Goal: Task Accomplishment & Management: Manage account settings

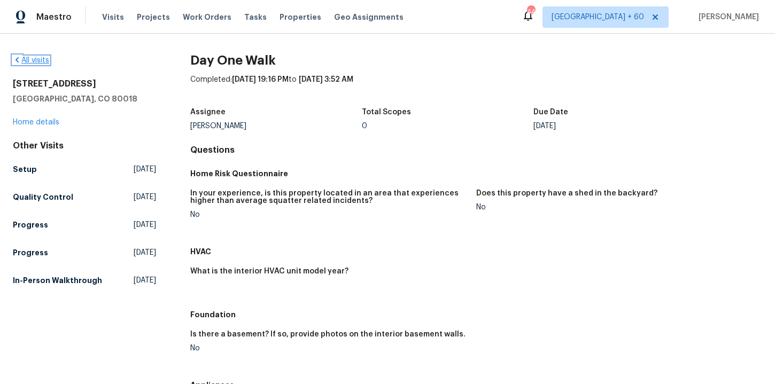
click at [45, 59] on link "All visits" at bounding box center [31, 60] width 36 height 7
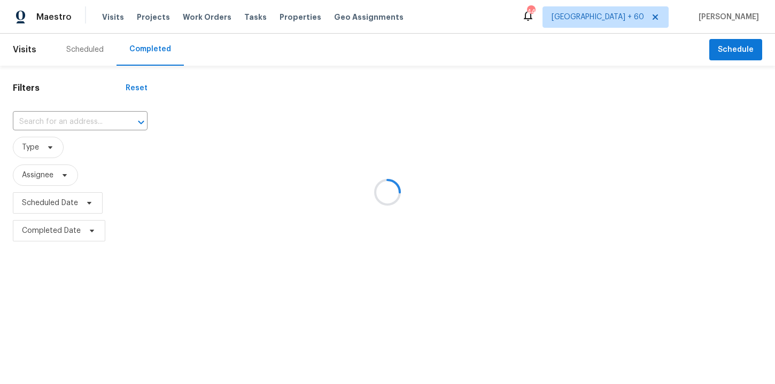
click at [65, 120] on div at bounding box center [387, 192] width 775 height 384
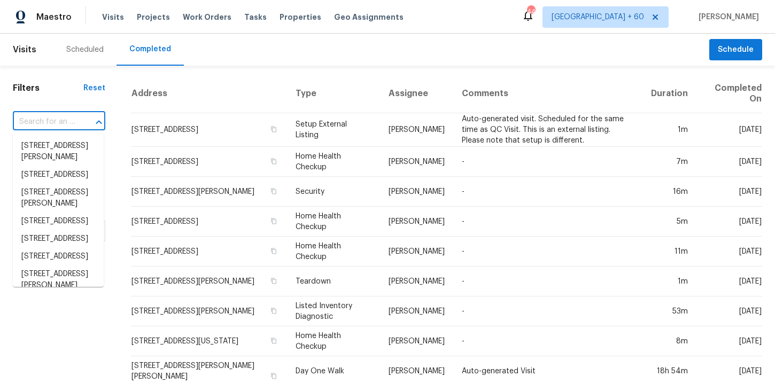
click at [65, 120] on input "text" at bounding box center [44, 122] width 63 height 17
paste input "1617 Almond Creek Ct Henrico, VA 23231"
type input "1617 Almond Creek Ct Henrico, VA 23231"
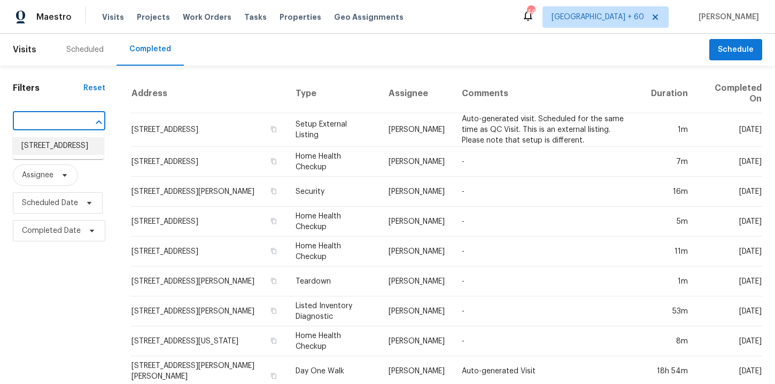
click at [80, 150] on li "1617 Almond Creek Ct, Henrico, VA 23231" at bounding box center [58, 146] width 91 height 18
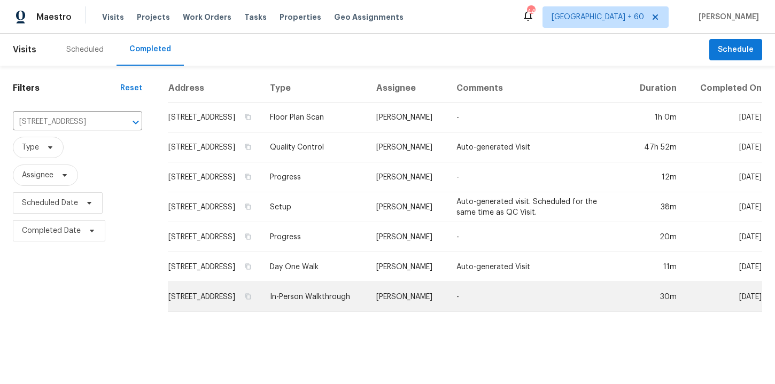
click at [237, 303] on td "1617 Almond Creek Ct, Henrico, VA 23231" at bounding box center [214, 297] width 93 height 30
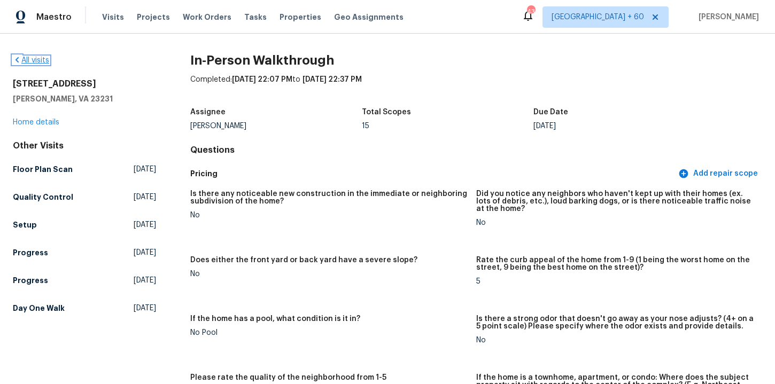
click at [43, 61] on link "All visits" at bounding box center [31, 60] width 36 height 7
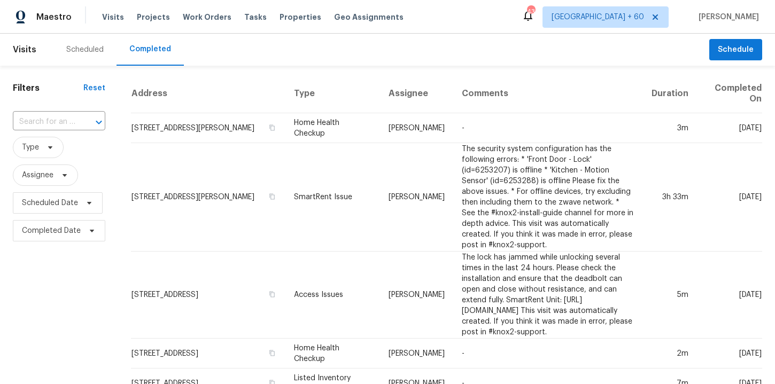
click at [63, 123] on input "text" at bounding box center [44, 122] width 63 height 17
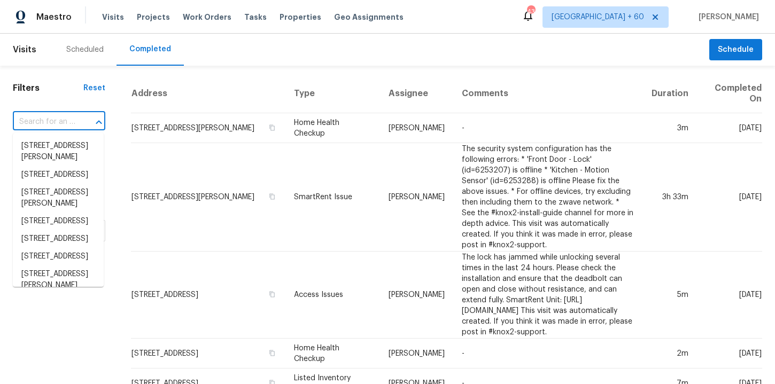
paste input "12706 Forest Mill Dr Midlothian, VA 23112"
type input "12706 Forest Mill Dr Midlothian, VA 23112"
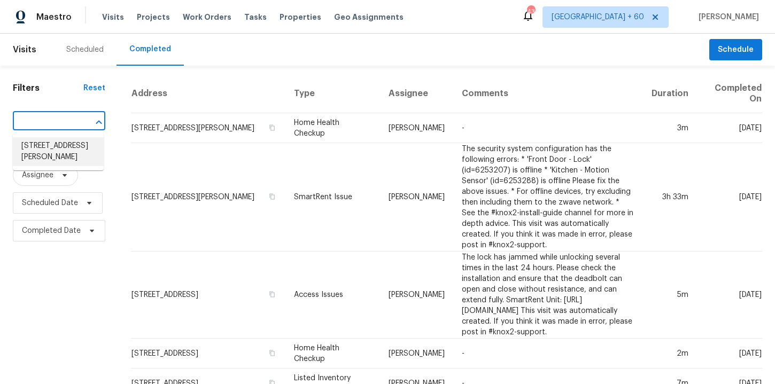
click at [77, 152] on li "12706 Forest Mill Dr, Midlothian, VA 23112" at bounding box center [58, 151] width 91 height 29
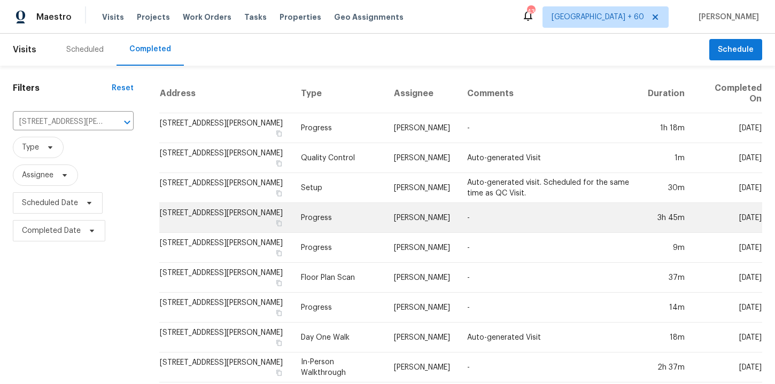
scroll to position [7, 0]
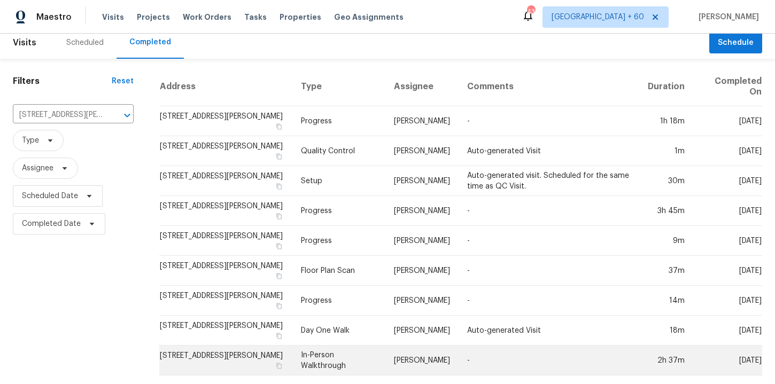
click at [329, 357] on td "In-Person Walkthrough" at bounding box center [338, 361] width 93 height 30
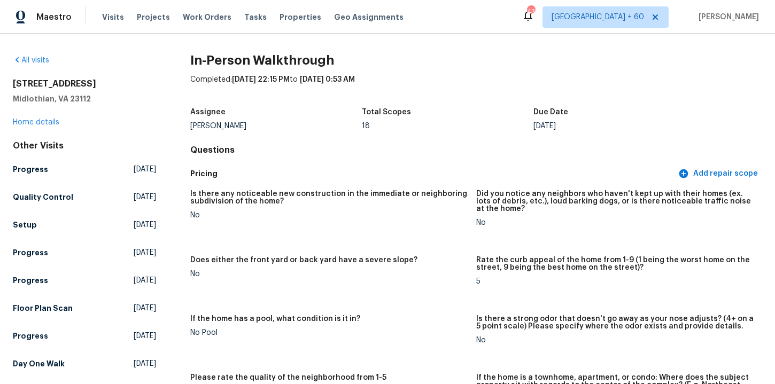
click at [37, 64] on div "All visits" at bounding box center [84, 60] width 143 height 11
click at [37, 59] on link "All visits" at bounding box center [31, 60] width 36 height 7
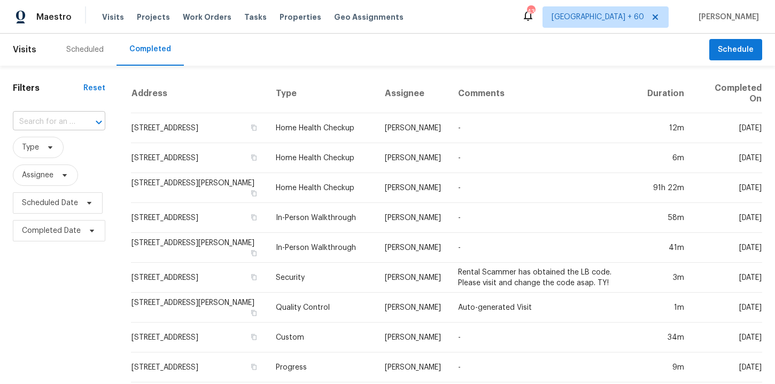
click at [72, 115] on input "text" at bounding box center [44, 122] width 63 height 17
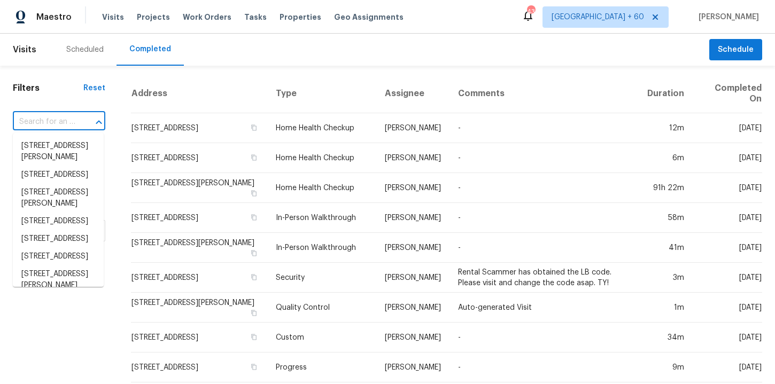
paste input "218 Woodhaven Rd Easley, SC 29640"
type input "218 Woodhaven Rd Easley, SC 29640"
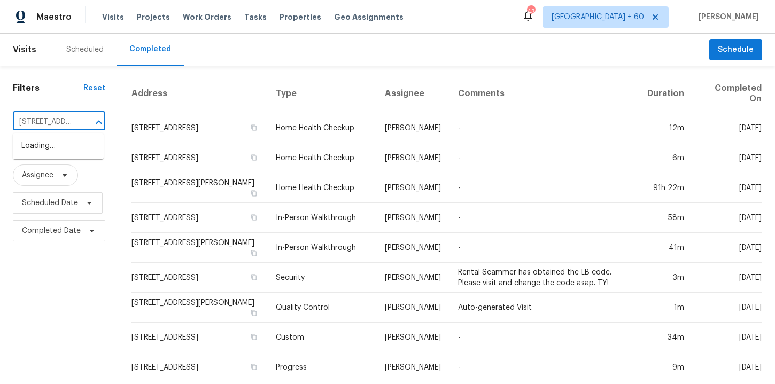
scroll to position [0, 74]
click at [74, 153] on li "218 Woodhaven Rd, Easley, SC 29640" at bounding box center [58, 146] width 91 height 18
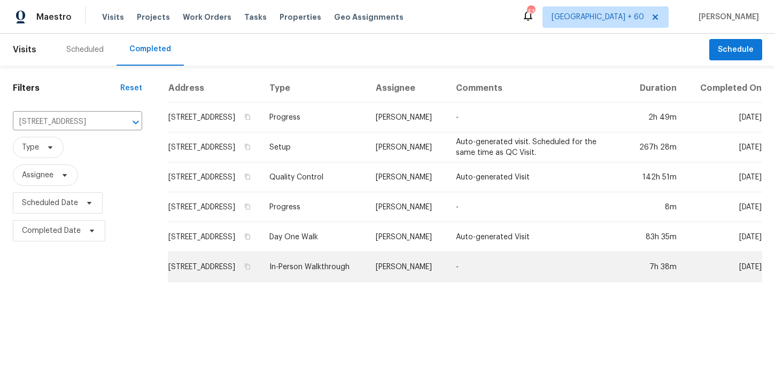
click at [336, 275] on td "In-Person Walkthrough" at bounding box center [314, 267] width 106 height 30
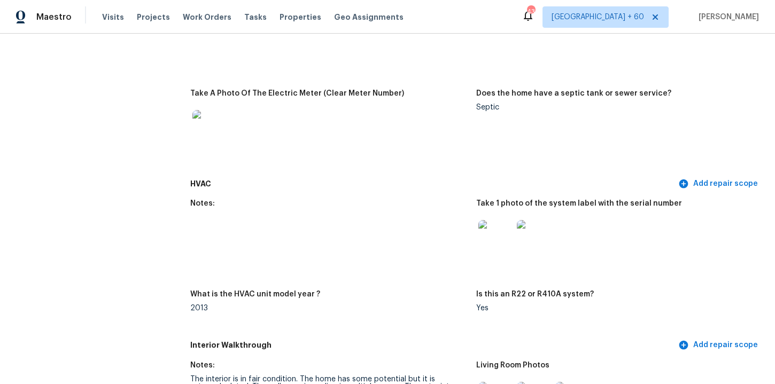
scroll to position [909, 0]
click at [535, 241] on img at bounding box center [534, 238] width 34 height 34
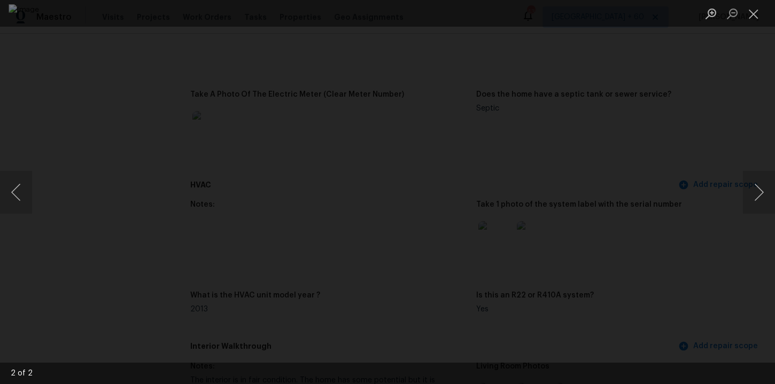
click at [87, 102] on div "Lightbox" at bounding box center [387, 192] width 775 height 384
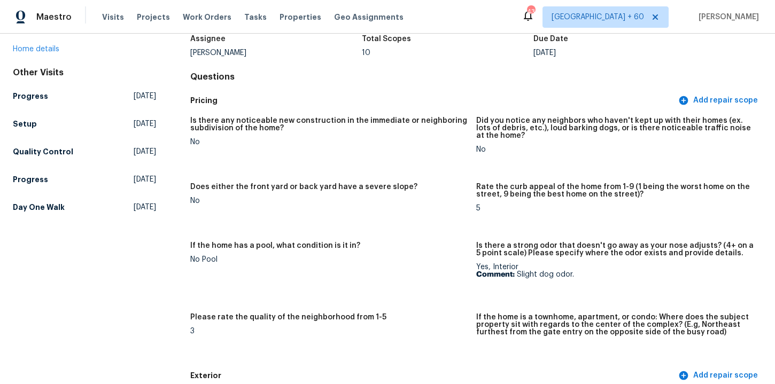
scroll to position [0, 0]
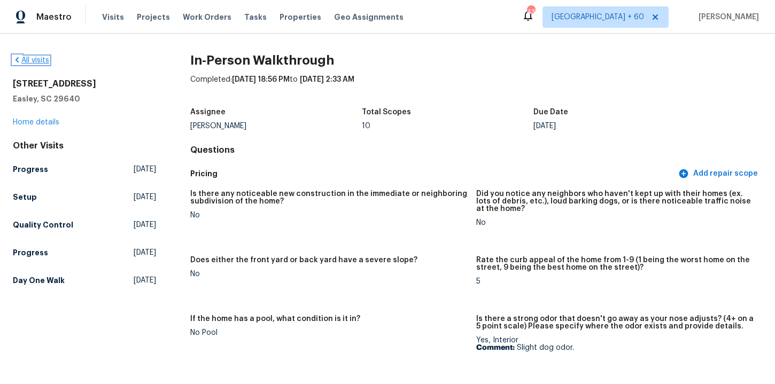
click at [41, 58] on link "All visits" at bounding box center [31, 60] width 36 height 7
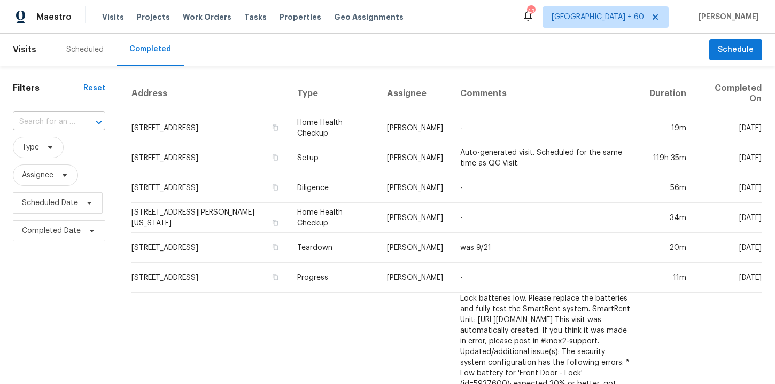
click at [64, 126] on input "text" at bounding box center [44, 122] width 63 height 17
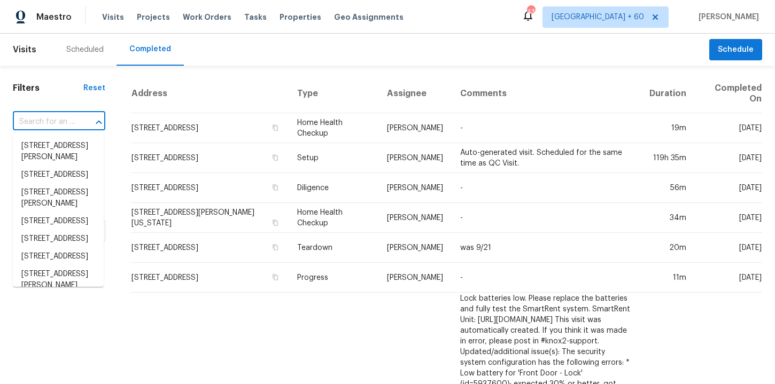
paste input "6512 S Sawgrass Dr Chandler, AZ 85249"
type input "6512 S Sawgrass Dr Chandler, AZ 85249"
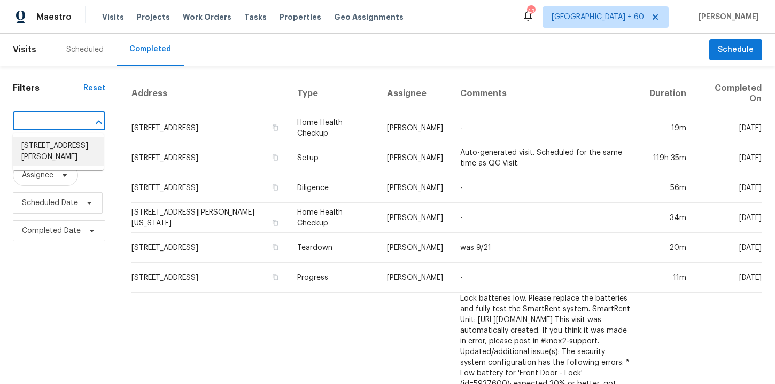
click at [69, 147] on li "6512 S Sawgrass Dr, Chandler, AZ 85249" at bounding box center [58, 151] width 91 height 29
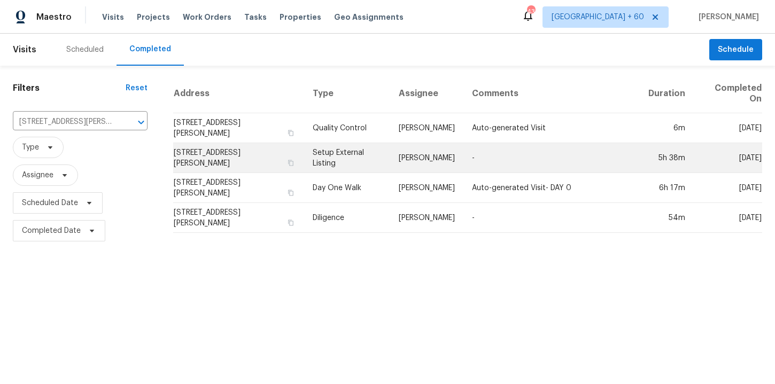
click at [333, 156] on td "Setup External Listing" at bounding box center [347, 158] width 86 height 30
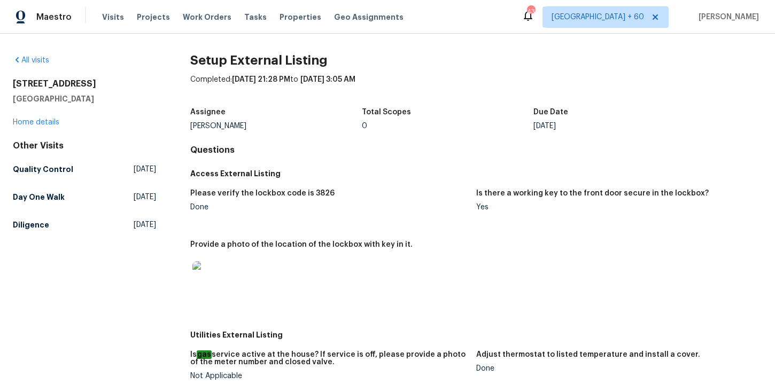
click at [81, 283] on div "All visits 6512 S Sawgrass Dr Chandler, AZ 85249 Home details Other Visits Qual…" at bounding box center [84, 390] width 143 height 670
click at [45, 193] on h5 "Day One Walk" at bounding box center [39, 197] width 52 height 11
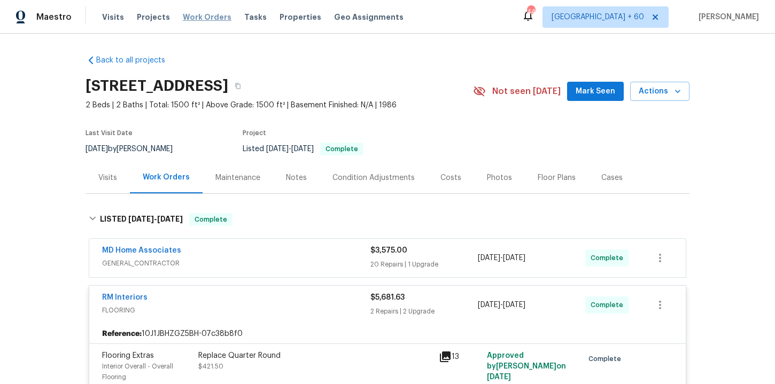
click at [195, 17] on span "Work Orders" at bounding box center [207, 17] width 49 height 11
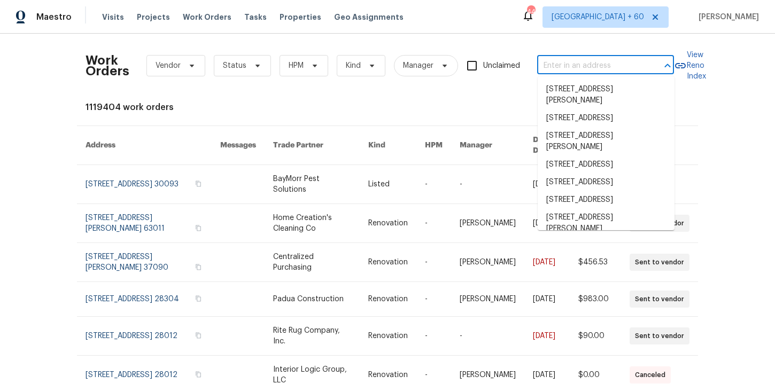
click at [576, 66] on input "text" at bounding box center [590, 66] width 107 height 17
paste input "1617 Almond Creek Ct Henrico, VA 23231"
type input "1617 Almond Creek Ct Henrico, VA 23231"
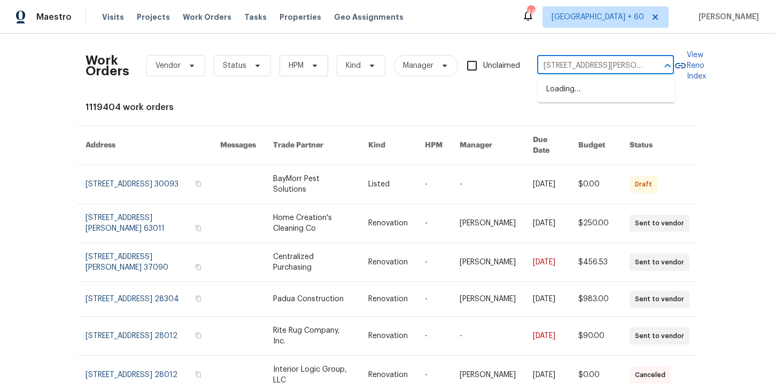
scroll to position [0, 41]
click at [594, 96] on li "1617 Almond Creek Ct, Henrico, VA 23231" at bounding box center [605, 90] width 137 height 18
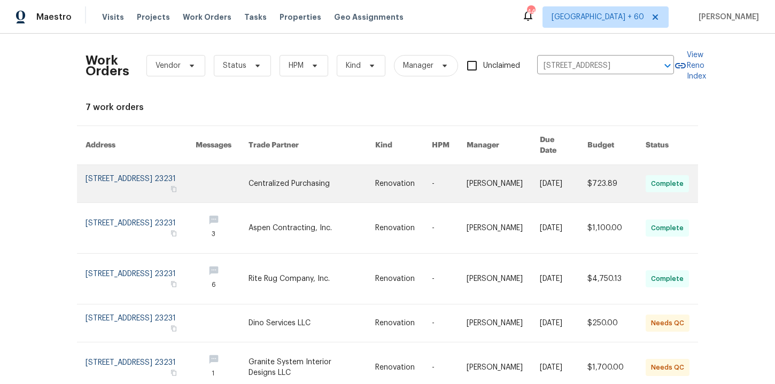
click at [135, 175] on link at bounding box center [140, 183] width 110 height 37
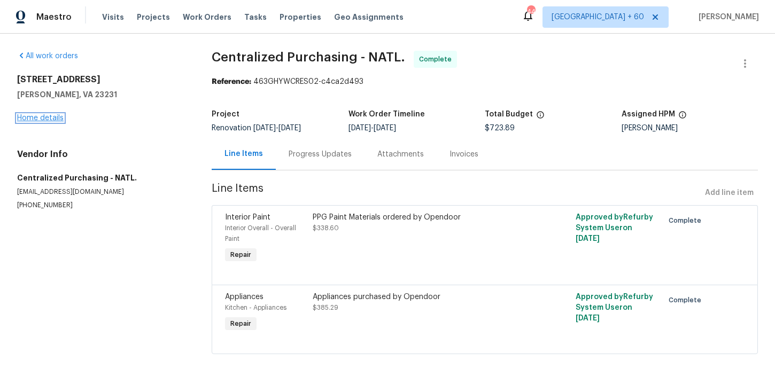
click at [58, 119] on link "Home details" at bounding box center [40, 117] width 46 height 7
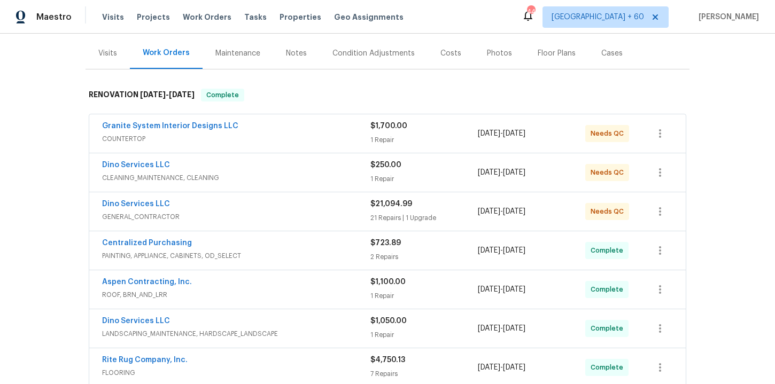
scroll to position [294, 0]
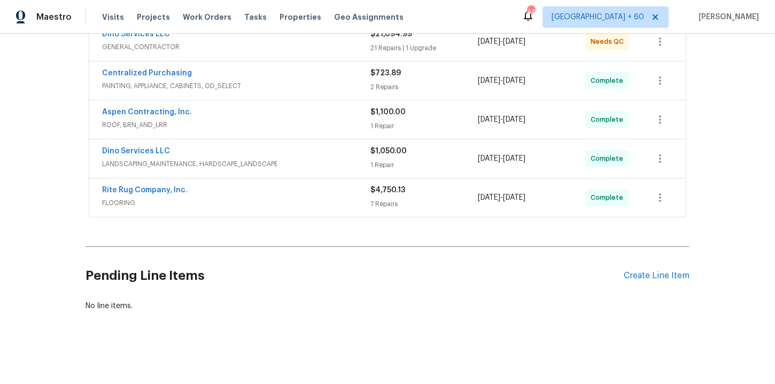
click at [275, 197] on div "Rite Rug Company, Inc." at bounding box center [236, 191] width 268 height 13
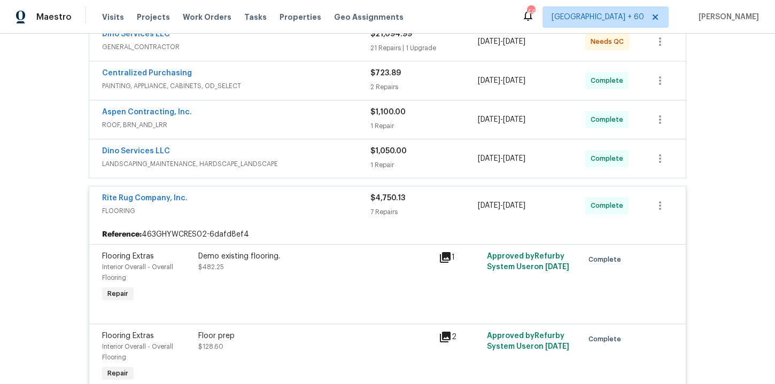
click at [310, 152] on div "Dino Services LLC" at bounding box center [236, 152] width 268 height 13
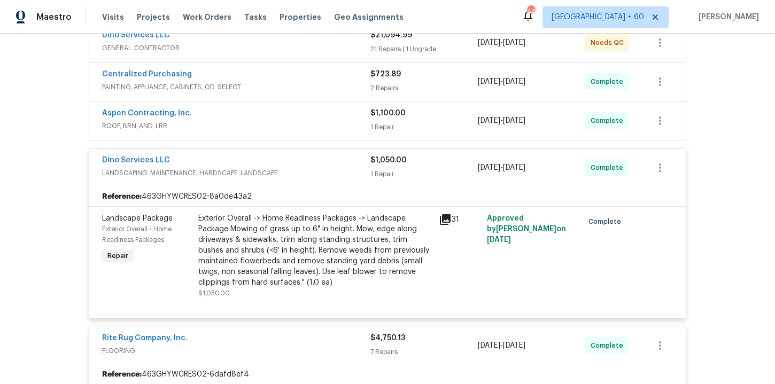
click at [345, 122] on span "ROOF, BRN_AND_LRR" at bounding box center [236, 126] width 268 height 11
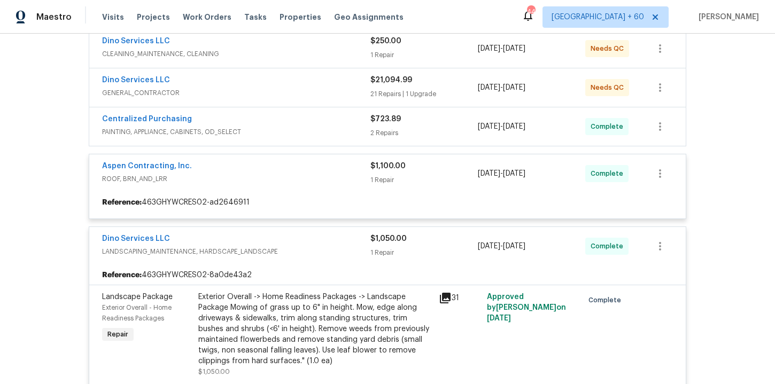
scroll to position [235, 0]
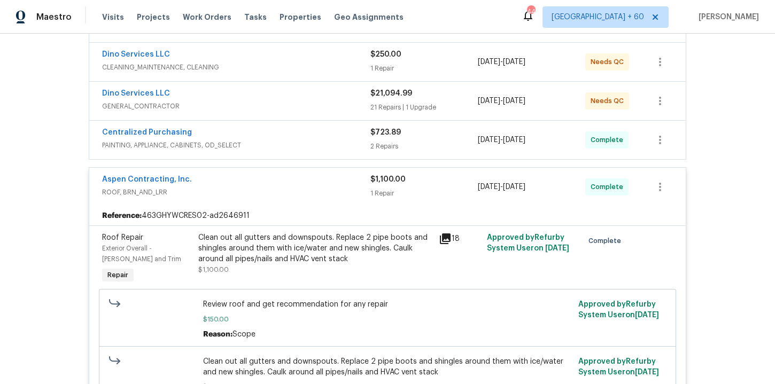
click at [319, 138] on div "Centralized Purchasing" at bounding box center [236, 133] width 268 height 13
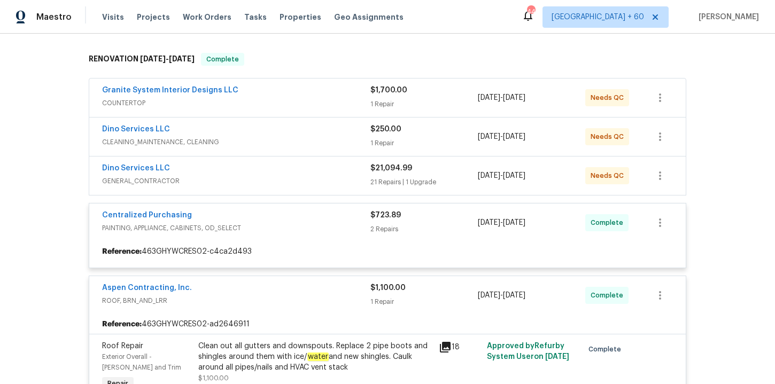
scroll to position [162, 0]
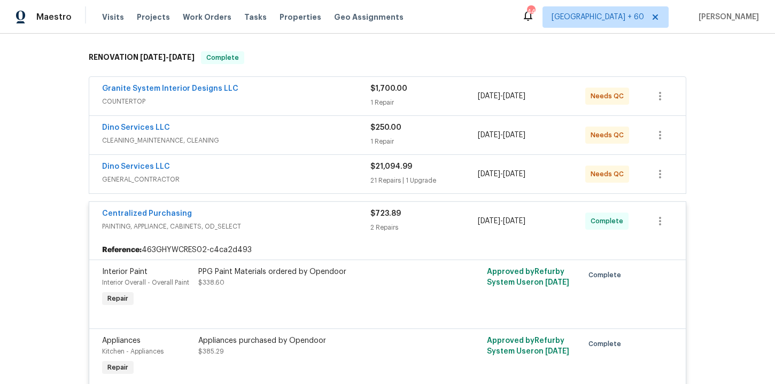
click at [315, 178] on span "GENERAL_CONTRACTOR" at bounding box center [236, 179] width 268 height 11
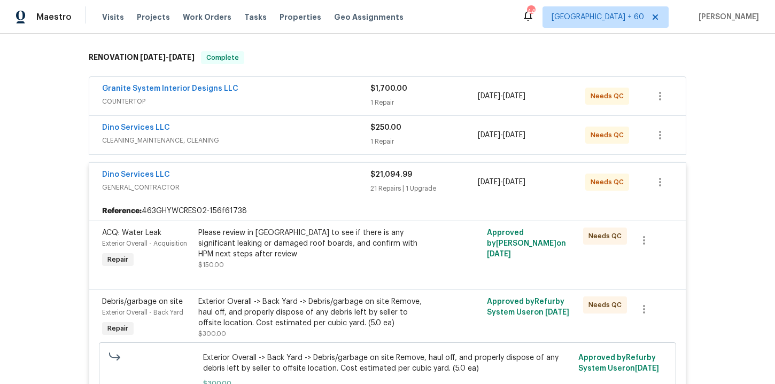
click at [309, 132] on div "Dino Services LLC" at bounding box center [236, 128] width 268 height 13
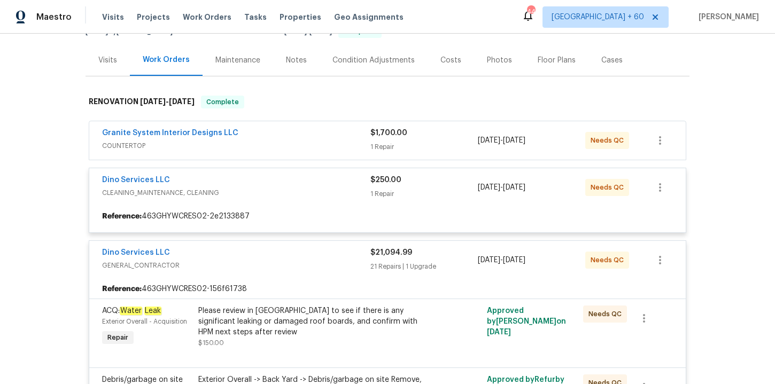
scroll to position [119, 0]
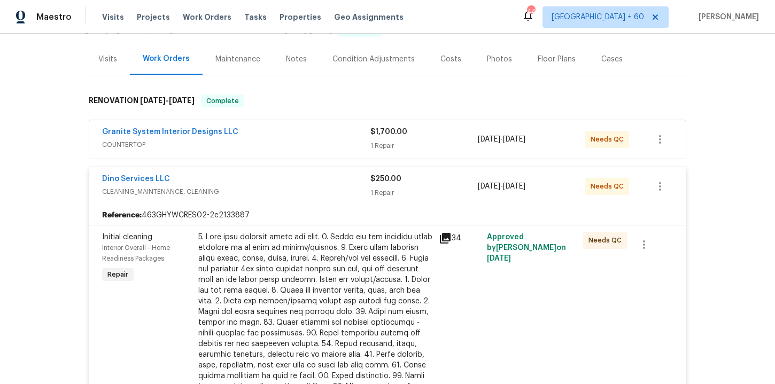
click at [314, 141] on span "COUNTERTOP" at bounding box center [236, 144] width 268 height 11
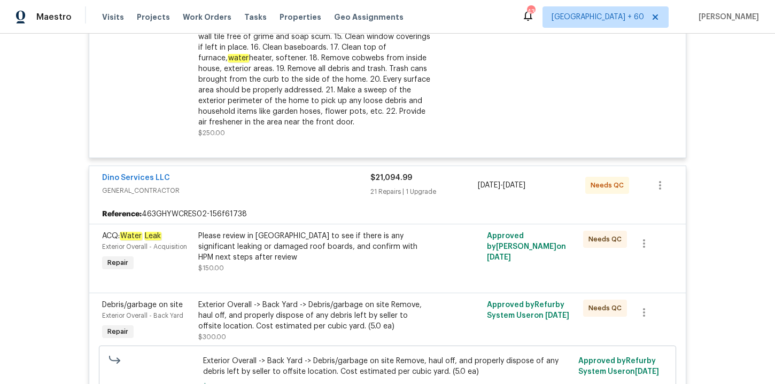
scroll to position [703, 0]
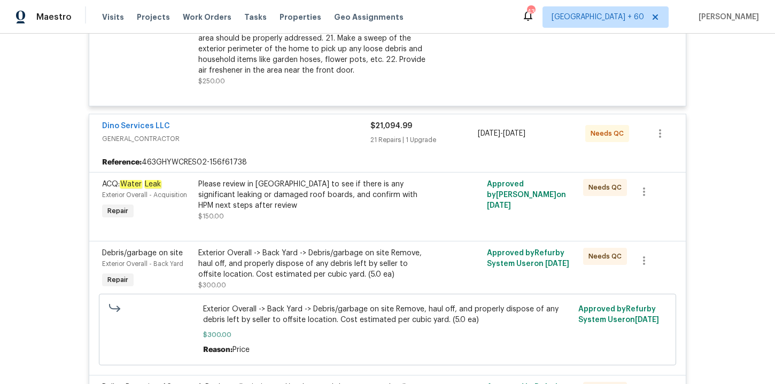
click at [269, 193] on div "Please review in attic to see if there is any significant leaking or damaged ro…" at bounding box center [315, 195] width 234 height 32
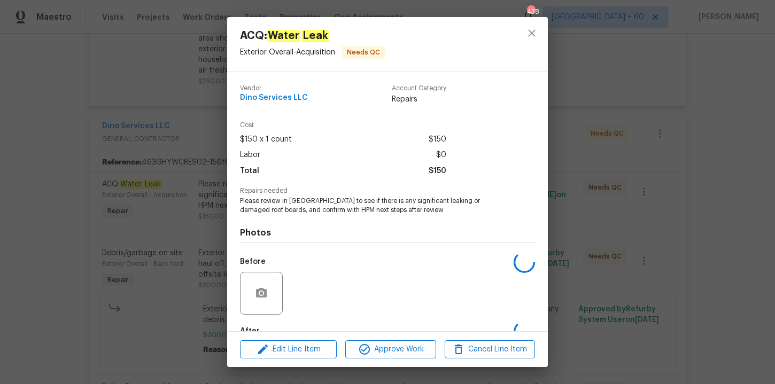
scroll to position [64, 0]
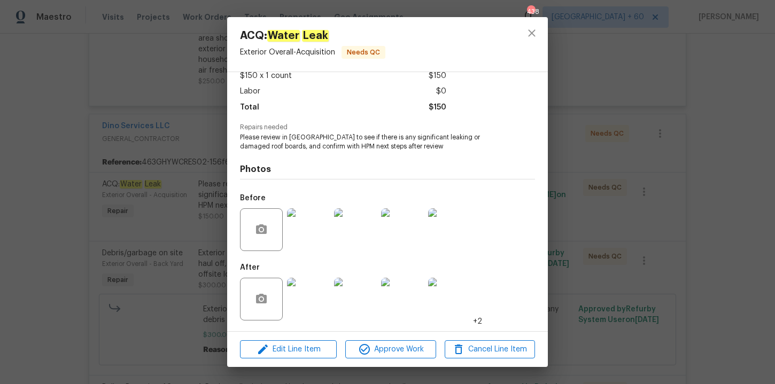
click at [319, 229] on img at bounding box center [308, 229] width 43 height 43
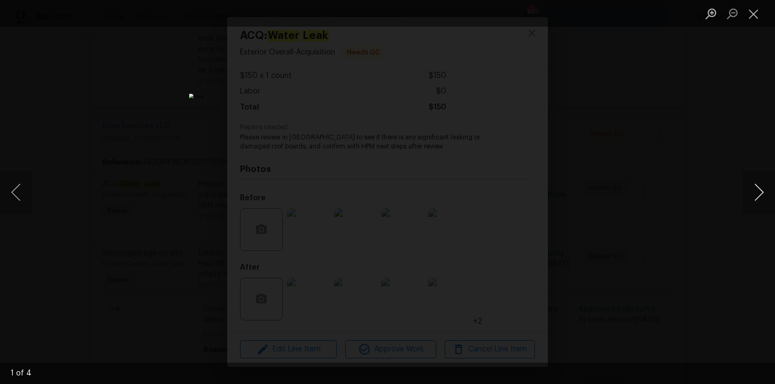
click at [758, 195] on button "Next image" at bounding box center [759, 192] width 32 height 43
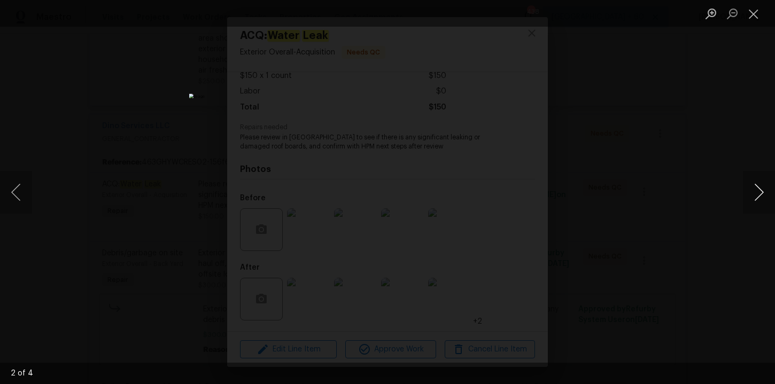
click at [758, 195] on button "Next image" at bounding box center [759, 192] width 32 height 43
click at [753, 13] on button "Close lightbox" at bounding box center [753, 13] width 21 height 19
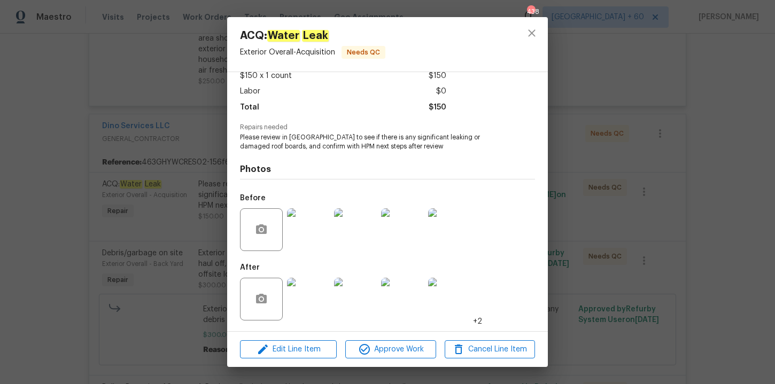
click at [696, 134] on div "ACQ: Water Leak Exterior Overall - Acquisition Needs QC Vendor Dino Services LL…" at bounding box center [387, 192] width 775 height 384
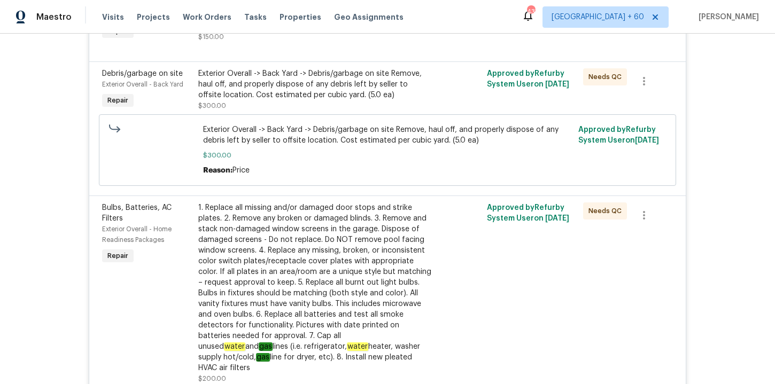
scroll to position [0, 0]
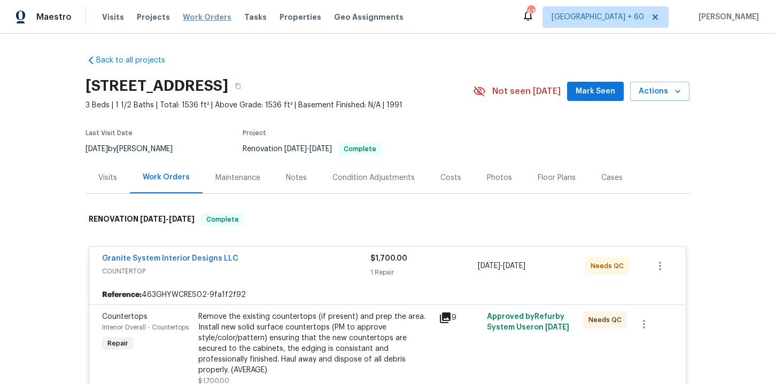
click at [208, 20] on span "Work Orders" at bounding box center [207, 17] width 49 height 11
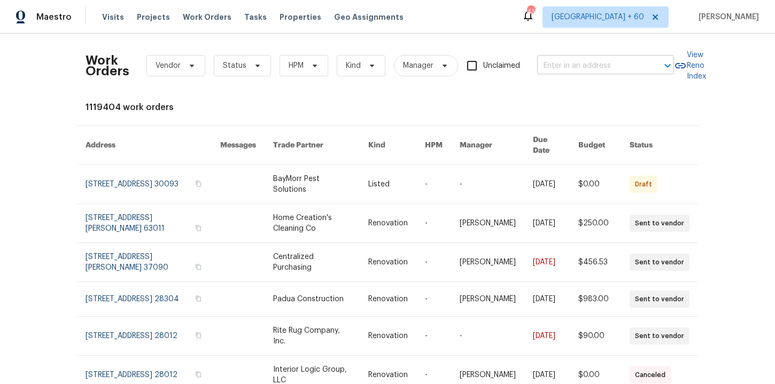
click at [583, 61] on input "text" at bounding box center [590, 66] width 107 height 17
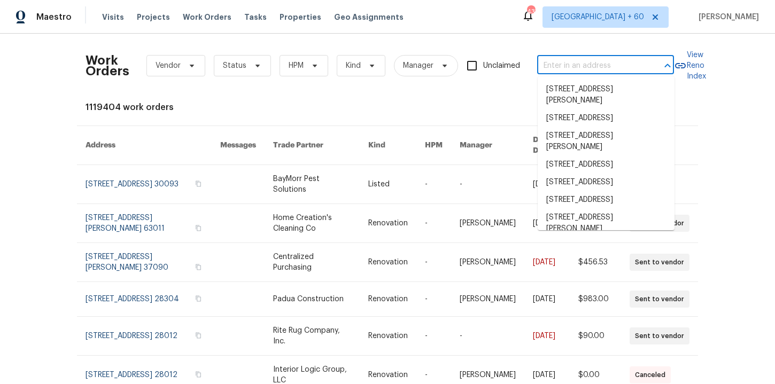
paste input "12706 Forest Mill Dr Midlothian, VA 23112"
type input "12706 Forest Mill Dr Midlothian, VA 23112"
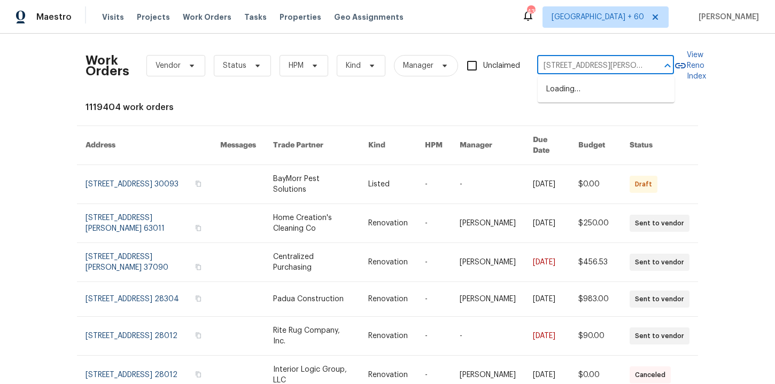
scroll to position [0, 41]
click at [597, 97] on li "12706 Forest Mill Dr, Midlothian, VA 23112" at bounding box center [605, 95] width 137 height 29
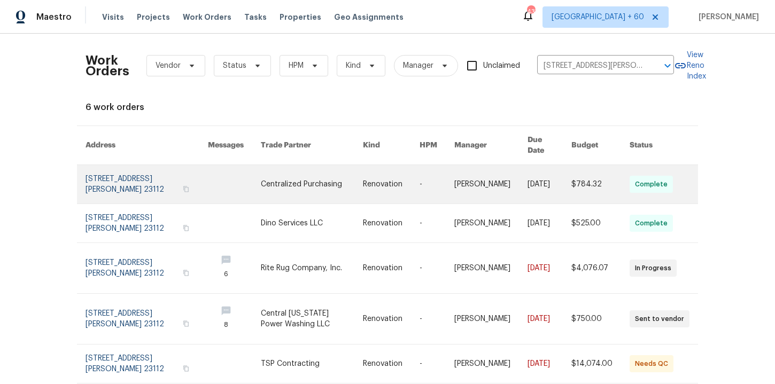
click at [138, 168] on link at bounding box center [146, 184] width 122 height 38
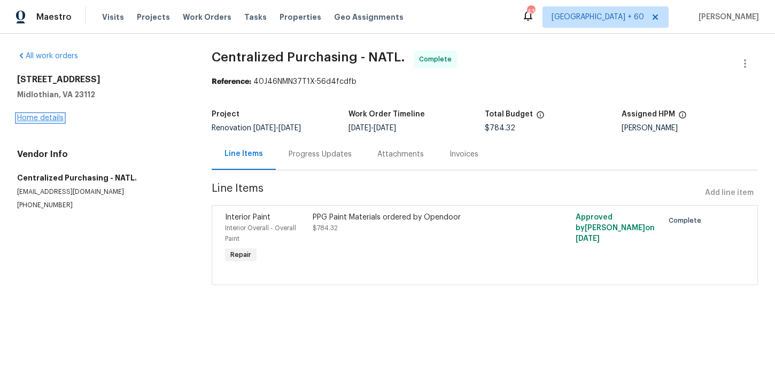
click at [54, 120] on link "Home details" at bounding box center [40, 117] width 46 height 7
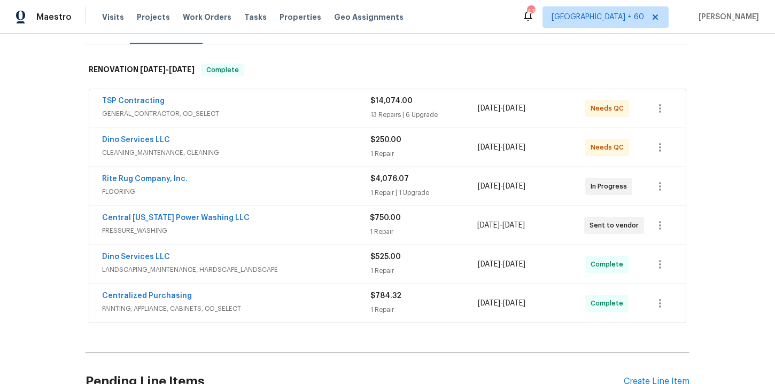
scroll to position [255, 0]
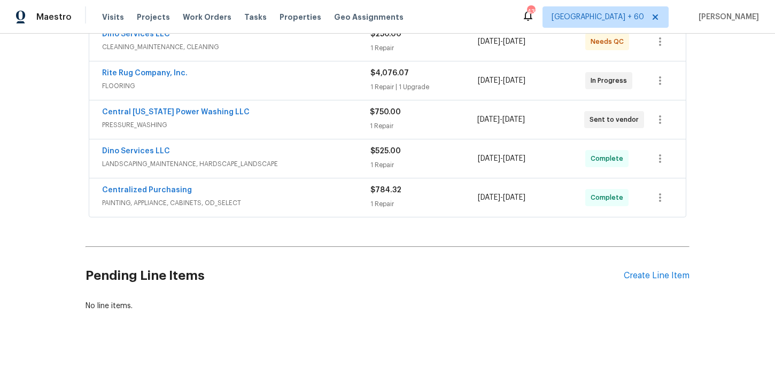
click at [276, 204] on span "PAINTING, APPLIANCE, CABINETS, OD_SELECT" at bounding box center [236, 203] width 268 height 11
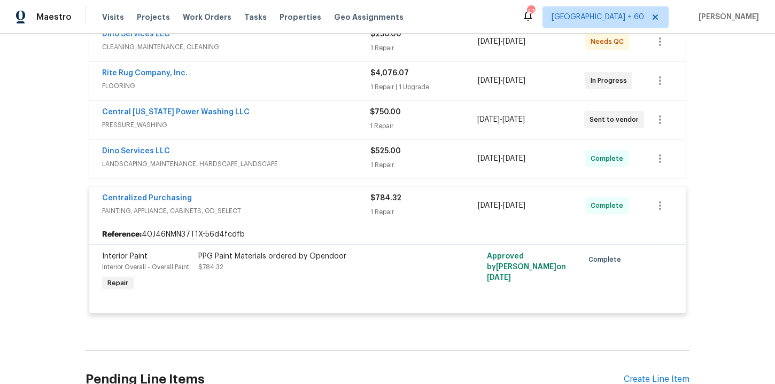
click at [285, 165] on span "LANDSCAPING_MAINTENANCE, HARDSCAPE_LANDSCAPE" at bounding box center [236, 164] width 268 height 11
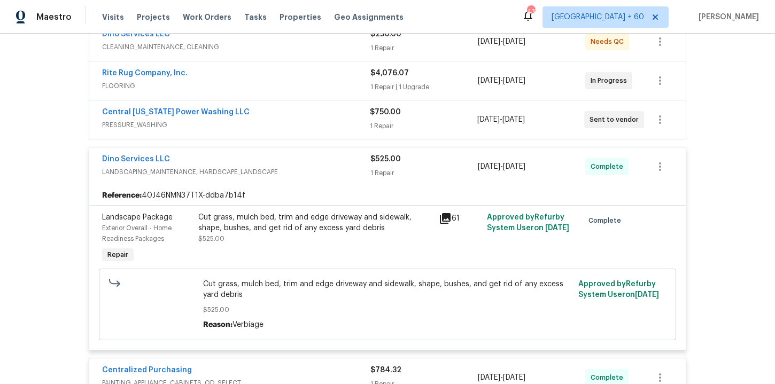
click at [270, 114] on div "Central Virginia Power Washing LLC" at bounding box center [236, 113] width 268 height 13
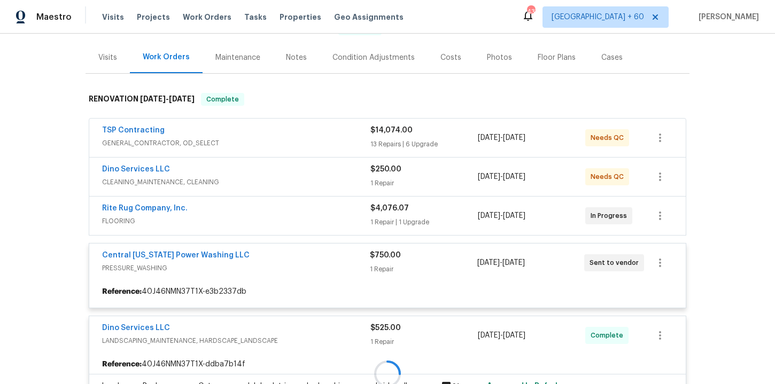
scroll to position [160, 0]
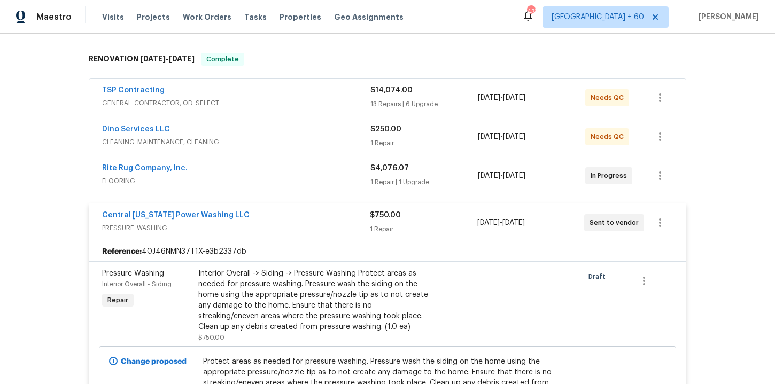
click at [274, 173] on div "Rite Rug Company, Inc." at bounding box center [236, 169] width 268 height 13
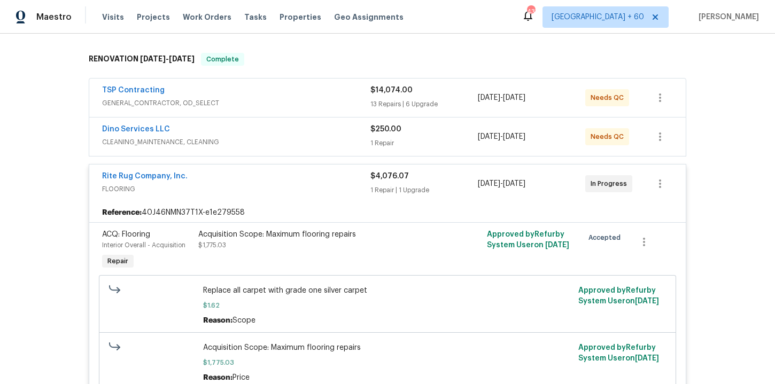
click at [273, 134] on div "Dino Services LLC" at bounding box center [236, 130] width 268 height 13
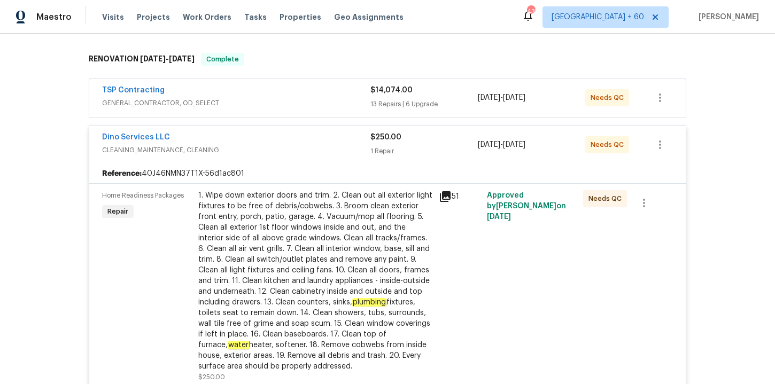
click at [287, 99] on span "GENERAL_CONTRACTOR, OD_SELECT" at bounding box center [236, 103] width 268 height 11
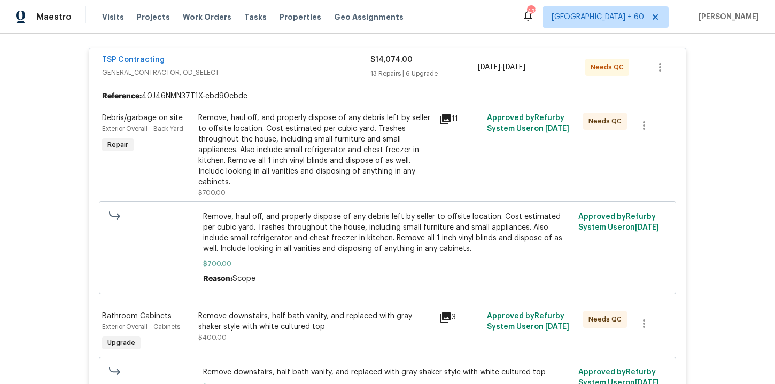
scroll to position [0, 0]
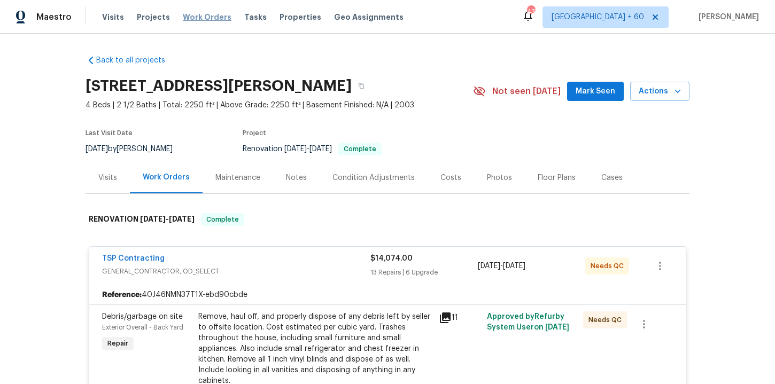
drag, startPoint x: 206, startPoint y: 17, endPoint x: 326, endPoint y: 29, distance: 120.8
click at [206, 17] on span "Work Orders" at bounding box center [207, 17] width 49 height 11
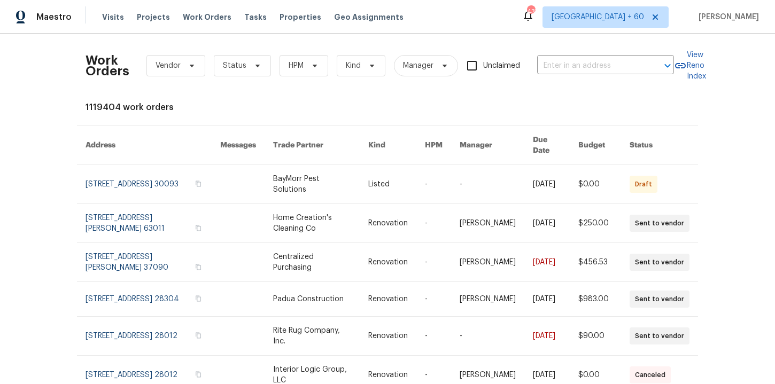
click at [555, 75] on div "Work Orders Vendor Status HPM Kind Manager Unclaimed ​" at bounding box center [379, 65] width 588 height 47
click at [554, 70] on input "text" at bounding box center [590, 66] width 107 height 17
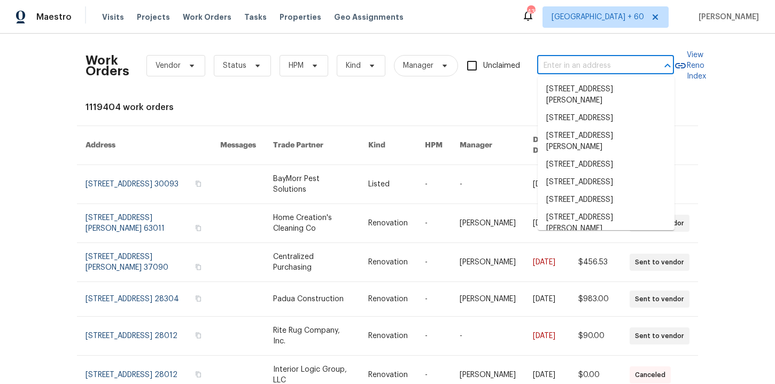
paste input "22226 SW 65th Ter Boca Raton, FL 33428"
type input "22226 SW 65th Ter Boca Raton, FL 33428"
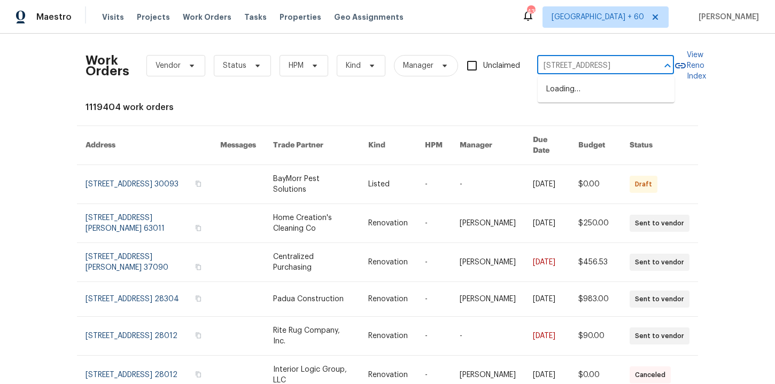
scroll to position [0, 43]
click at [604, 90] on li "22226 SW 65th Ter, Boca Raton, FL 33428" at bounding box center [605, 90] width 137 height 18
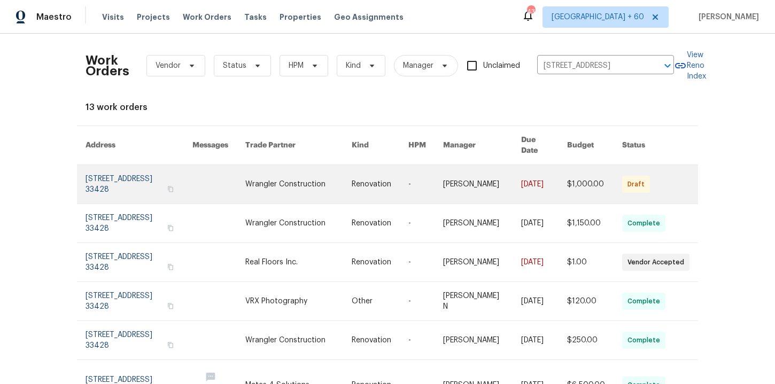
click at [126, 169] on link at bounding box center [138, 184] width 107 height 38
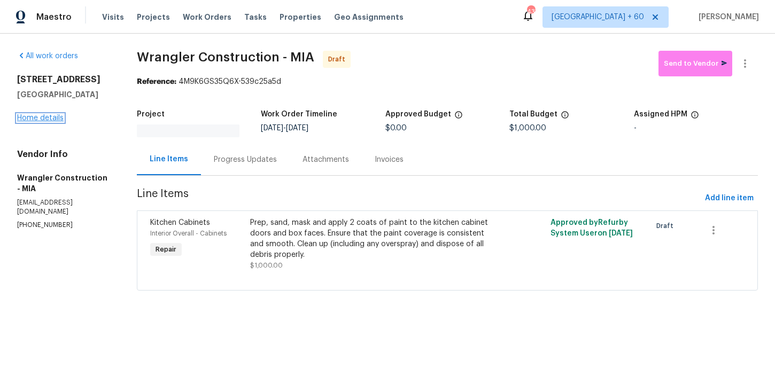
click at [56, 118] on link "Home details" at bounding box center [40, 117] width 46 height 7
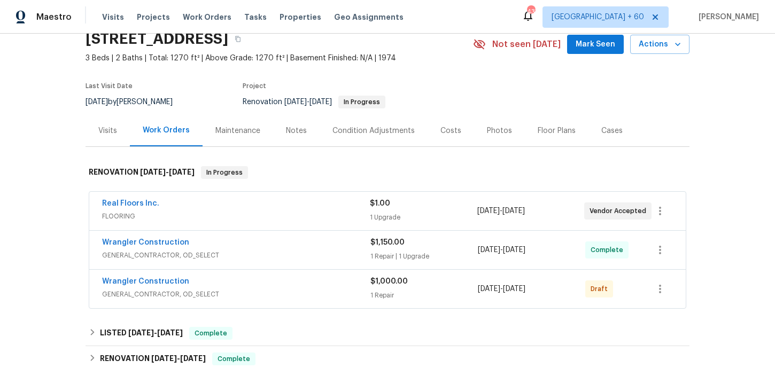
scroll to position [123, 0]
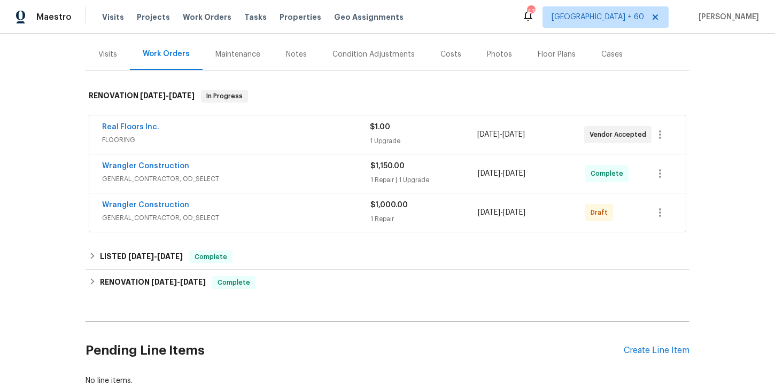
click at [278, 217] on span "GENERAL_CONTRACTOR, OD_SELECT" at bounding box center [236, 218] width 268 height 11
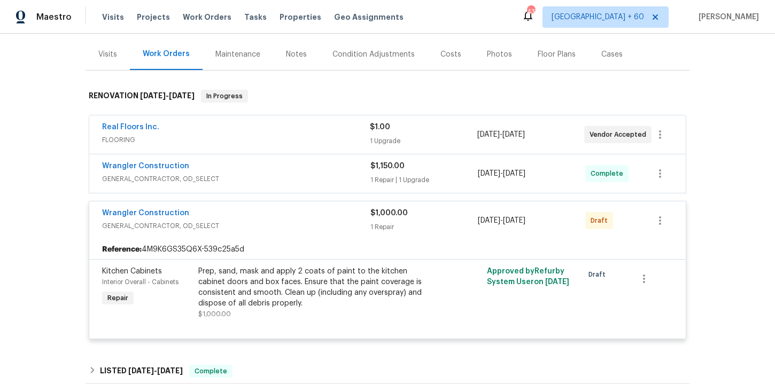
click at [269, 165] on div "Wrangler Construction" at bounding box center [236, 167] width 268 height 13
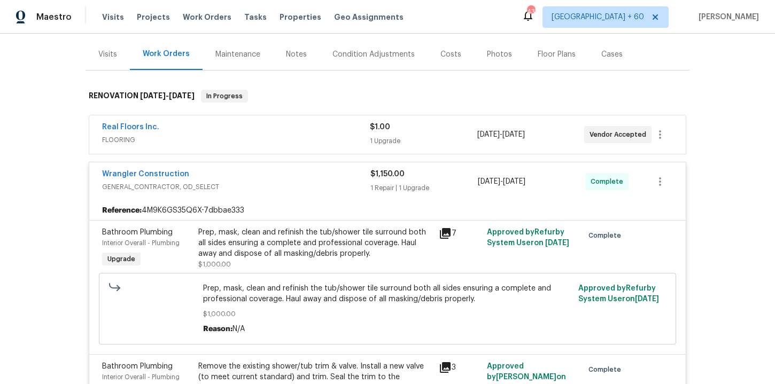
click at [260, 135] on span "FLOORING" at bounding box center [236, 140] width 268 height 11
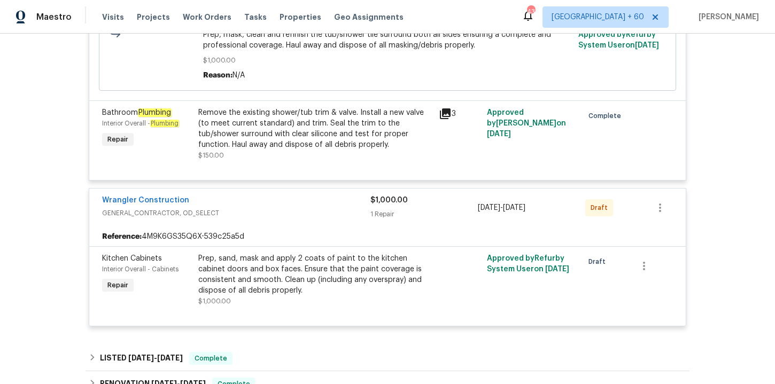
scroll to position [727, 0]
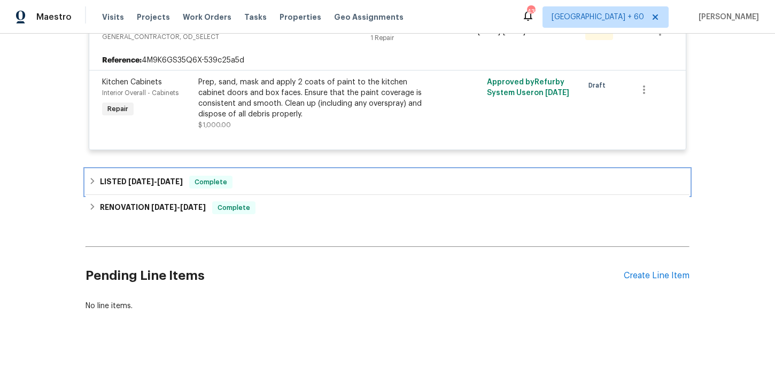
click at [277, 188] on div "LISTED 9/10/25 - 9/11/25 Complete" at bounding box center [387, 182] width 597 height 13
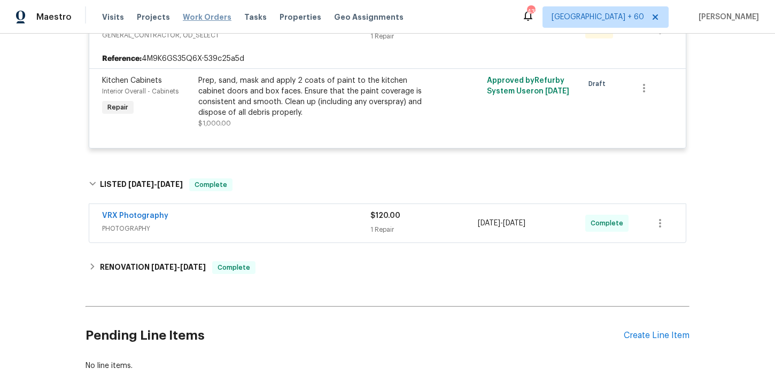
click at [207, 18] on span "Work Orders" at bounding box center [207, 17] width 49 height 11
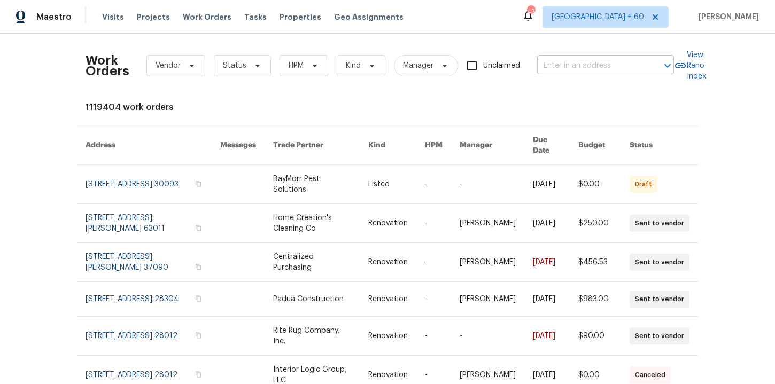
click at [582, 68] on input "text" at bounding box center [590, 66] width 107 height 17
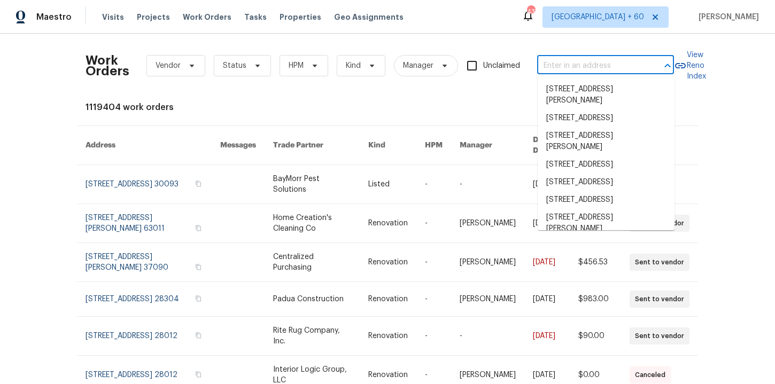
paste input "218 Woodhaven Rd Easley, SC 29640"
type input "218 Woodhaven Rd Easley, SC 29640"
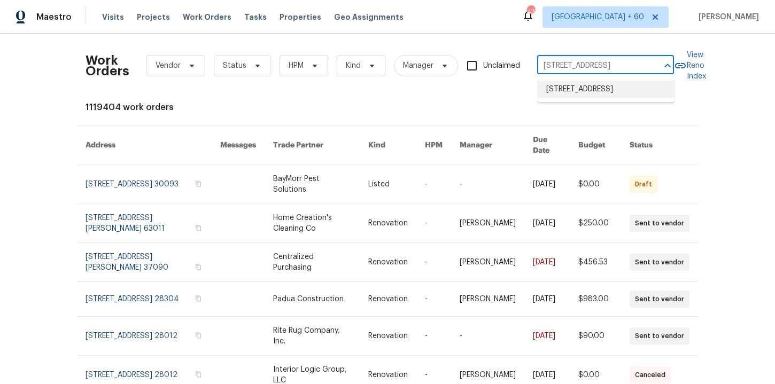
click at [587, 91] on li "218 Woodhaven Rd, Easley, SC 29640" at bounding box center [605, 90] width 137 height 18
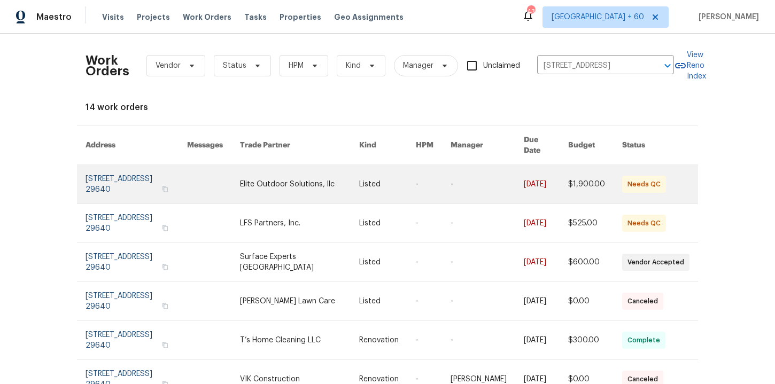
click at [120, 178] on link at bounding box center [136, 184] width 102 height 38
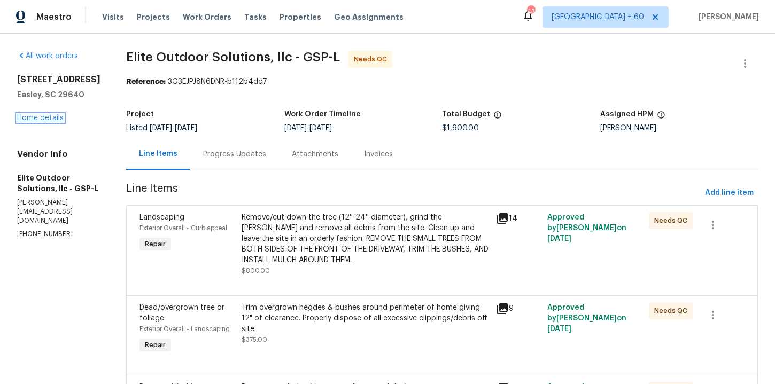
click at [48, 122] on link "Home details" at bounding box center [40, 117] width 46 height 7
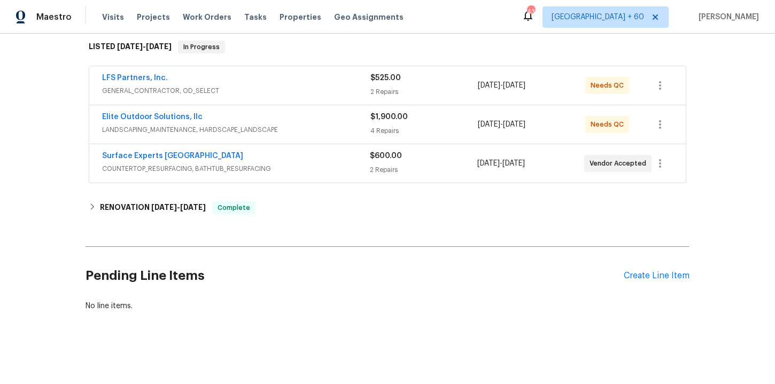
scroll to position [173, 0]
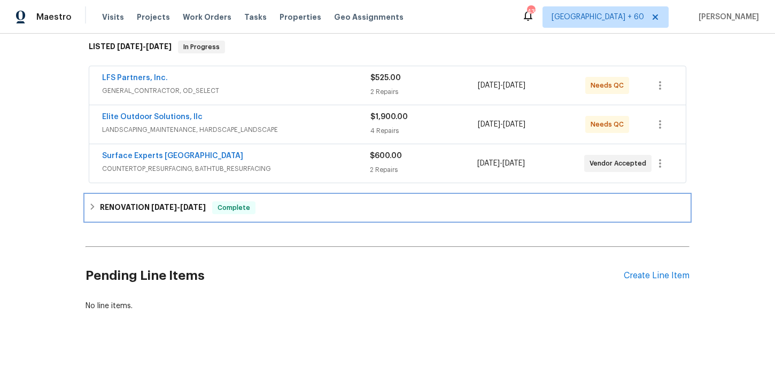
click at [303, 205] on div "RENOVATION 8/18/25 - 9/8/25 Complete" at bounding box center [387, 207] width 597 height 13
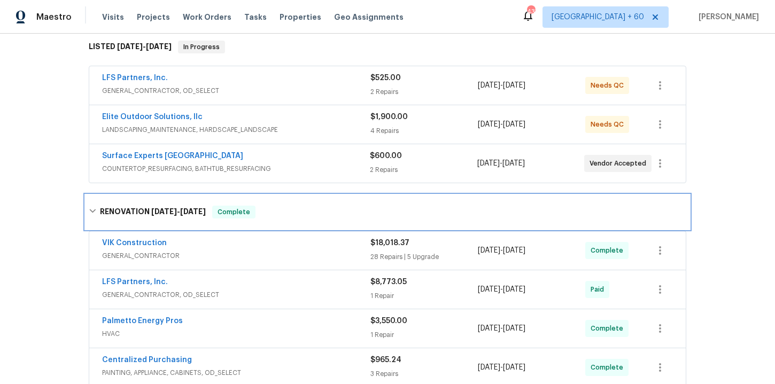
scroll to position [384, 0]
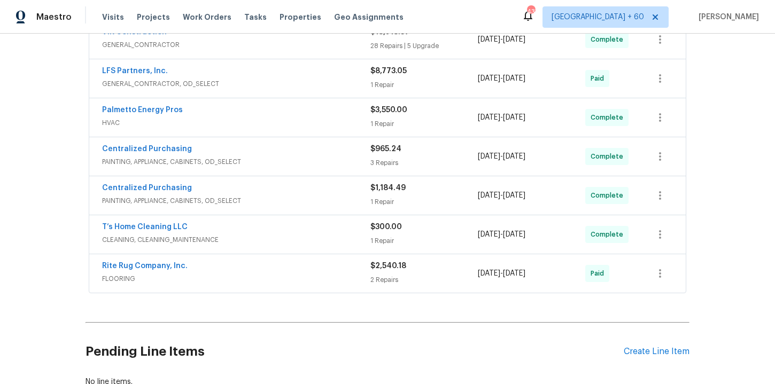
click at [299, 277] on span "FLOORING" at bounding box center [236, 279] width 268 height 11
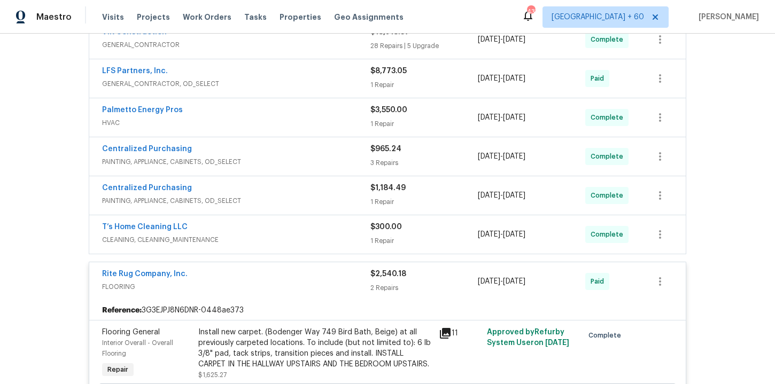
click at [283, 232] on div "T’s Home Cleaning LLC" at bounding box center [236, 228] width 268 height 13
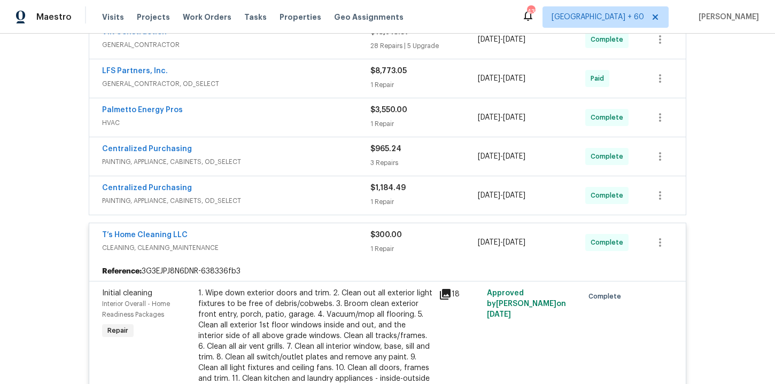
click at [280, 194] on div "Centralized Purchasing" at bounding box center [236, 189] width 268 height 13
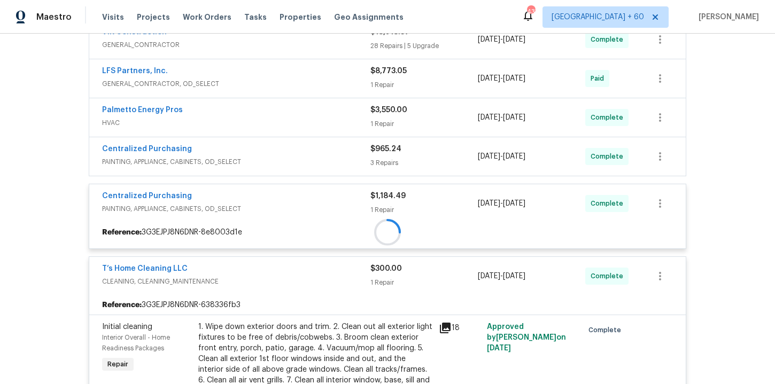
scroll to position [319, 0]
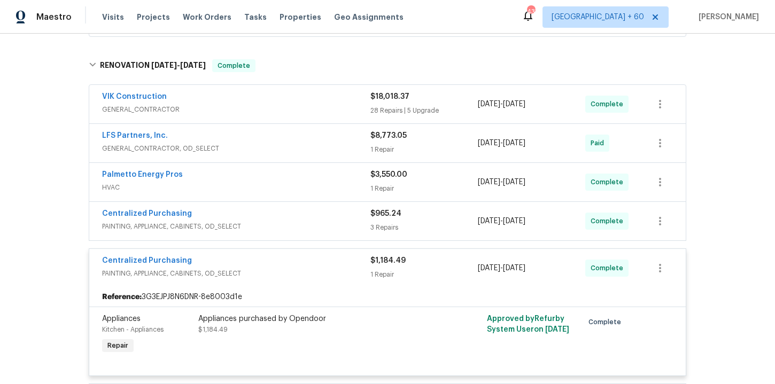
click at [283, 219] on div "Centralized Purchasing" at bounding box center [236, 214] width 268 height 13
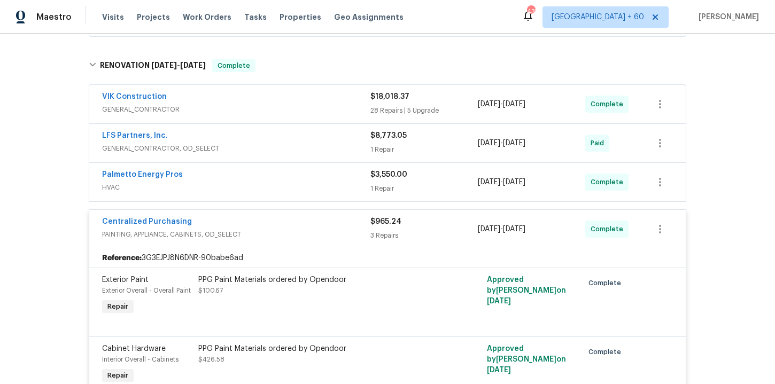
click at [274, 182] on span "HVAC" at bounding box center [236, 187] width 268 height 11
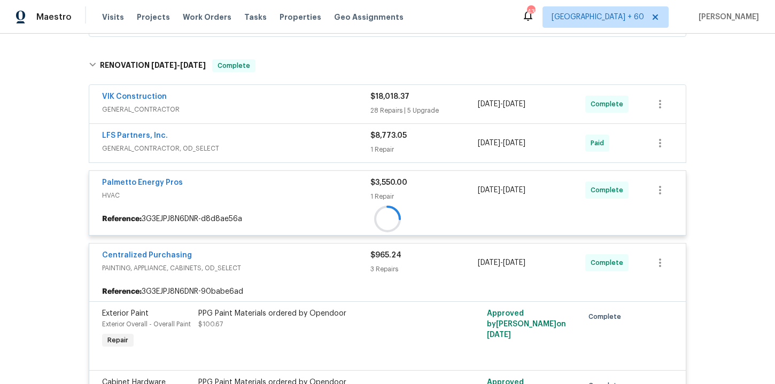
scroll to position [301, 0]
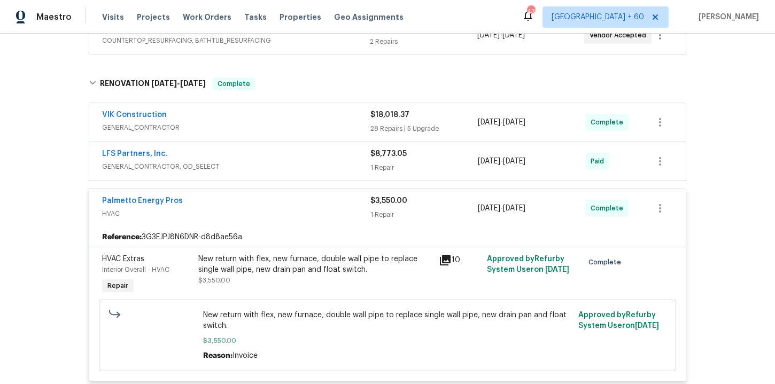
click at [268, 161] on span "GENERAL_CONTRACTOR, OD_SELECT" at bounding box center [236, 166] width 268 height 11
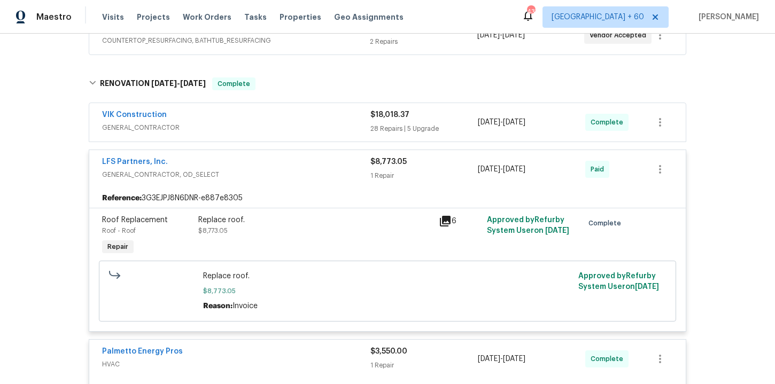
click at [274, 115] on div "VIK Construction" at bounding box center [236, 116] width 268 height 13
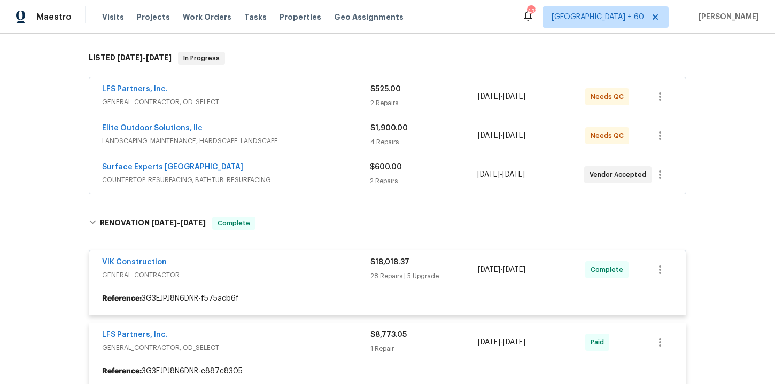
scroll to position [149, 0]
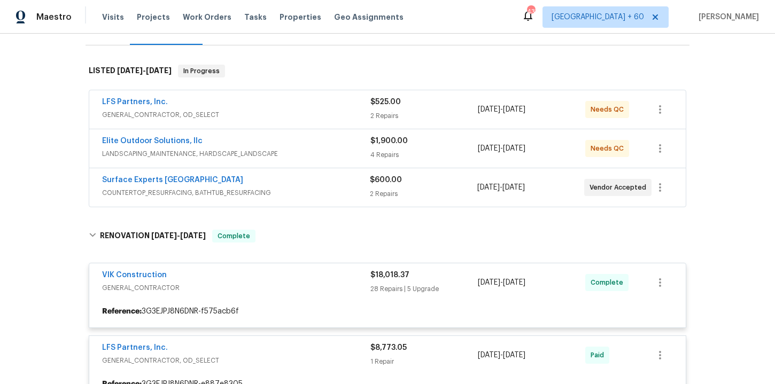
click at [290, 178] on div "Surface Experts Greenville" at bounding box center [236, 181] width 268 height 13
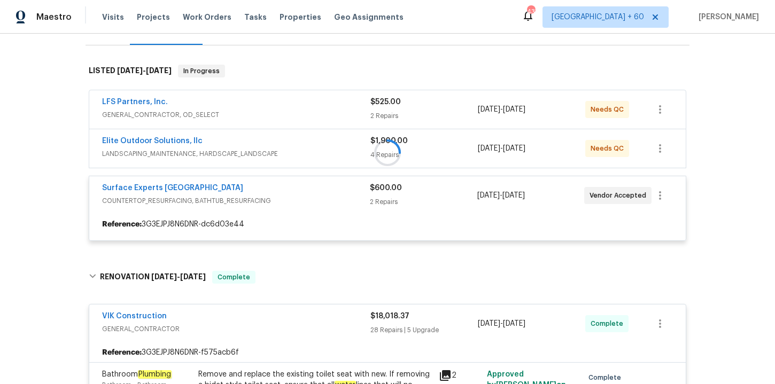
click at [294, 160] on div at bounding box center [387, 153] width 604 height 198
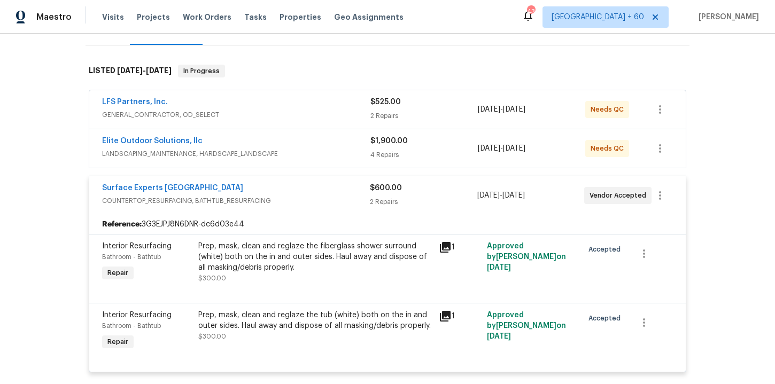
click at [316, 143] on div "Elite Outdoor Solutions, llc" at bounding box center [236, 142] width 268 height 13
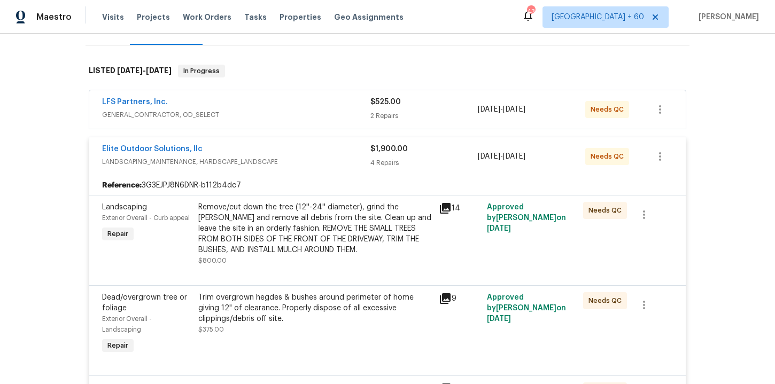
click at [320, 113] on span "GENERAL_CONTRACTOR, OD_SELECT" at bounding box center [236, 115] width 268 height 11
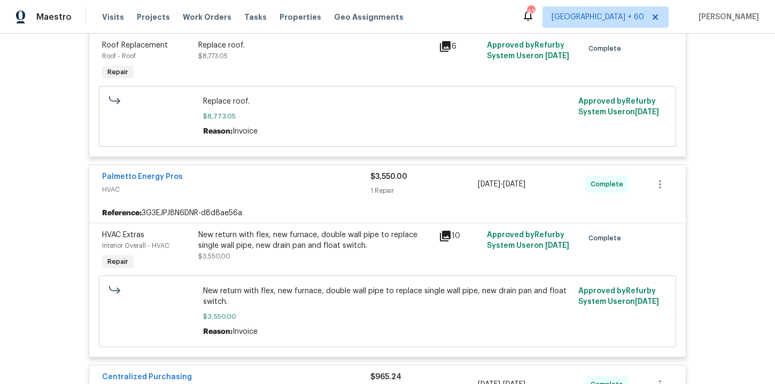
scroll to position [4439, 0]
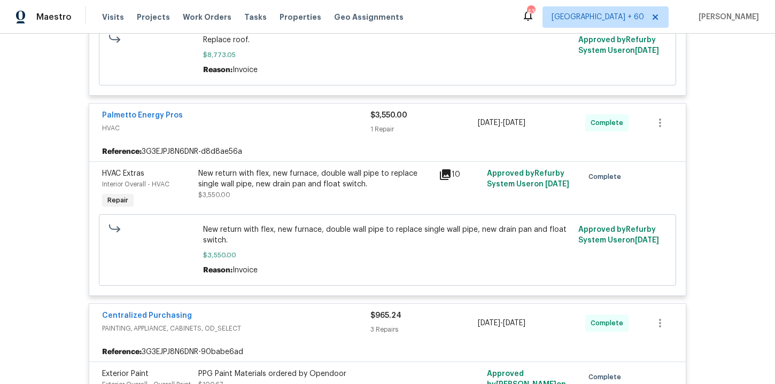
click at [313, 174] on div "New return with flex, new furnace, double wall pipe to replace single wall pipe…" at bounding box center [315, 184] width 234 height 32
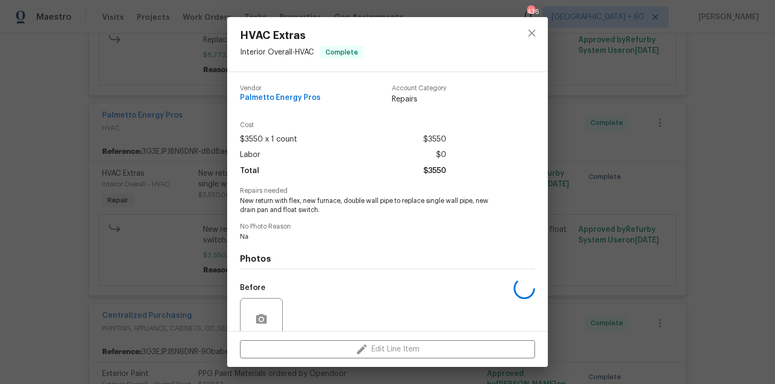
scroll to position [90, 0]
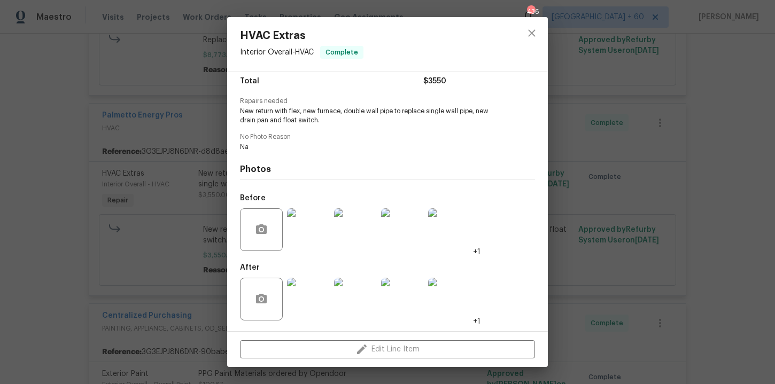
click at [311, 233] on img at bounding box center [308, 229] width 43 height 43
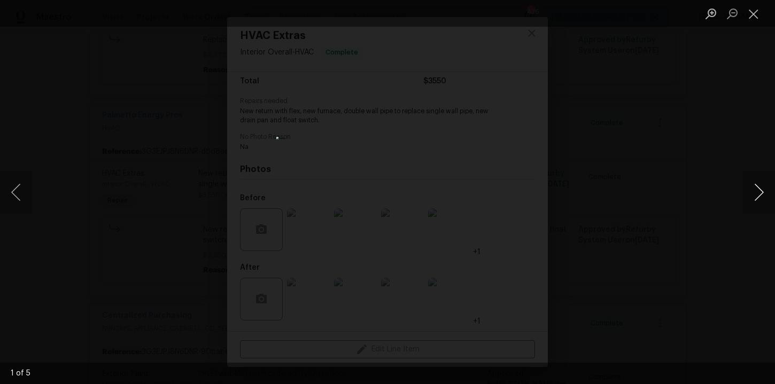
click at [757, 191] on button "Next image" at bounding box center [759, 192] width 32 height 43
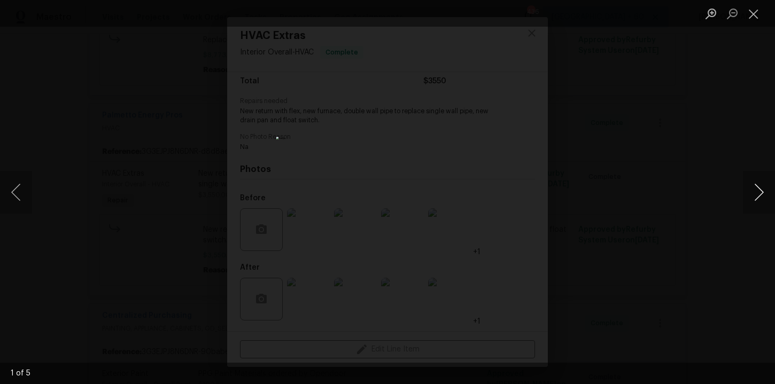
click at [757, 191] on button "Next image" at bounding box center [759, 192] width 32 height 43
click at [732, 86] on div "Lightbox" at bounding box center [387, 192] width 775 height 384
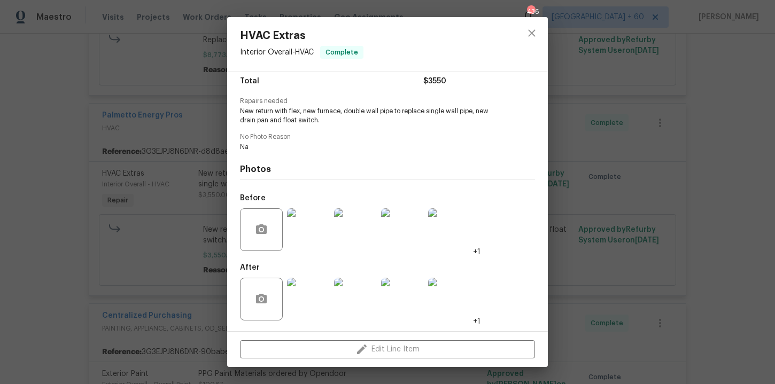
click at [34, 226] on div "HVAC Extras Interior Overall - HVAC Complete Vendor Palmetto Energy Pros Accoun…" at bounding box center [387, 192] width 775 height 384
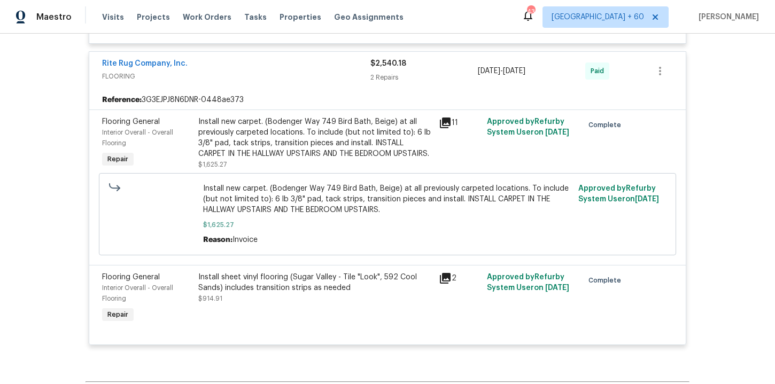
scroll to position [5270, 0]
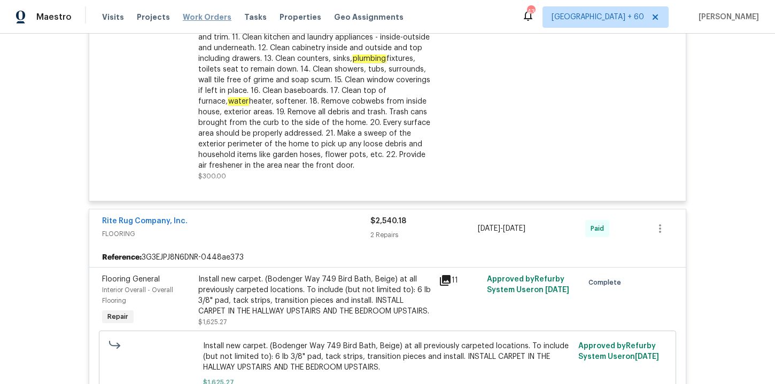
click at [212, 17] on span "Work Orders" at bounding box center [207, 17] width 49 height 11
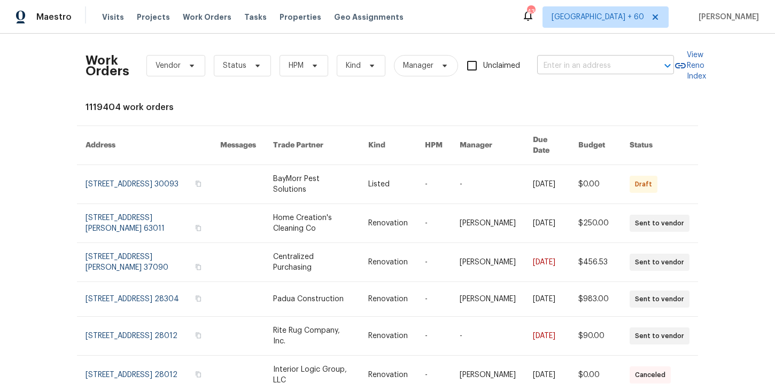
click at [606, 69] on input "text" at bounding box center [590, 66] width 107 height 17
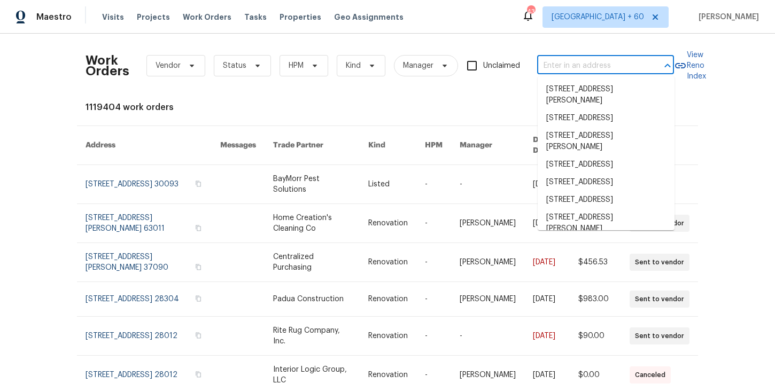
paste input "[STREET_ADDRESS][PERSON_NAME]"
type input "[STREET_ADDRESS][PERSON_NAME]"
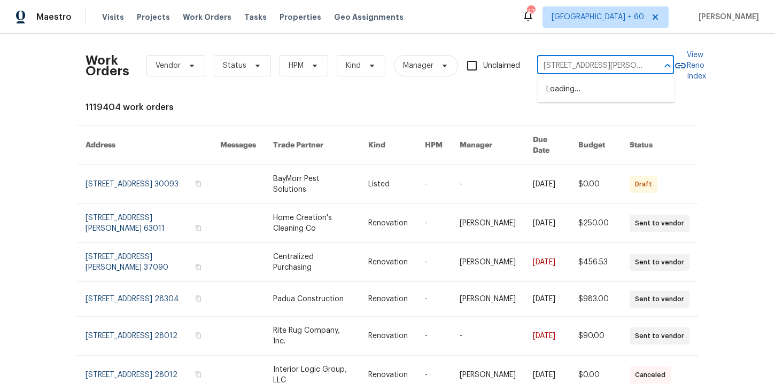
scroll to position [0, 37]
click at [588, 90] on li "[STREET_ADDRESS][PERSON_NAME]" at bounding box center [605, 95] width 137 height 29
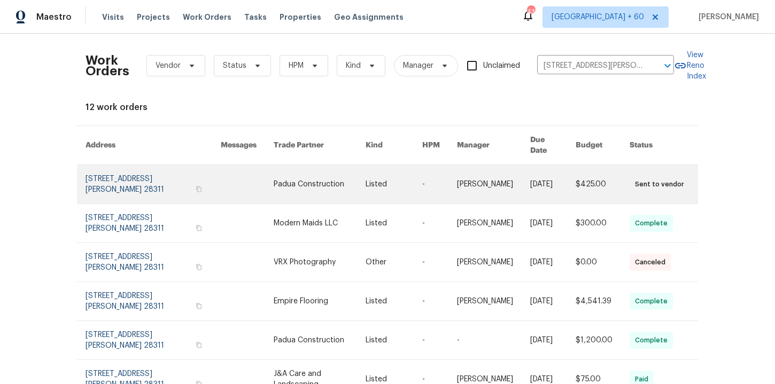
click at [128, 174] on link at bounding box center [152, 184] width 135 height 38
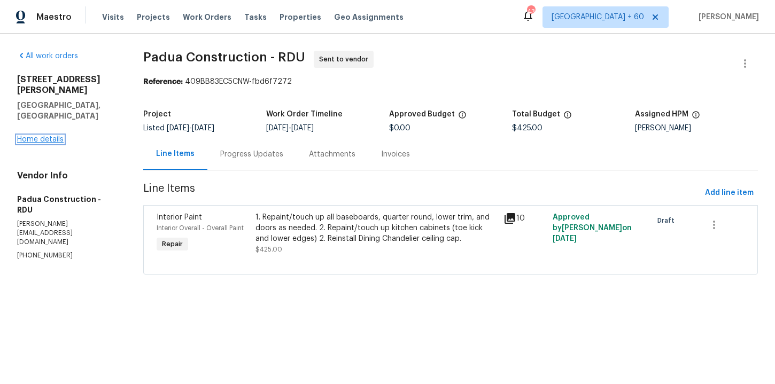
click at [53, 136] on link "Home details" at bounding box center [40, 139] width 46 height 7
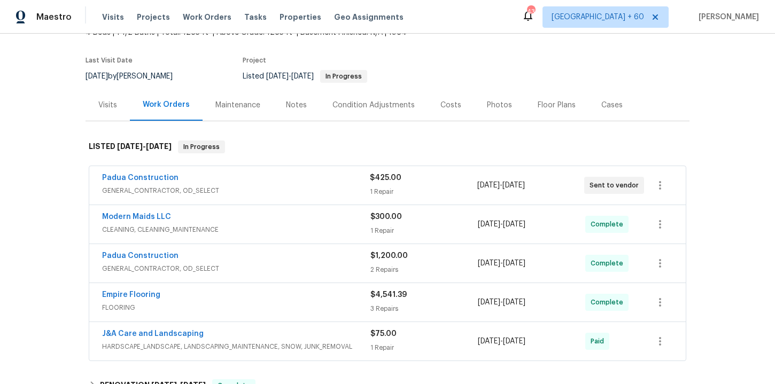
scroll to position [173, 0]
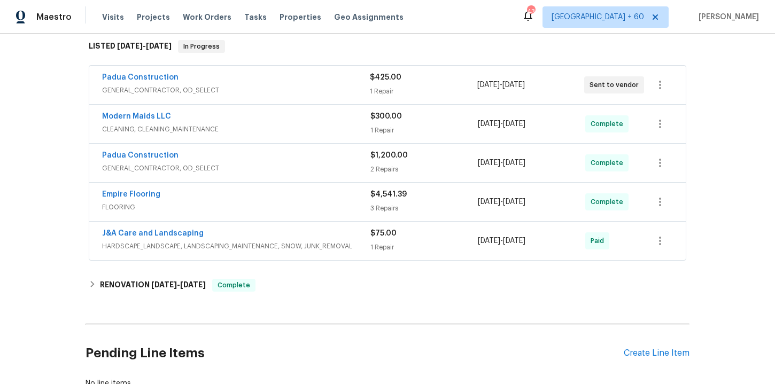
click at [291, 89] on span "GENERAL_CONTRACTOR, OD_SELECT" at bounding box center [236, 90] width 268 height 11
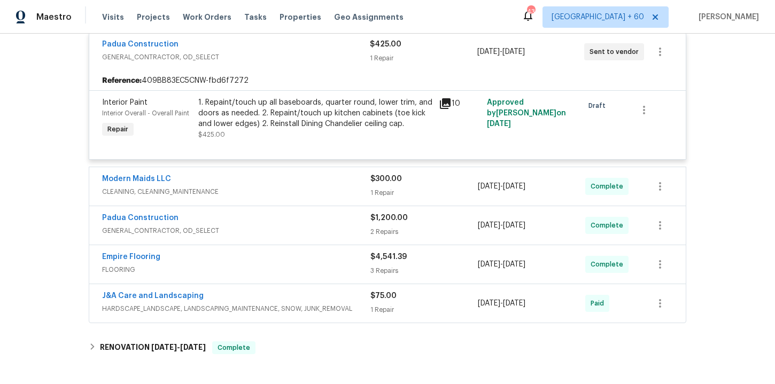
click at [298, 188] on span "CLEANING, CLEANING_MAINTENANCE" at bounding box center [236, 191] width 268 height 11
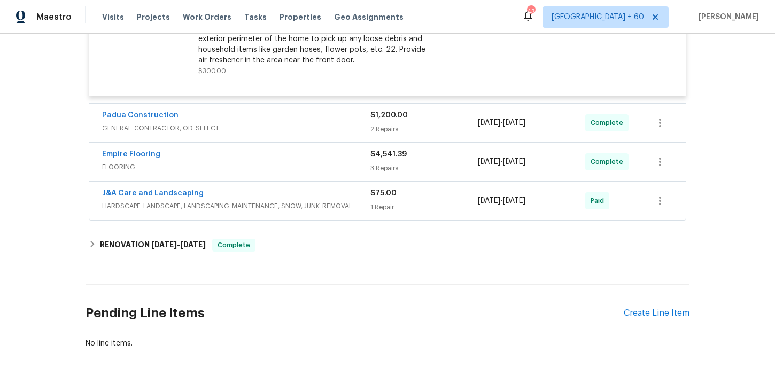
scroll to position [604, 0]
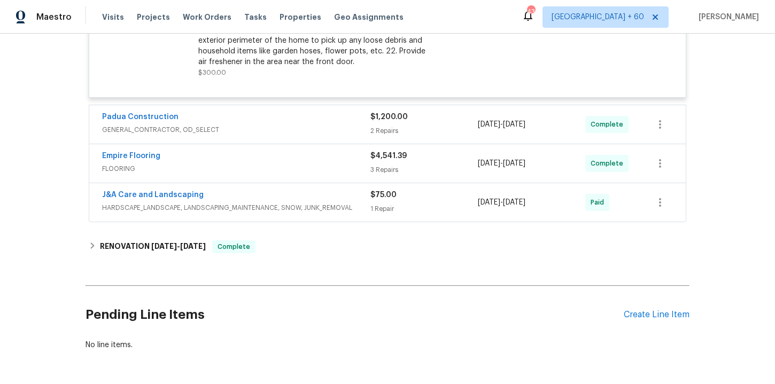
click at [338, 113] on div "Padua Construction" at bounding box center [236, 118] width 268 height 13
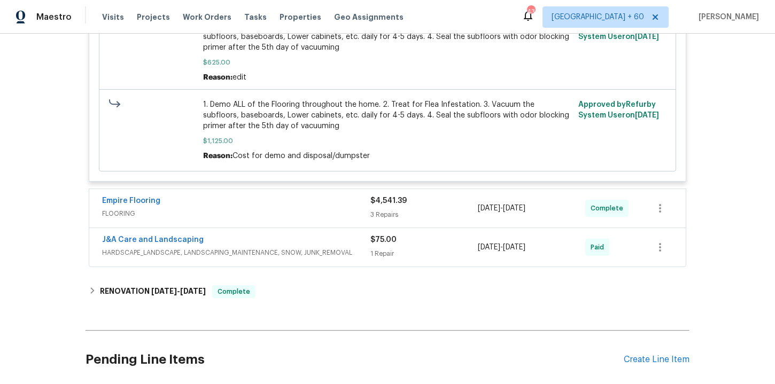
scroll to position [959, 0]
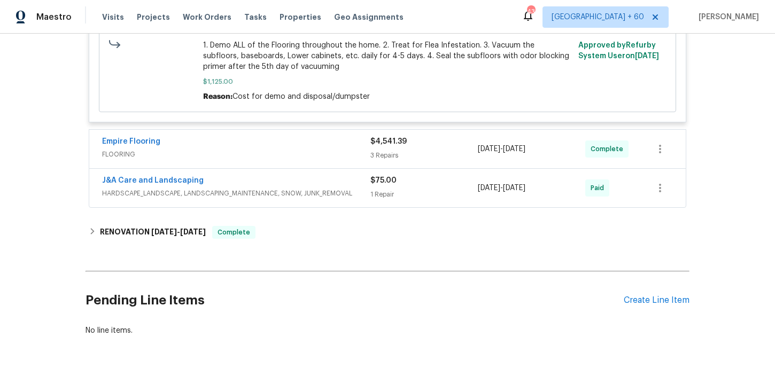
click at [330, 162] on div "Empire Flooring FLOORING" at bounding box center [236, 149] width 268 height 26
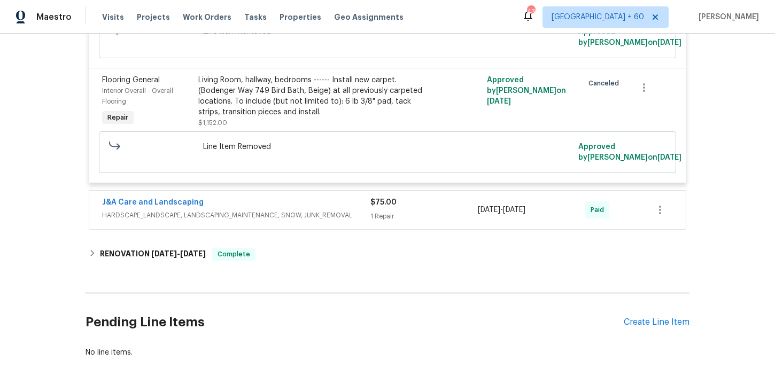
scroll to position [1457, 0]
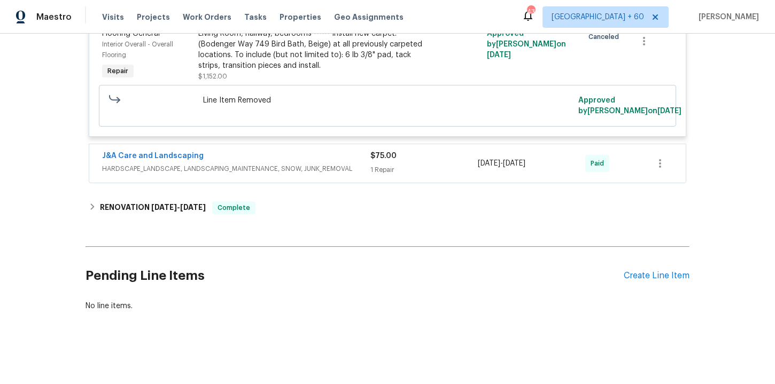
click at [319, 168] on span "HARDSCAPE_LANDSCAPE, LANDSCAPING_MAINTENANCE, SNOW, JUNK_REMOVAL" at bounding box center [236, 168] width 268 height 11
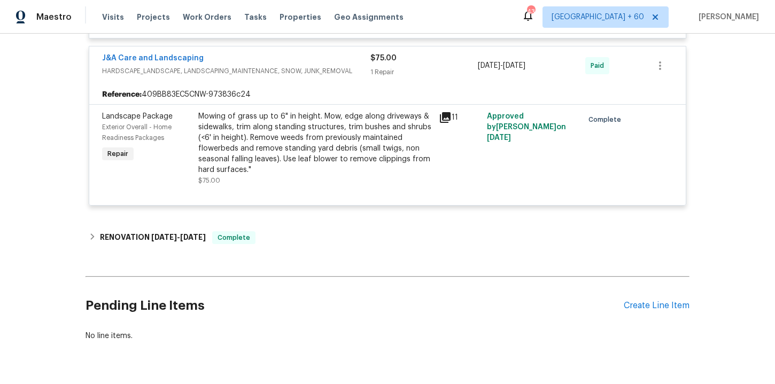
scroll to position [1550, 0]
click at [197, 15] on span "Work Orders" at bounding box center [207, 17] width 49 height 11
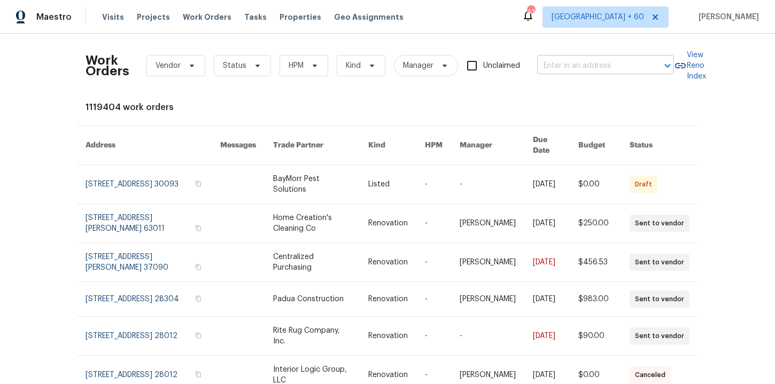
click at [584, 66] on input "text" at bounding box center [590, 66] width 107 height 17
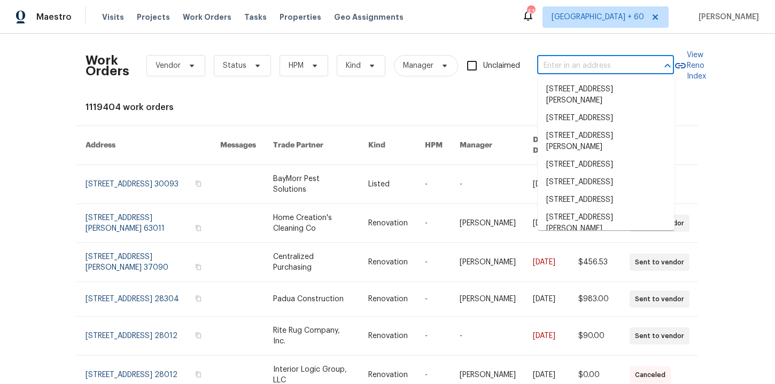
paste input "3805 Annapolis Way Ladson, SC 29456"
type input "3805 Annapolis Way Ladson, SC 29456"
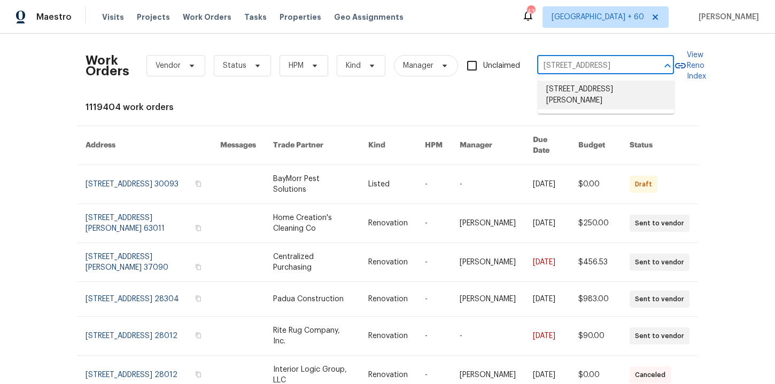
click at [590, 90] on li "3805 Annapolis Way, Ladson, SC 29456" at bounding box center [605, 95] width 137 height 29
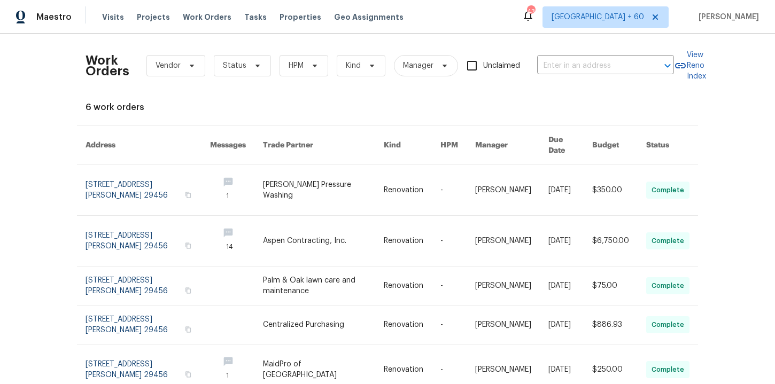
type input "3805 Annapolis Way, Ladson, SC 29456"
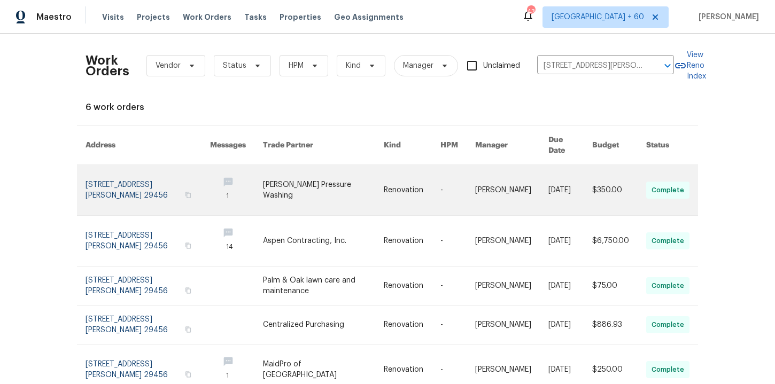
click at [122, 177] on link at bounding box center [147, 190] width 124 height 50
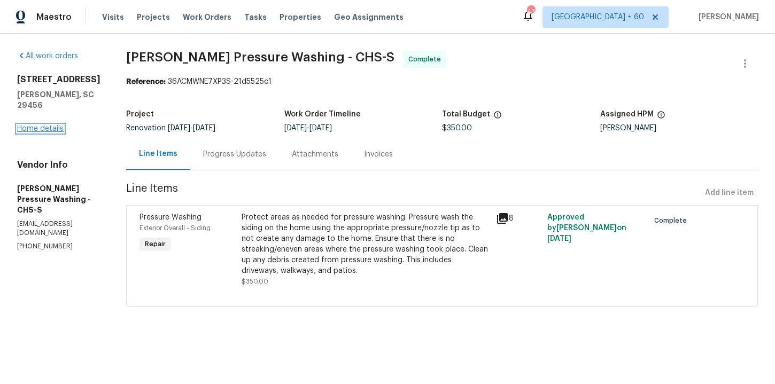
click at [52, 125] on link "Home details" at bounding box center [40, 128] width 46 height 7
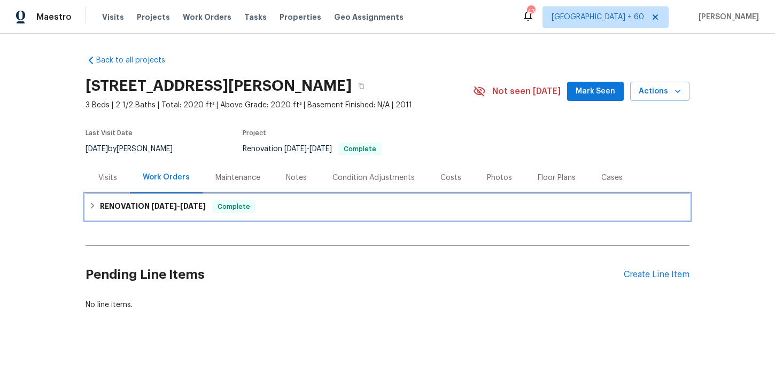
click at [267, 209] on div "RENOVATION 9/5/25 - 9/10/25 Complete" at bounding box center [387, 206] width 597 height 13
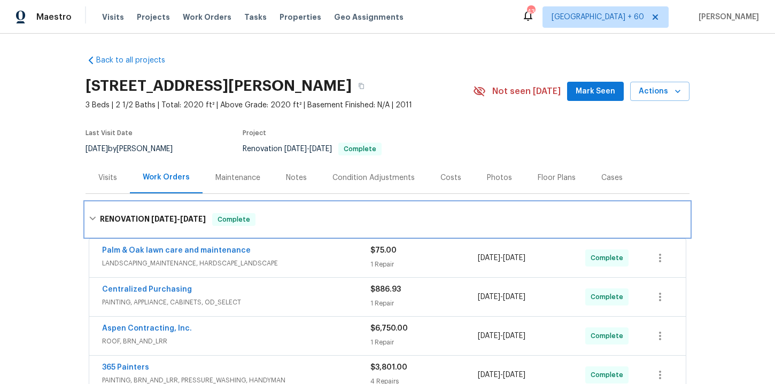
scroll to position [166, 0]
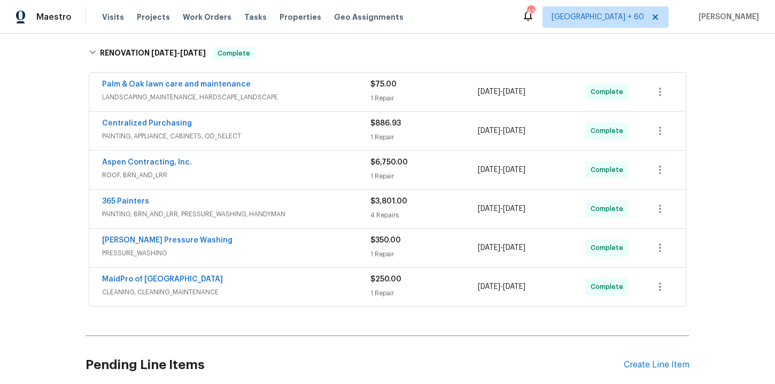
click at [261, 161] on div "Aspen Contracting, Inc." at bounding box center [236, 163] width 268 height 13
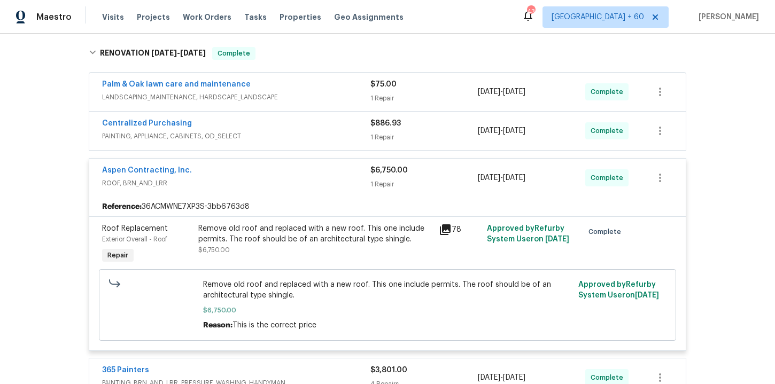
click at [322, 128] on div "Centralized Purchasing" at bounding box center [236, 124] width 268 height 13
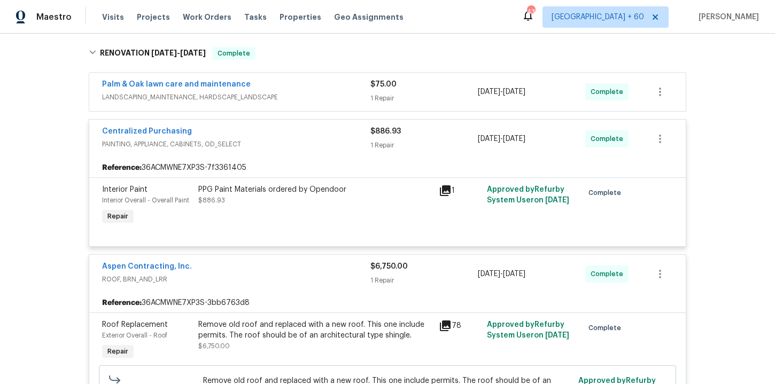
click at [332, 93] on span "LANDSCAPING_MAINTENANCE, HARDSCAPE_LANDSCAPE" at bounding box center [236, 97] width 268 height 11
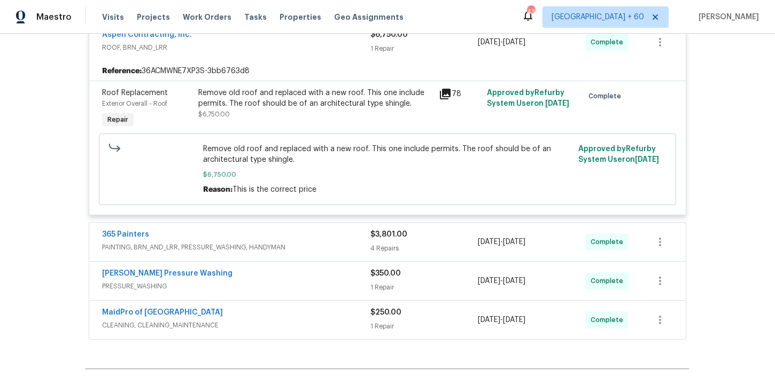
scroll to position [561, 0]
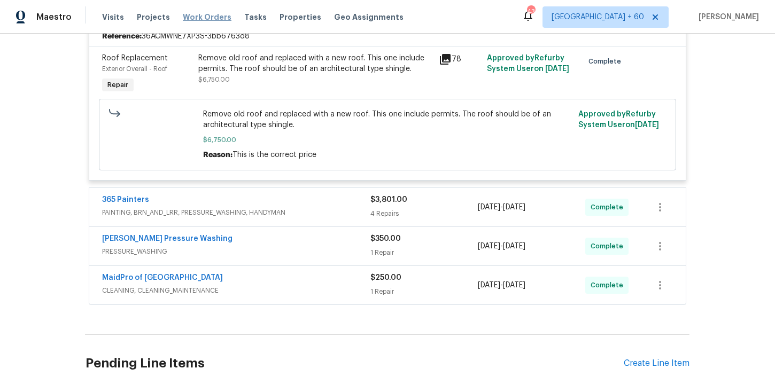
click at [199, 14] on span "Work Orders" at bounding box center [207, 17] width 49 height 11
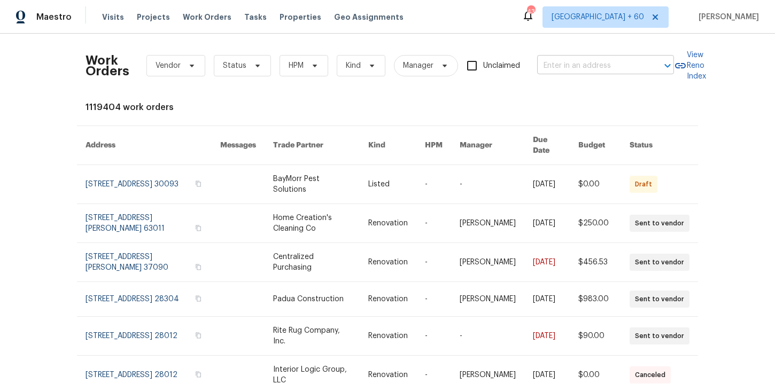
click at [575, 65] on input "text" at bounding box center [590, 66] width 107 height 17
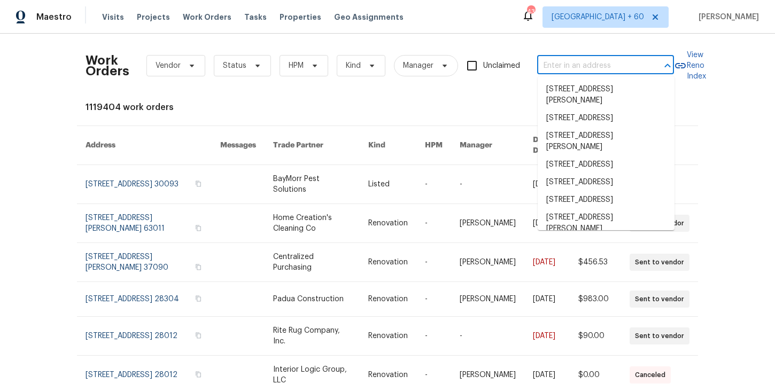
paste input "6512 S Sawgrass Dr Chandler, AZ 85249"
type input "6512 S Sawgrass Dr Chandler, AZ 85249"
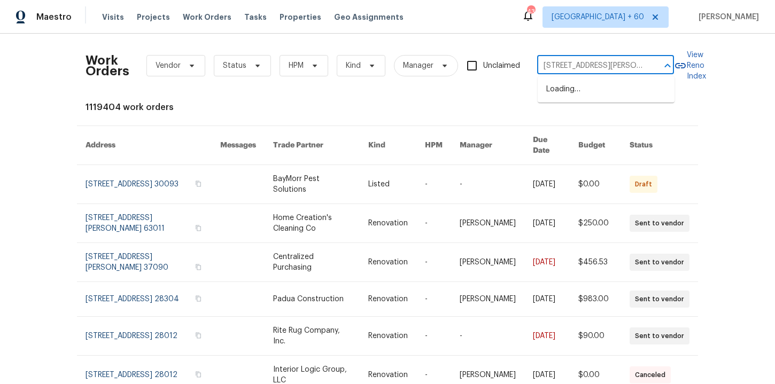
scroll to position [0, 38]
click at [586, 89] on li "6512 S Sawgrass Dr, Chandler, AZ 85249" at bounding box center [605, 95] width 137 height 29
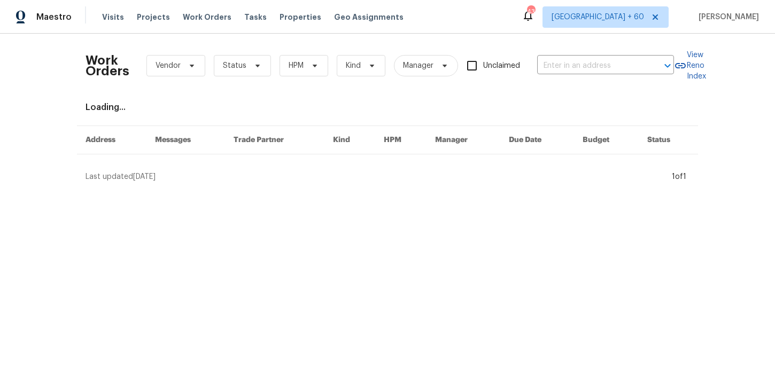
type input "6512 S Sawgrass Dr, Chandler, AZ 85249"
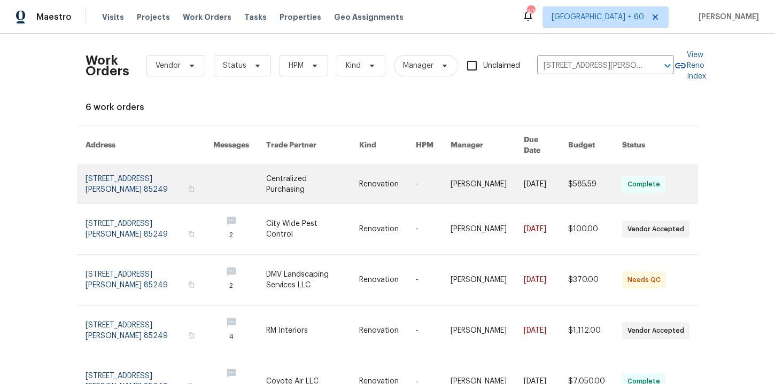
click at [131, 177] on link at bounding box center [149, 184] width 128 height 38
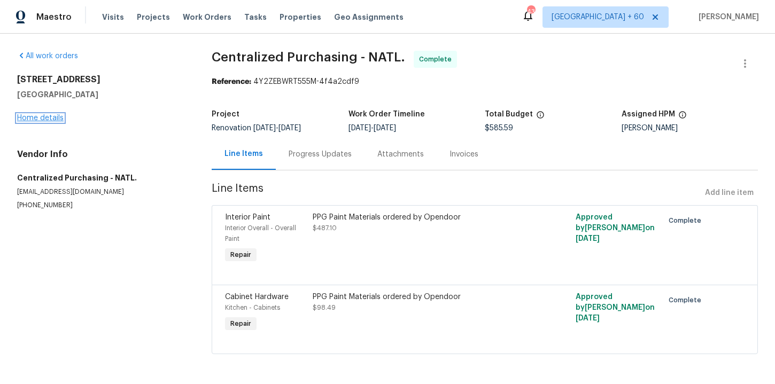
click at [59, 119] on link "Home details" at bounding box center [40, 117] width 46 height 7
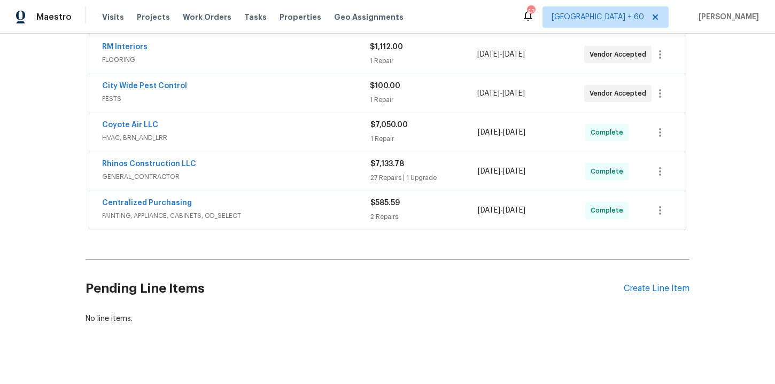
scroll to position [255, 0]
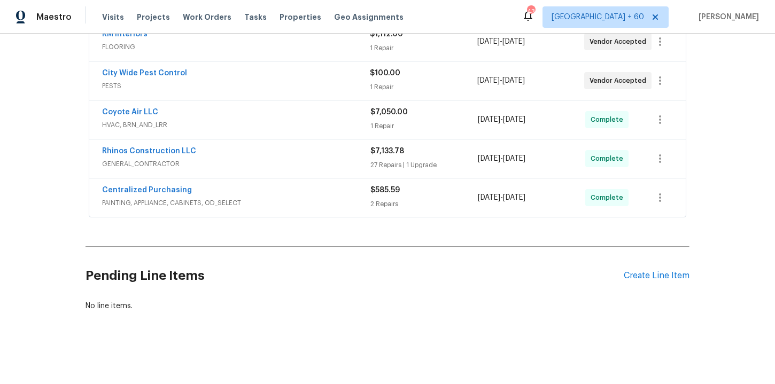
click at [325, 202] on span "PAINTING, APPLIANCE, CABINETS, OD_SELECT" at bounding box center [236, 203] width 268 height 11
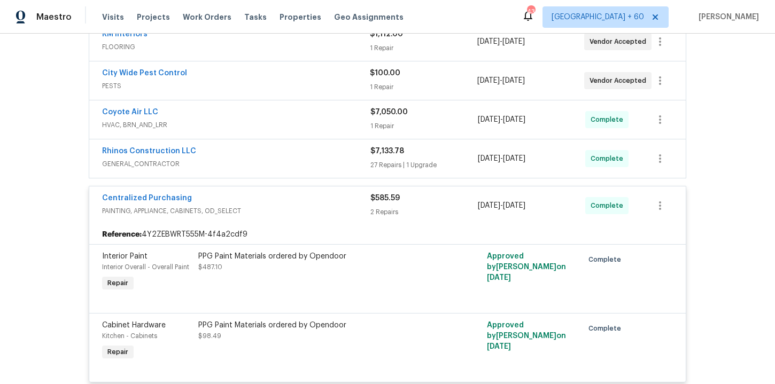
click at [306, 172] on div "Rhinos Construction LLC GENERAL_CONTRACTOR $7,133.78 27 Repairs | 1 Upgrade 9/8…" at bounding box center [387, 158] width 596 height 38
click at [303, 156] on div "Rhinos Construction LLC" at bounding box center [236, 152] width 268 height 13
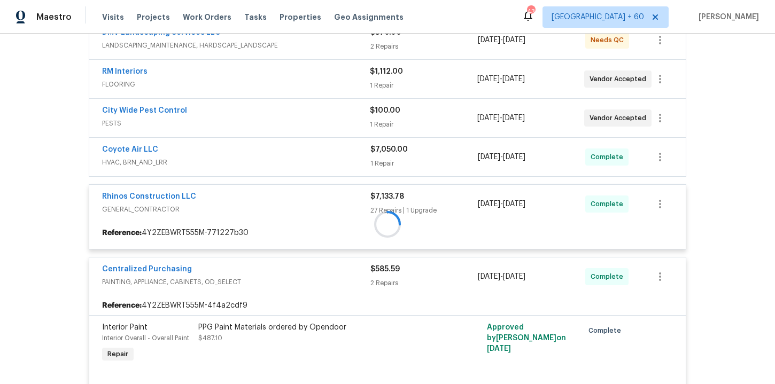
scroll to position [196, 0]
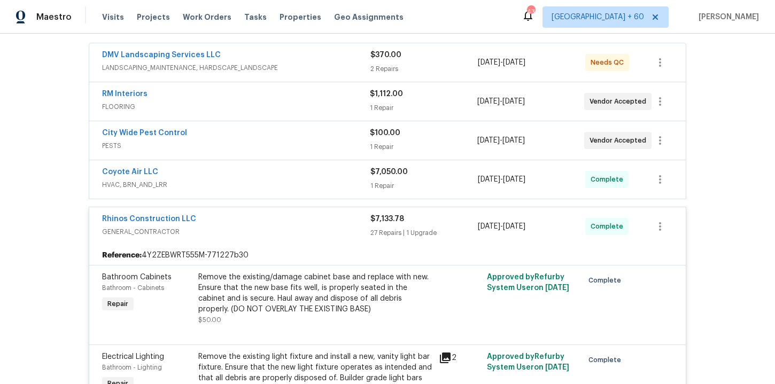
click at [298, 178] on div "Coyote Air LLC" at bounding box center [236, 173] width 268 height 13
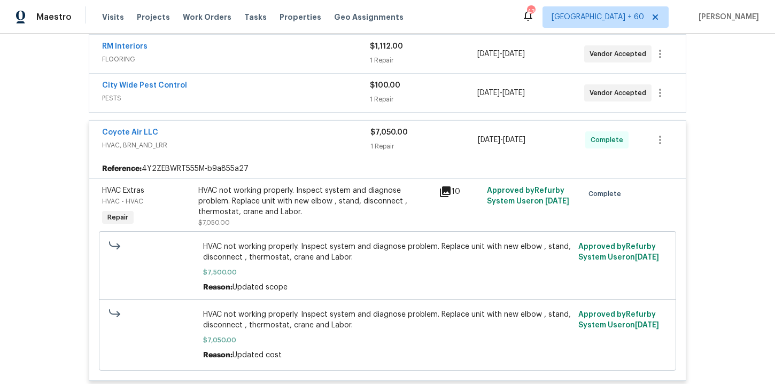
scroll to position [253, 0]
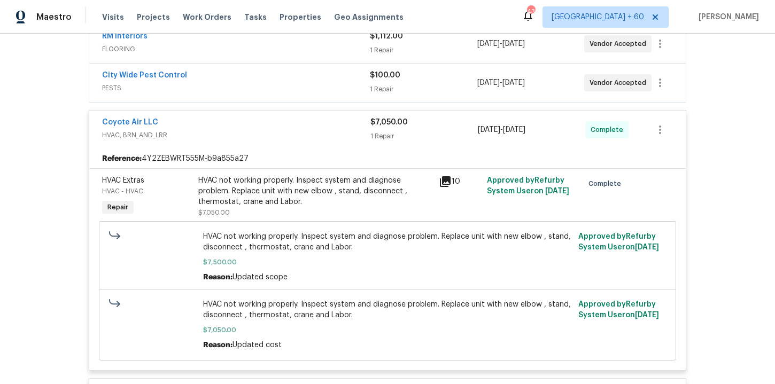
click at [330, 198] on div "HVAC not working properly. Inspect system and diagnose problem. Replace unit wi…" at bounding box center [315, 191] width 234 height 32
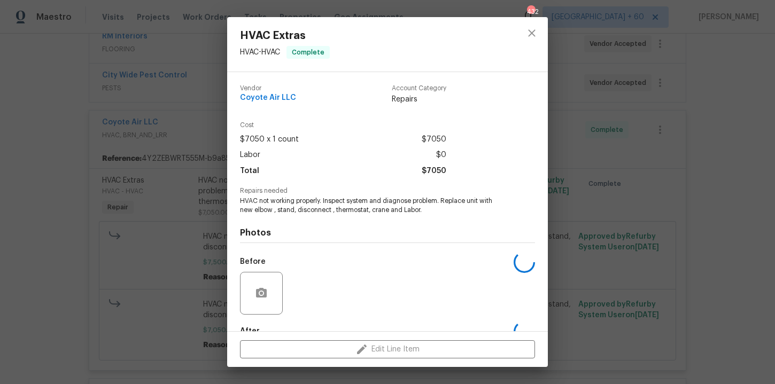
scroll to position [64, 0]
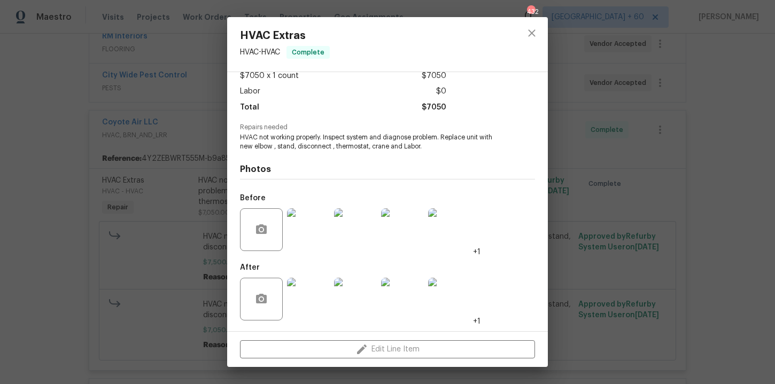
click at [315, 288] on img at bounding box center [308, 299] width 43 height 43
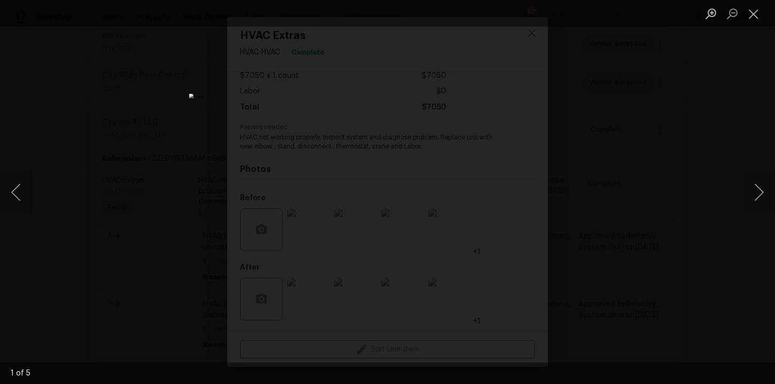
click at [621, 173] on div "Lightbox" at bounding box center [387, 192] width 775 height 384
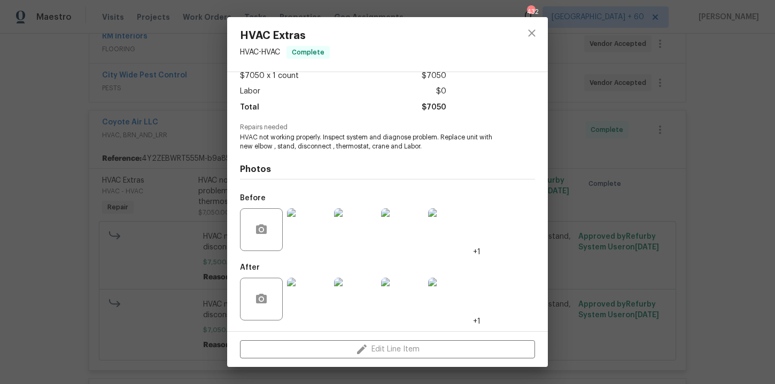
click at [620, 169] on div "HVAC Extras HVAC - HVAC Complete Vendor Coyote Air LLC Account Category Repairs…" at bounding box center [387, 192] width 775 height 384
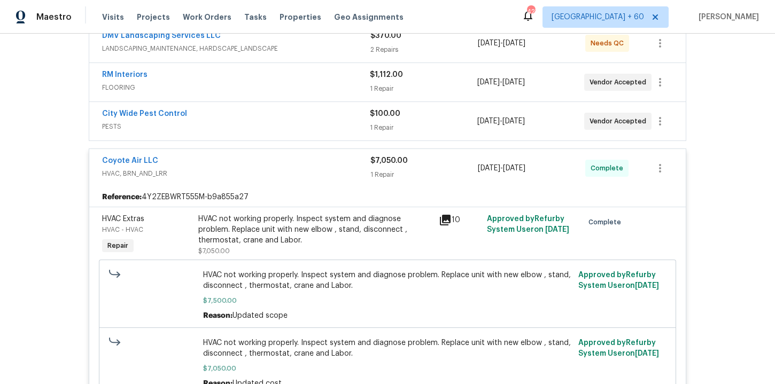
click at [322, 121] on span "PESTS" at bounding box center [236, 126] width 268 height 11
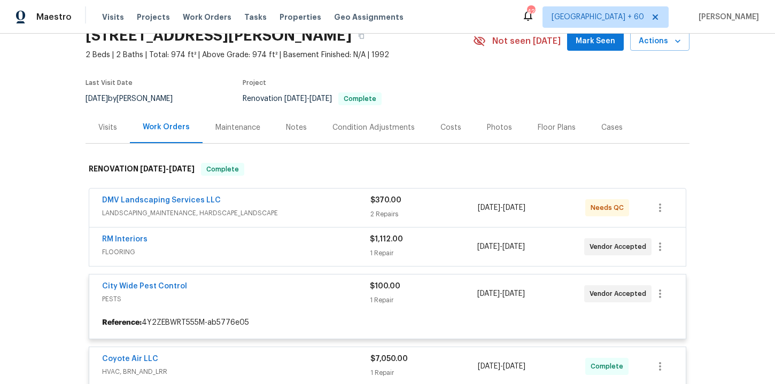
scroll to position [73, 0]
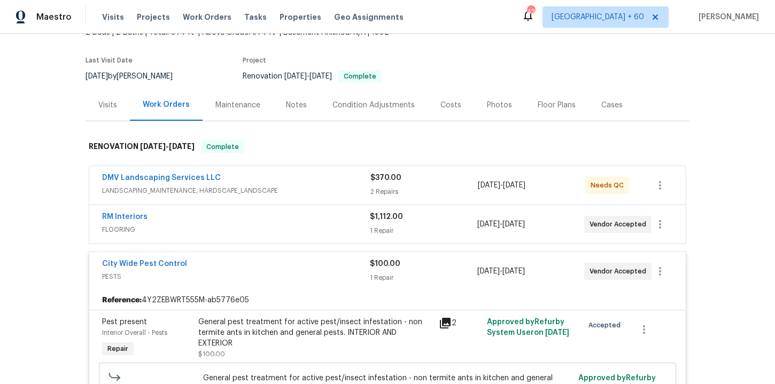
click at [313, 225] on span "FLOORING" at bounding box center [236, 229] width 268 height 11
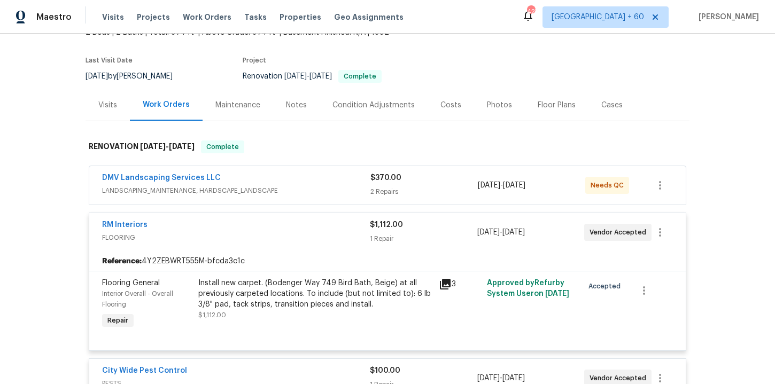
click at [309, 182] on div "DMV Landscaping Services LLC" at bounding box center [236, 179] width 268 height 13
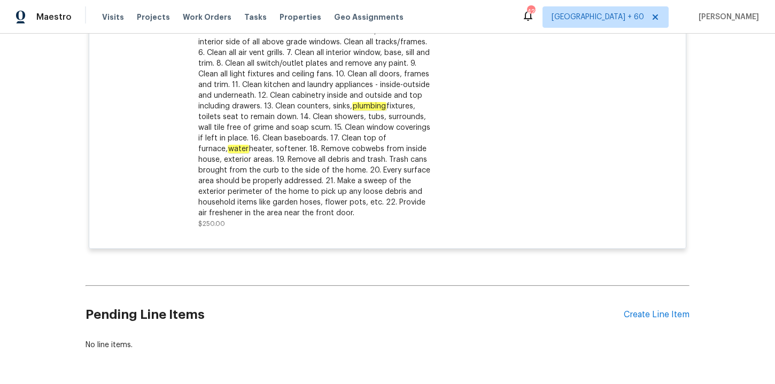
scroll to position [63, 0]
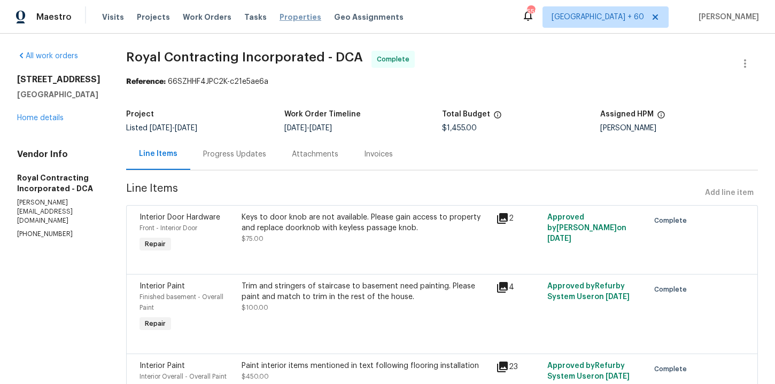
scroll to position [13, 0]
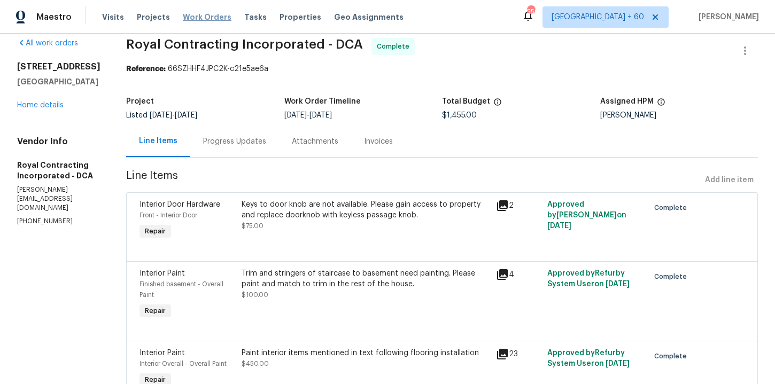
click at [216, 20] on span "Work Orders" at bounding box center [207, 17] width 49 height 11
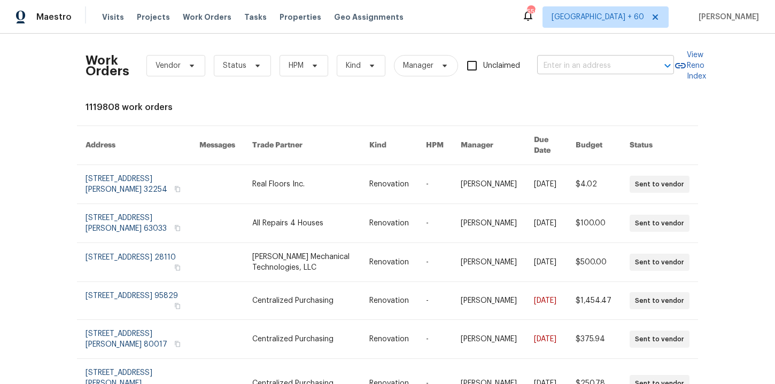
click at [556, 67] on input "text" at bounding box center [590, 66] width 107 height 17
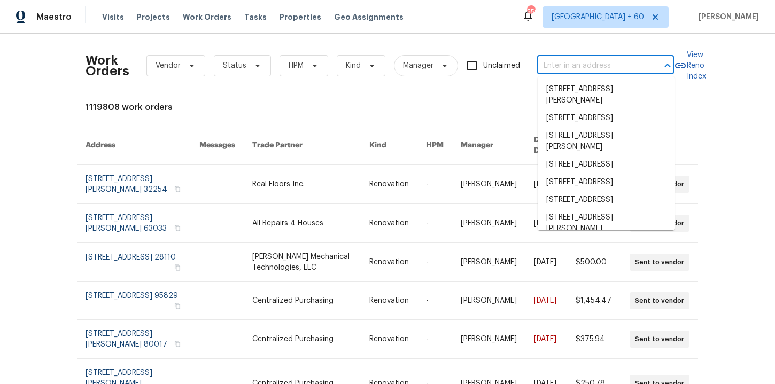
paste input "[STREET_ADDRESS]"
type input "[STREET_ADDRESS]"
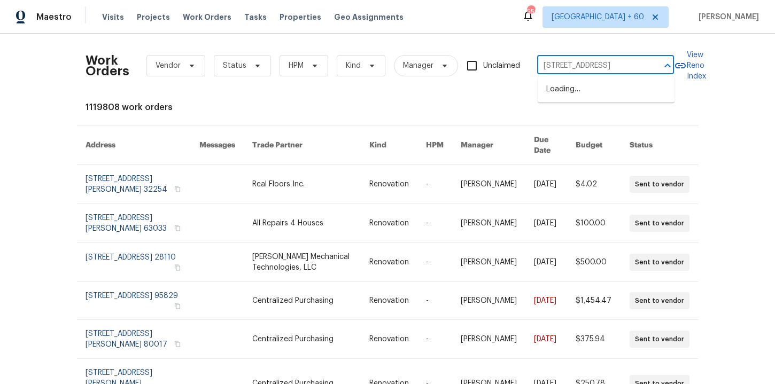
scroll to position [0, 29]
click at [586, 92] on li "[STREET_ADDRESS]" at bounding box center [605, 90] width 137 height 18
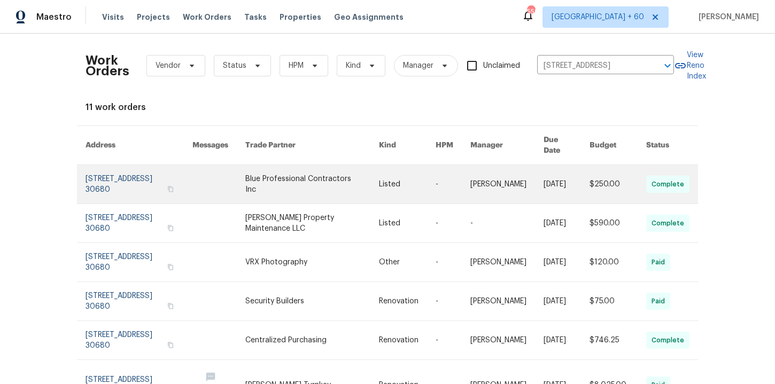
click at [151, 170] on link at bounding box center [138, 184] width 107 height 38
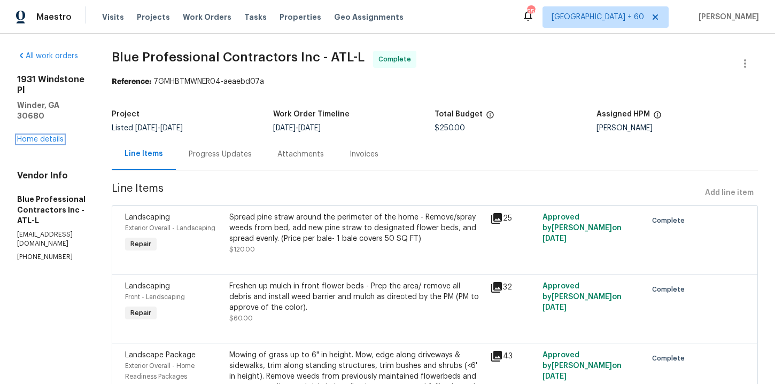
click at [52, 136] on link "Home details" at bounding box center [40, 139] width 46 height 7
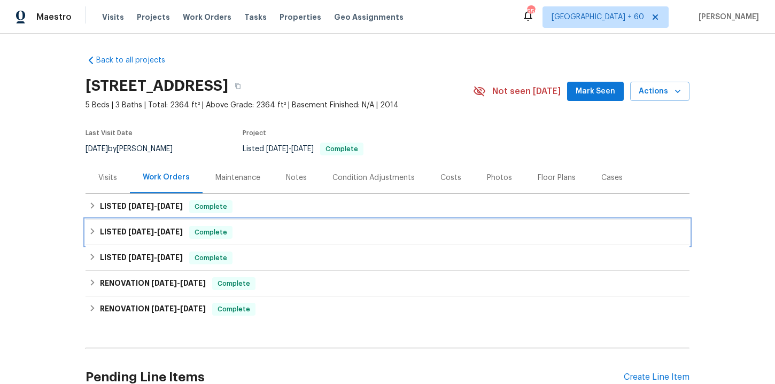
click at [255, 234] on div "LISTED [DATE] - [DATE] Complete" at bounding box center [387, 232] width 597 height 13
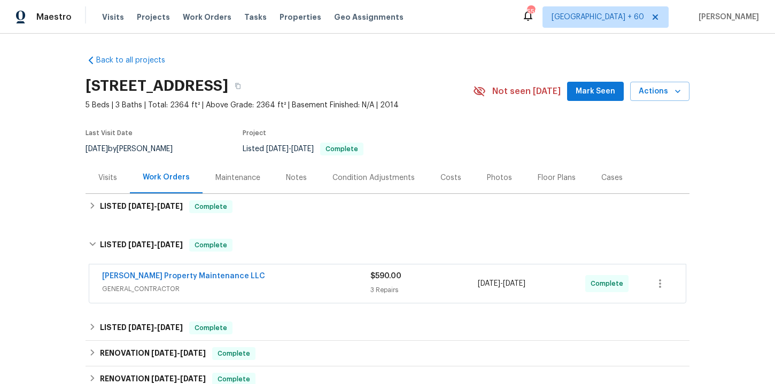
click at [277, 283] on div "[PERSON_NAME] Property Maintenance LLC" at bounding box center [236, 277] width 268 height 13
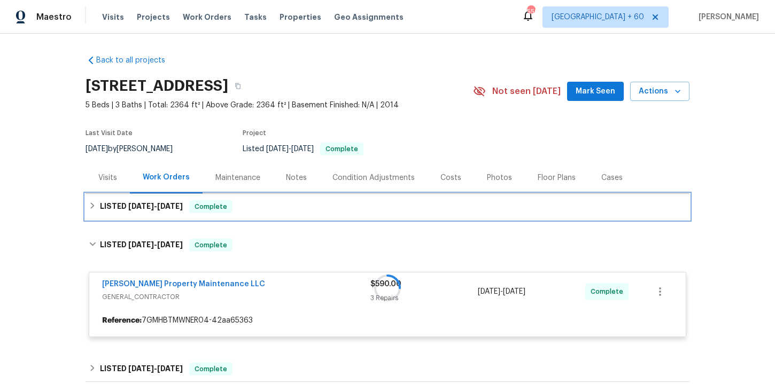
click at [272, 205] on div "LISTED [DATE] - [DATE] Complete" at bounding box center [387, 206] width 597 height 13
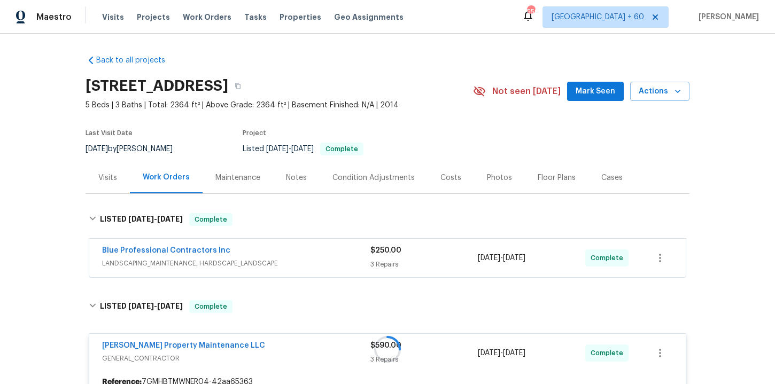
click at [285, 250] on div "Blue Professional Contractors Inc" at bounding box center [236, 251] width 268 height 13
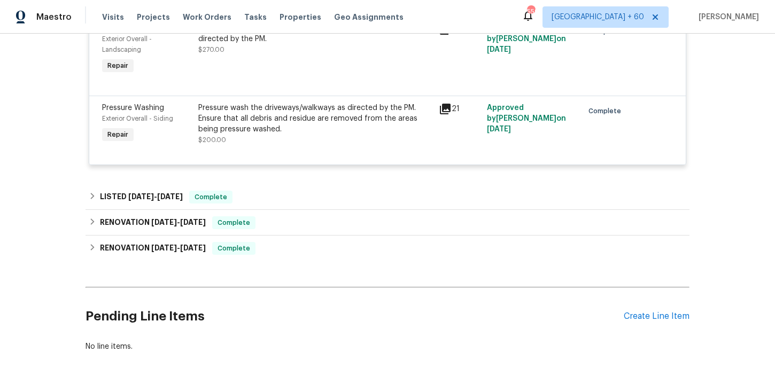
scroll to position [743, 0]
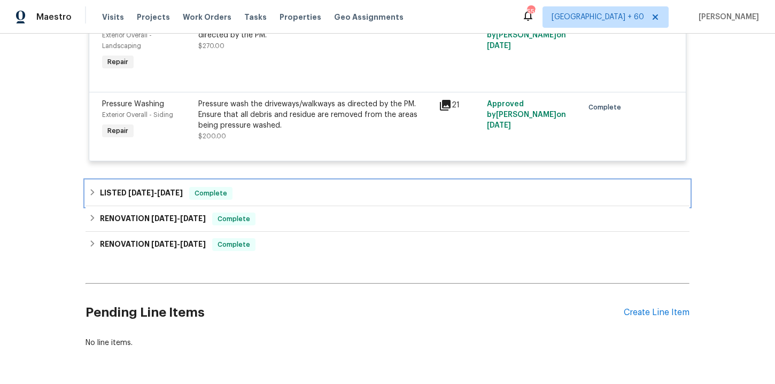
click at [278, 203] on div "LISTED [DATE] - [DATE] Complete" at bounding box center [387, 194] width 604 height 26
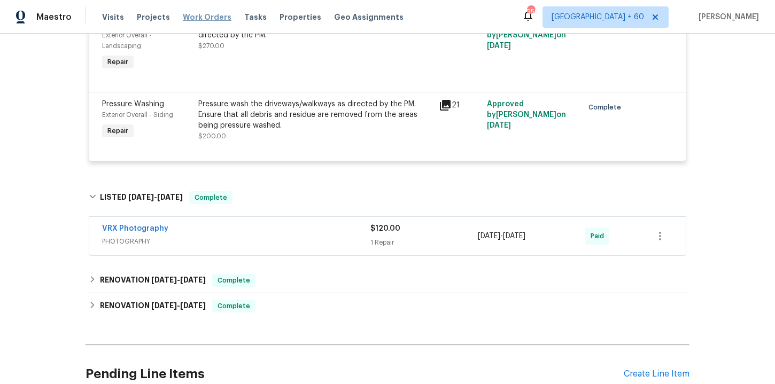
click at [198, 14] on span "Work Orders" at bounding box center [207, 17] width 49 height 11
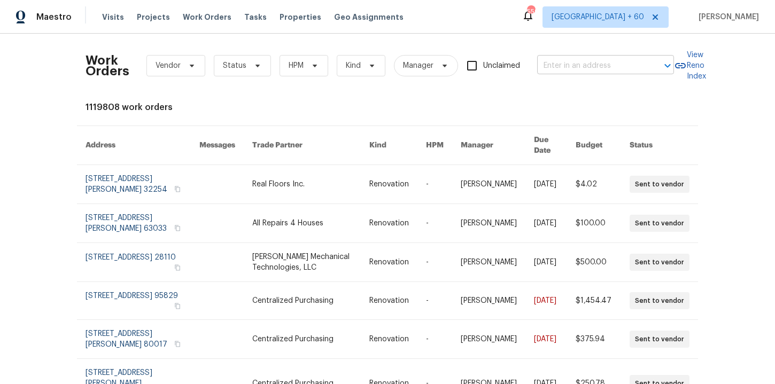
click at [571, 69] on input "text" at bounding box center [590, 66] width 107 height 17
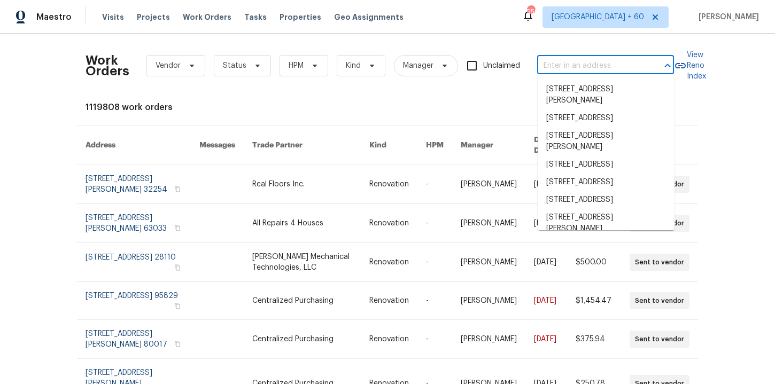
paste input "[STREET_ADDRESS]"
type input "[STREET_ADDRESS]"
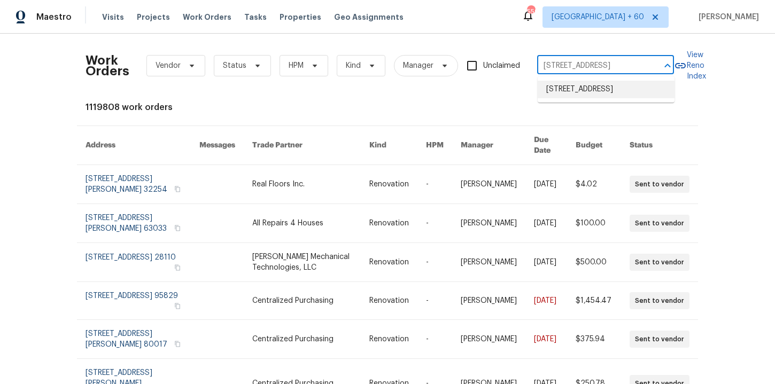
click at [580, 91] on li "[STREET_ADDRESS]" at bounding box center [605, 90] width 137 height 18
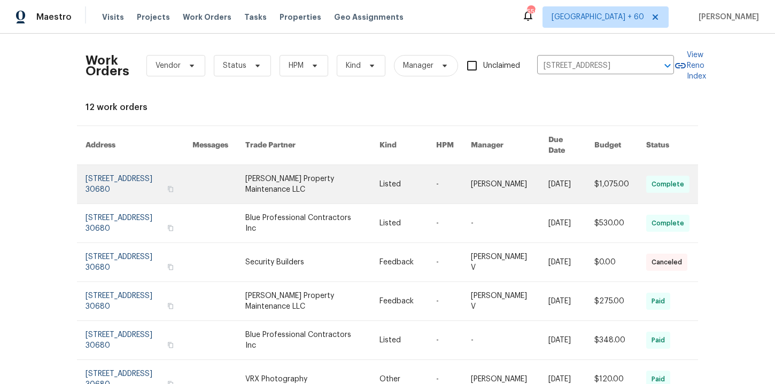
click at [142, 176] on link at bounding box center [138, 184] width 107 height 38
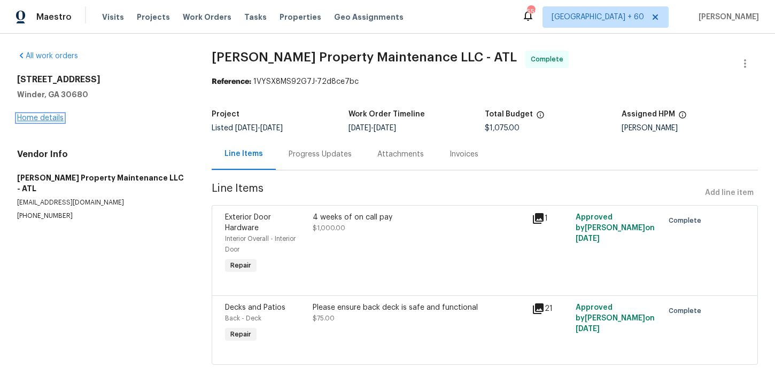
click at [51, 116] on link "Home details" at bounding box center [40, 117] width 46 height 7
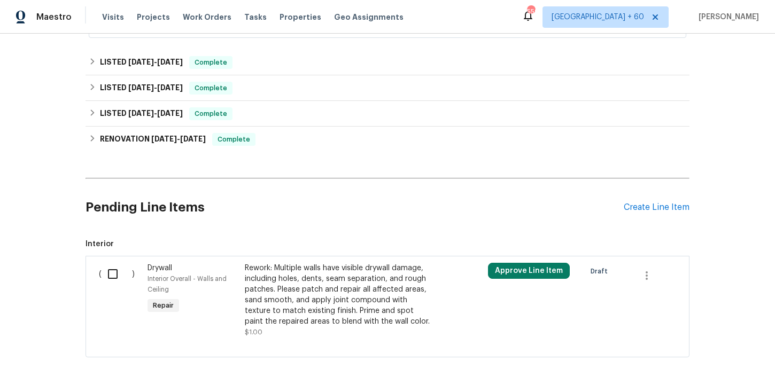
scroll to position [242, 0]
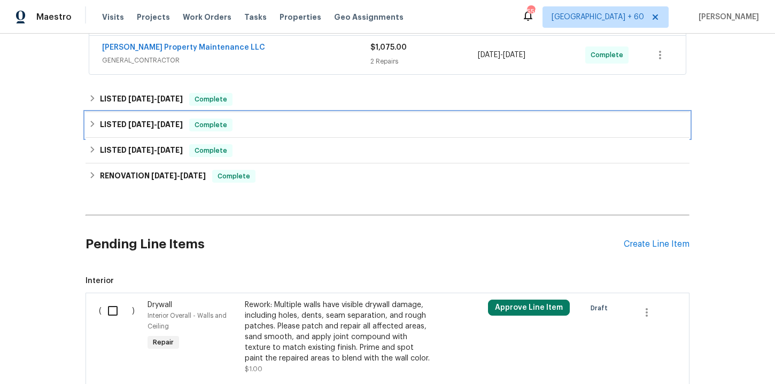
click at [285, 121] on div "LISTED [DATE] - [DATE] Complete" at bounding box center [387, 125] width 597 height 13
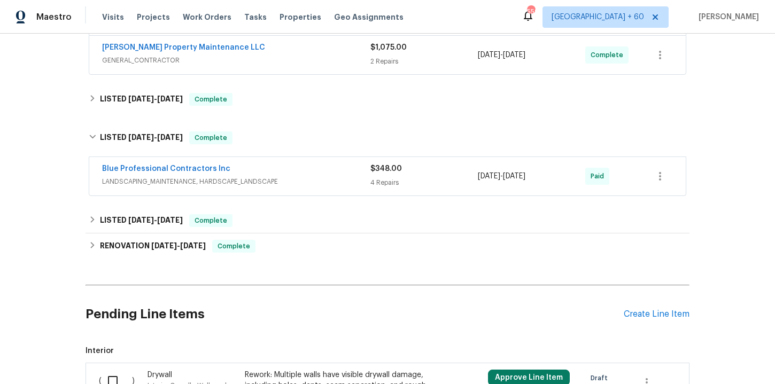
click at [293, 182] on span "LANDSCAPING_MAINTENANCE, HARDSCAPE_LANDSCAPE" at bounding box center [236, 181] width 268 height 11
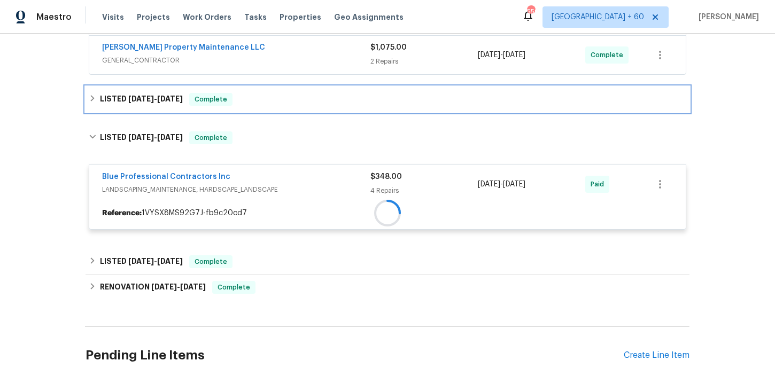
click at [279, 106] on div "LISTED [DATE] - [DATE] Complete" at bounding box center [387, 100] width 604 height 26
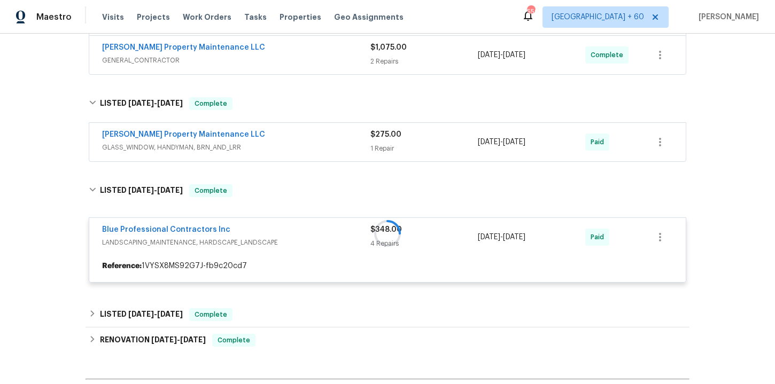
click at [284, 146] on span "GLASS_WINDOW, HANDYMAN, BRN_AND_LRR" at bounding box center [236, 147] width 268 height 11
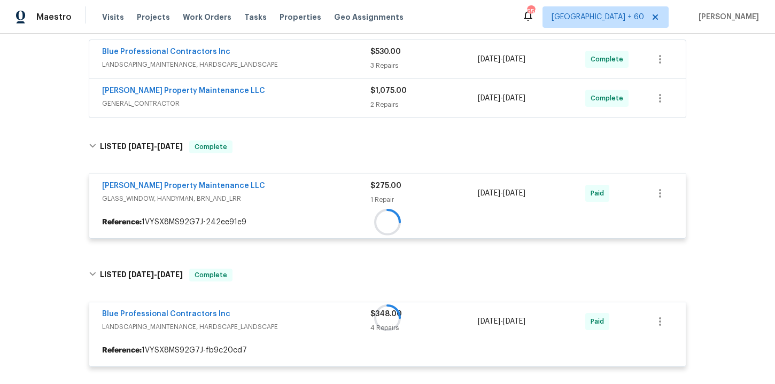
scroll to position [172, 0]
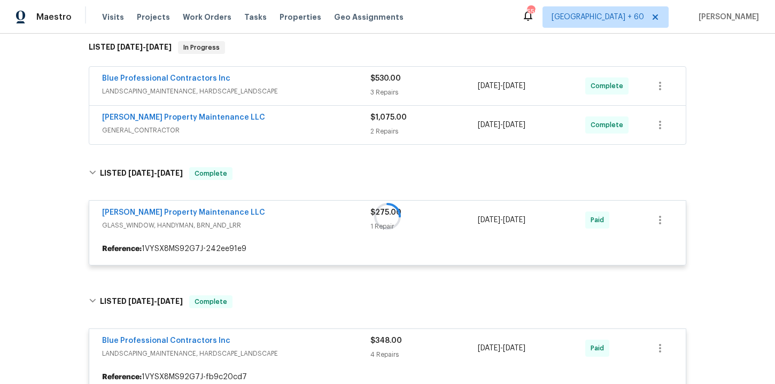
click at [283, 131] on span "GENERAL_CONTRACTOR" at bounding box center [236, 130] width 268 height 11
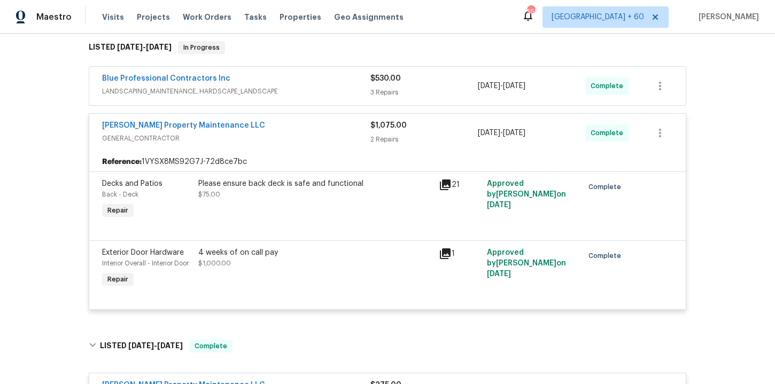
click at [300, 81] on div "Blue Professional Contractors Inc" at bounding box center [236, 79] width 268 height 13
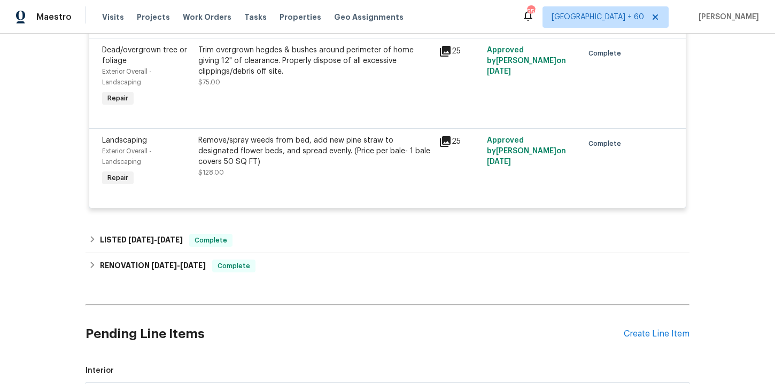
scroll to position [1324, 0]
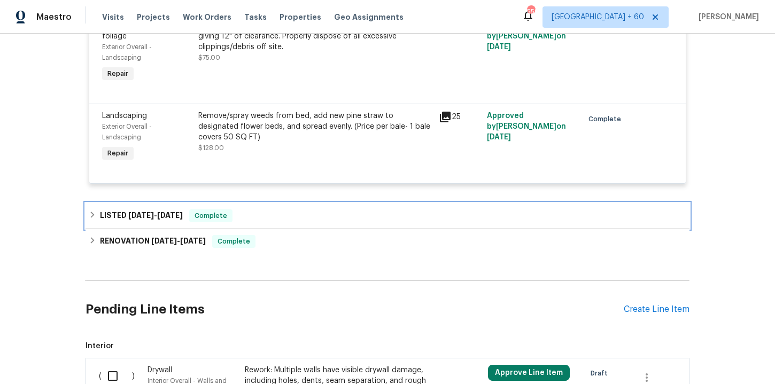
click at [311, 222] on div "LISTED [DATE] - [DATE] Complete" at bounding box center [387, 215] width 597 height 13
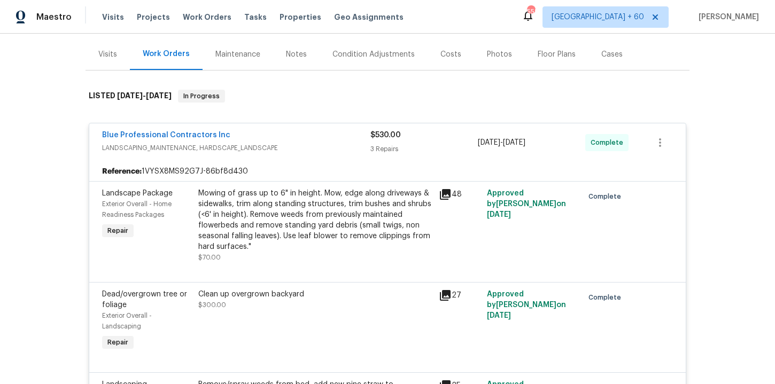
scroll to position [80, 0]
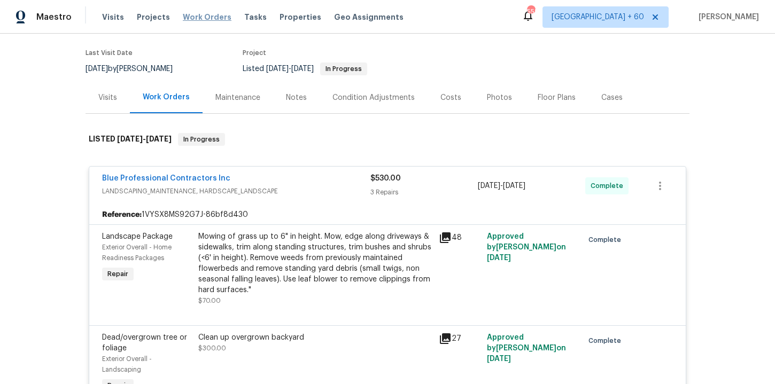
click at [212, 18] on span "Work Orders" at bounding box center [207, 17] width 49 height 11
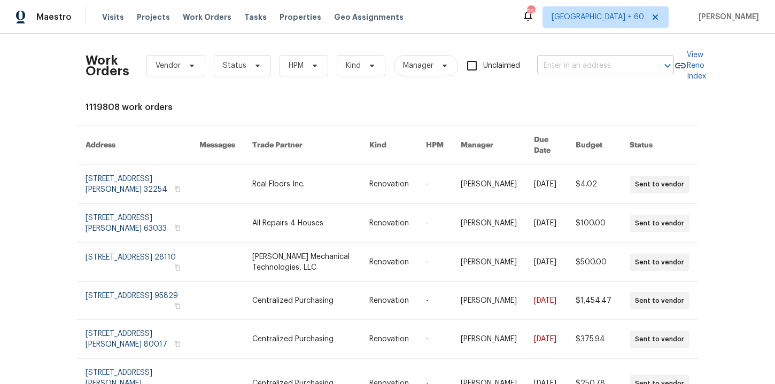
click at [555, 65] on input "text" at bounding box center [590, 66] width 107 height 17
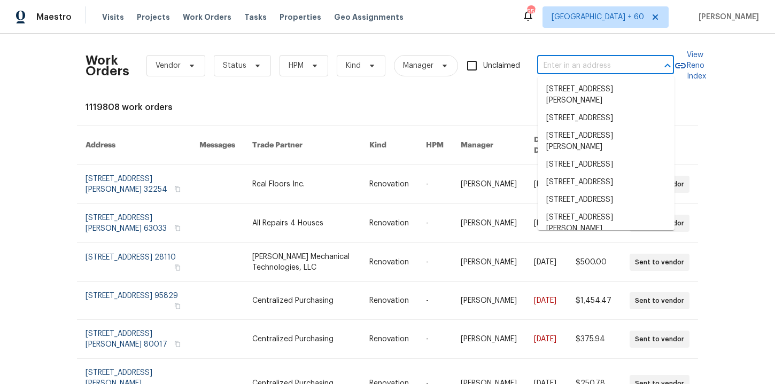
paste input "[STREET_ADDRESS][PERSON_NAME]"
type input "[STREET_ADDRESS][PERSON_NAME]"
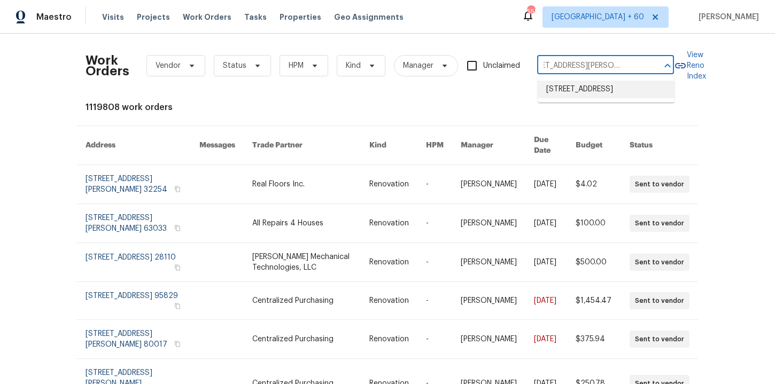
click at [594, 98] on li "[STREET_ADDRESS]" at bounding box center [605, 90] width 137 height 18
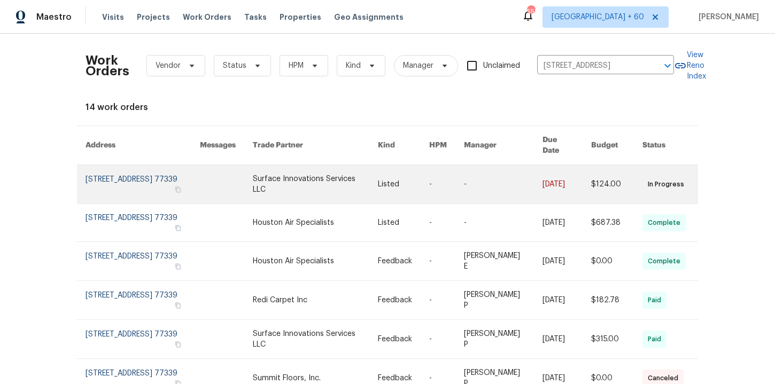
click at [124, 175] on link at bounding box center [142, 184] width 114 height 38
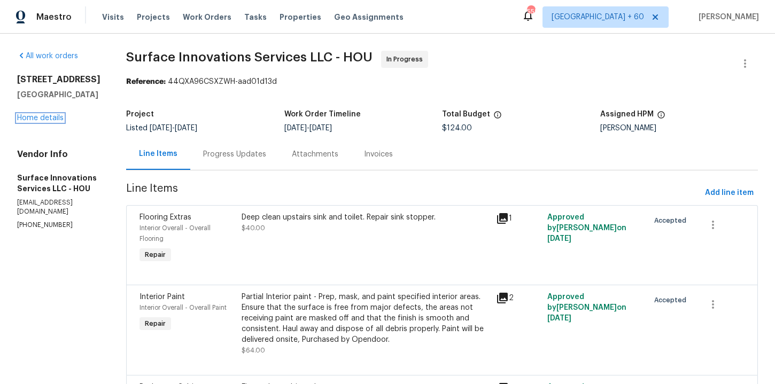
click at [52, 119] on link "Home details" at bounding box center [40, 117] width 46 height 7
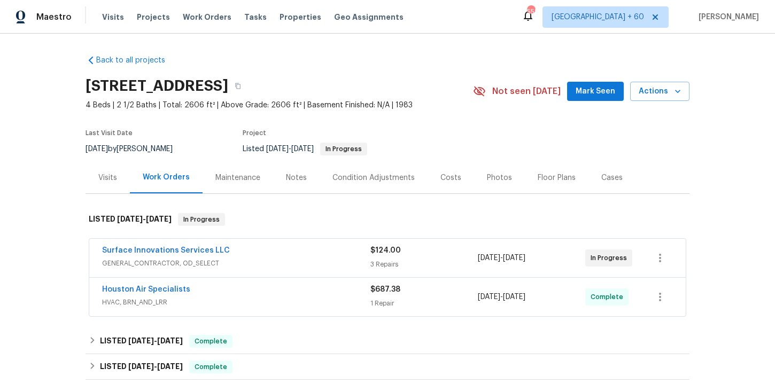
scroll to position [176, 0]
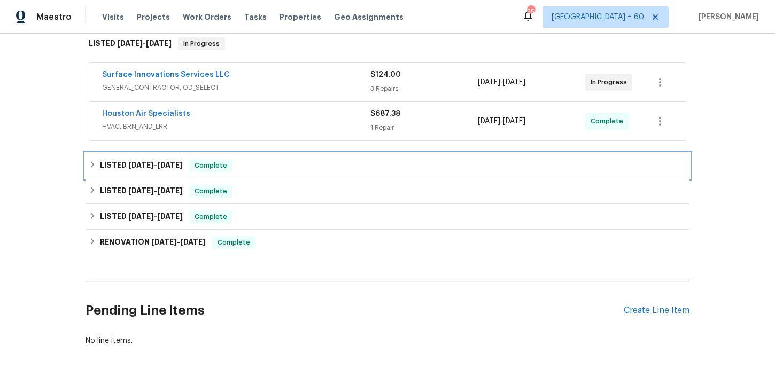
click at [274, 165] on div "LISTED [DATE] - [DATE] Complete" at bounding box center [387, 165] width 597 height 13
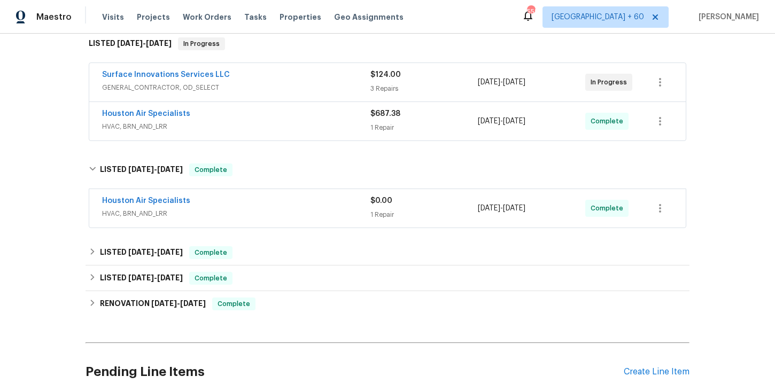
click at [271, 204] on div "Houston Air Specialists" at bounding box center [236, 202] width 268 height 13
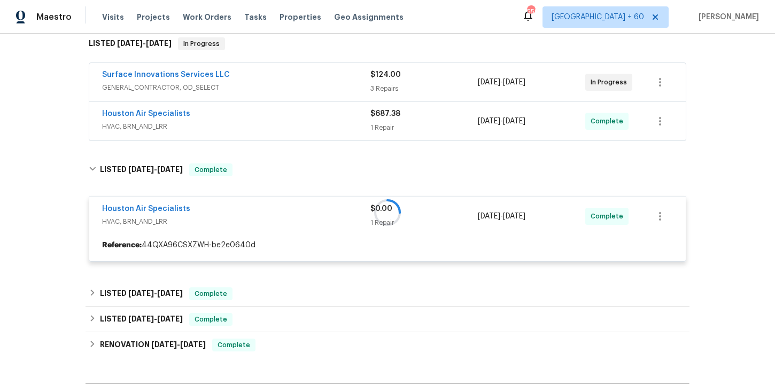
click at [275, 115] on div "Houston Air Specialists" at bounding box center [236, 114] width 268 height 13
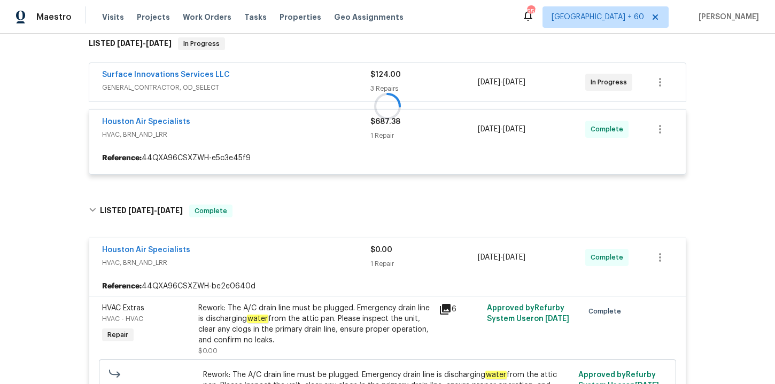
click at [279, 81] on div at bounding box center [387, 106] width 604 height 159
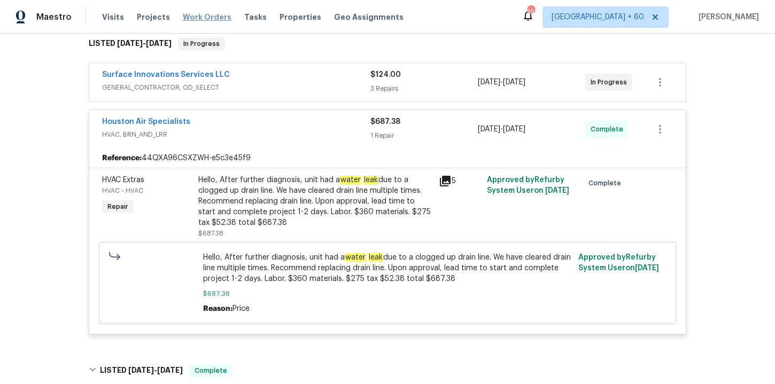
click at [199, 18] on span "Work Orders" at bounding box center [207, 17] width 49 height 11
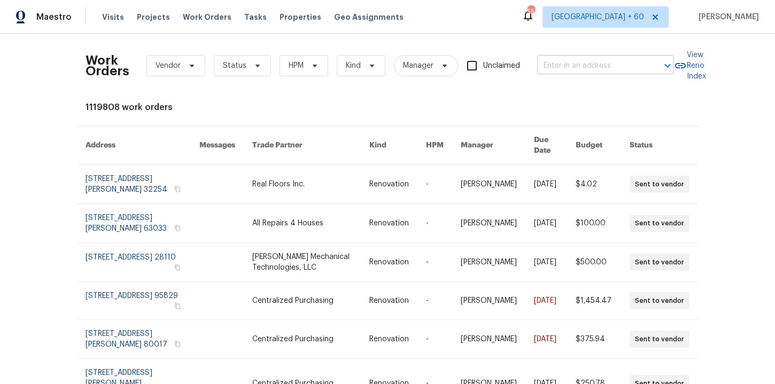
click at [555, 69] on input "text" at bounding box center [590, 66] width 107 height 17
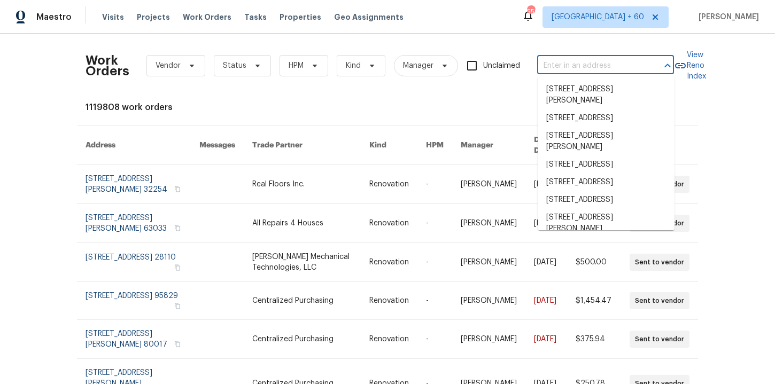
paste input "[STREET_ADDRESS]"
type input "[STREET_ADDRESS]"
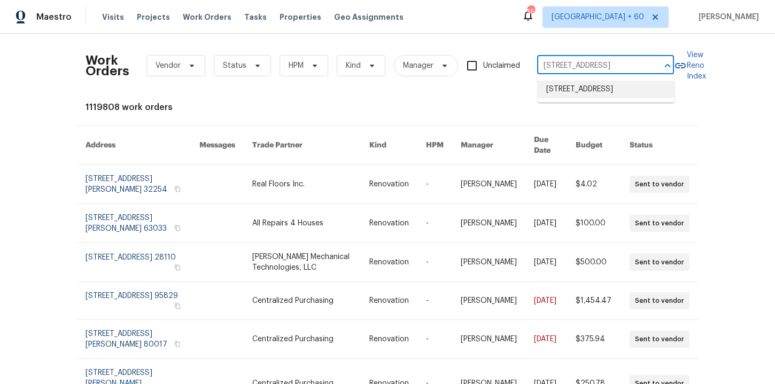
click at [580, 88] on li "[STREET_ADDRESS]" at bounding box center [605, 90] width 137 height 18
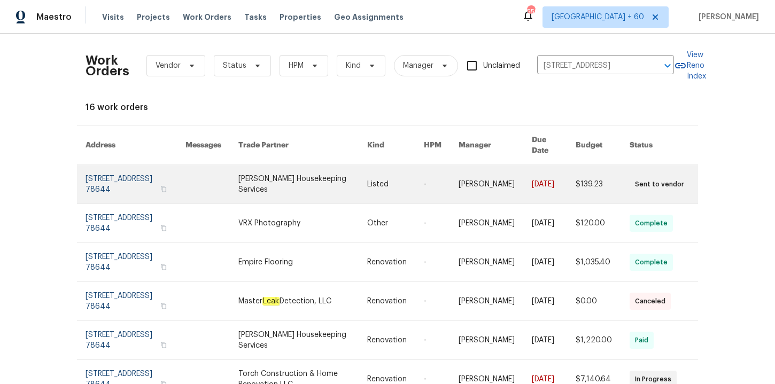
click at [129, 176] on link at bounding box center [135, 184] width 100 height 38
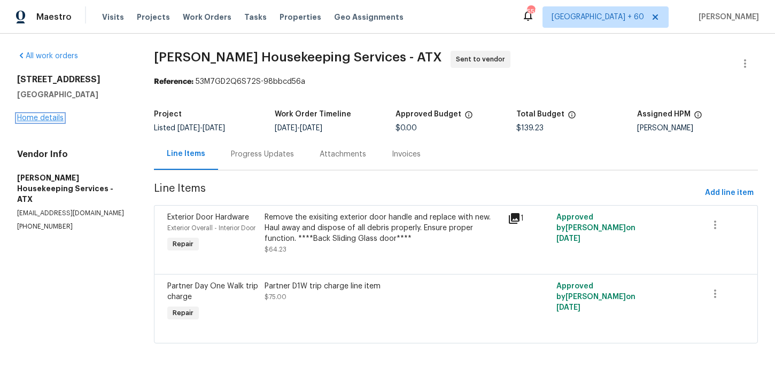
click at [53, 118] on link "Home details" at bounding box center [40, 117] width 46 height 7
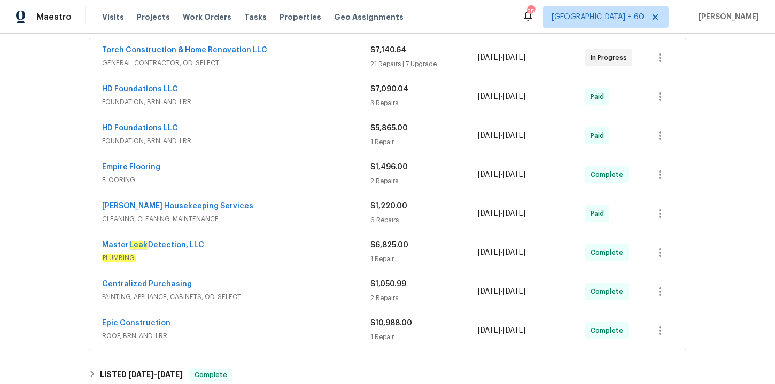
scroll to position [346, 0]
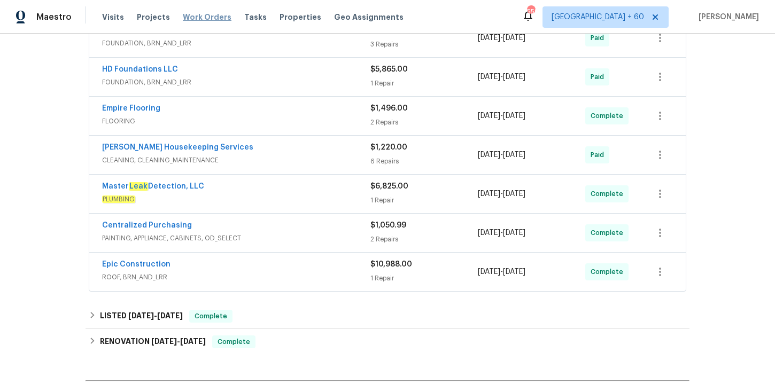
click at [190, 13] on span "Work Orders" at bounding box center [207, 17] width 49 height 11
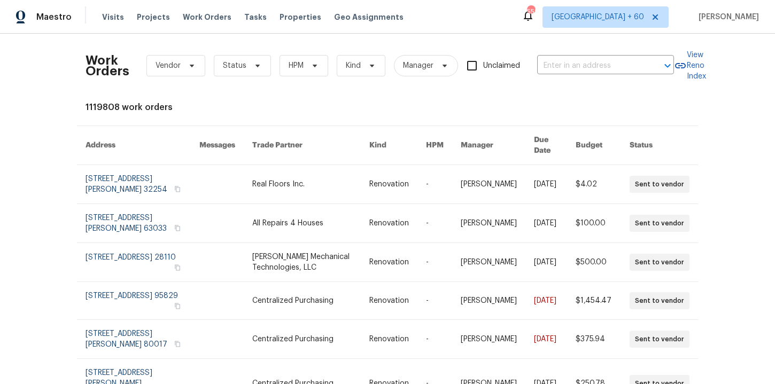
click at [581, 56] on div "Work Orders Vendor Status HPM Kind Manager Unclaimed ​" at bounding box center [379, 65] width 588 height 47
click at [580, 64] on input "text" at bounding box center [590, 66] width 107 height 17
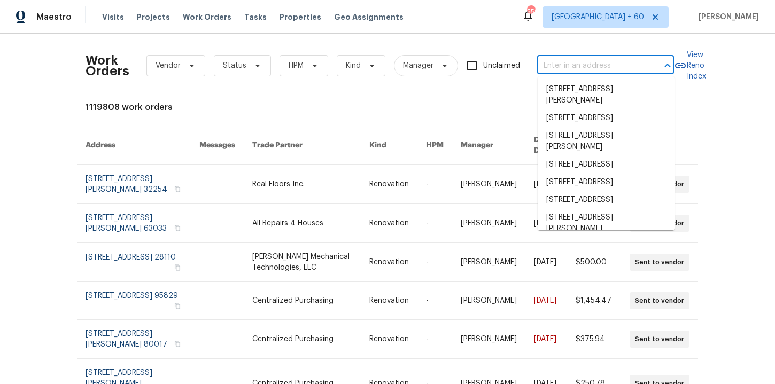
paste input "[STREET_ADDRESS][PERSON_NAME]"
type input "[STREET_ADDRESS][PERSON_NAME]"
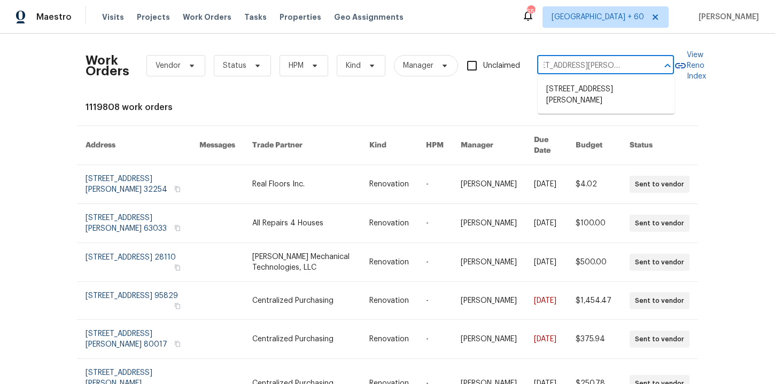
click at [588, 95] on li "[STREET_ADDRESS][PERSON_NAME]" at bounding box center [605, 95] width 137 height 29
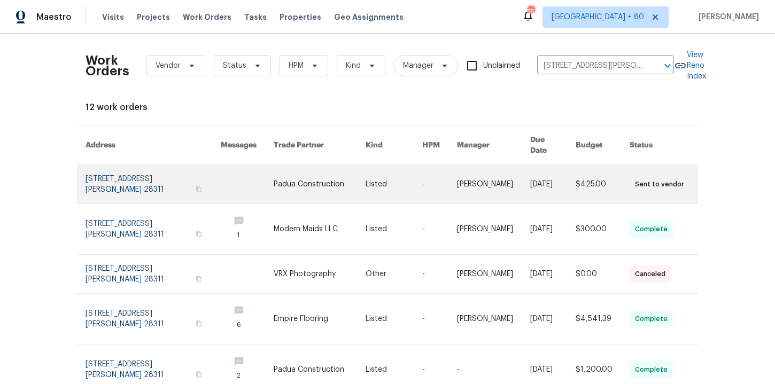
click at [161, 176] on link at bounding box center [152, 184] width 135 height 38
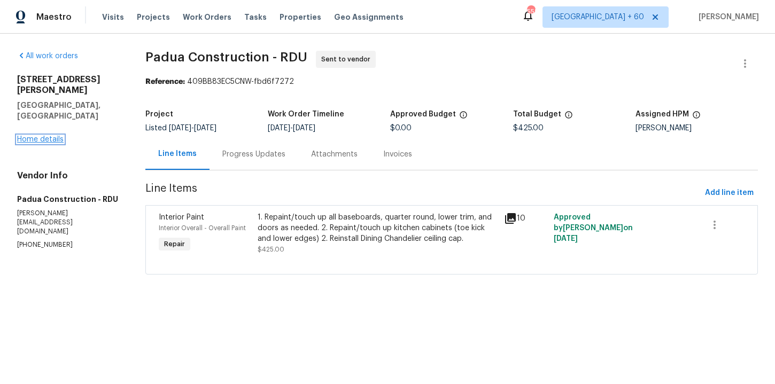
click at [52, 136] on link "Home details" at bounding box center [40, 139] width 46 height 7
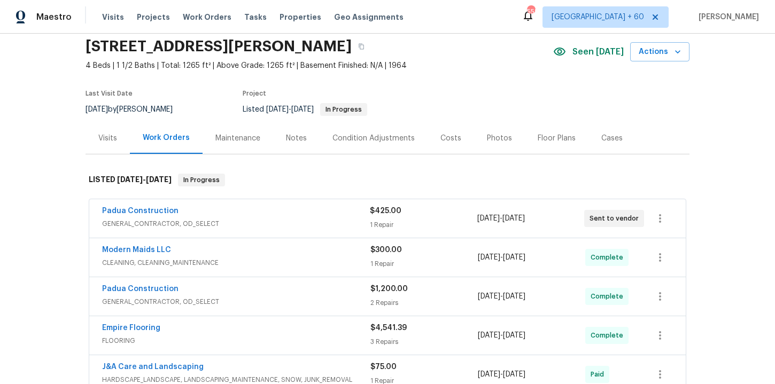
scroll to position [129, 0]
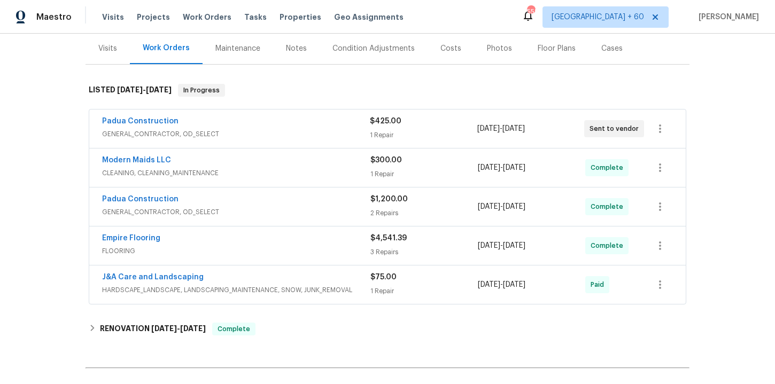
click at [290, 245] on div "Empire Flooring" at bounding box center [236, 239] width 268 height 13
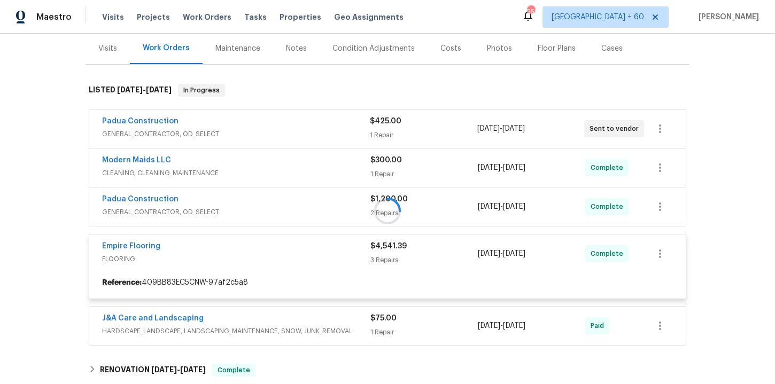
click at [286, 116] on div at bounding box center [387, 211] width 604 height 276
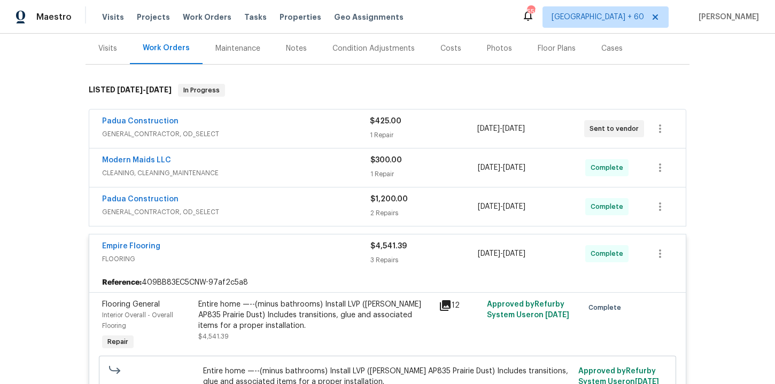
click at [283, 202] on div "Padua Construction" at bounding box center [236, 200] width 268 height 13
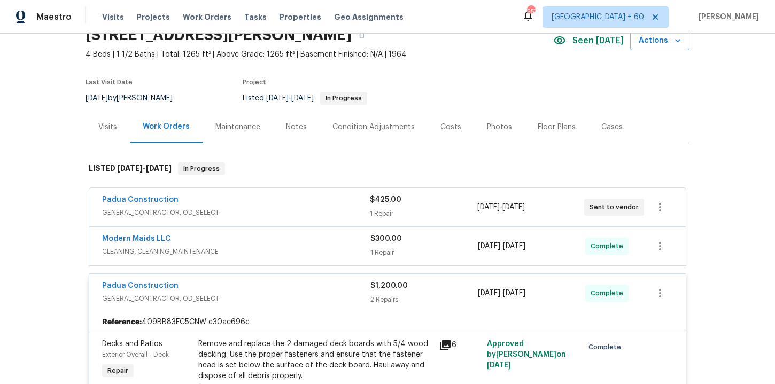
scroll to position [0, 0]
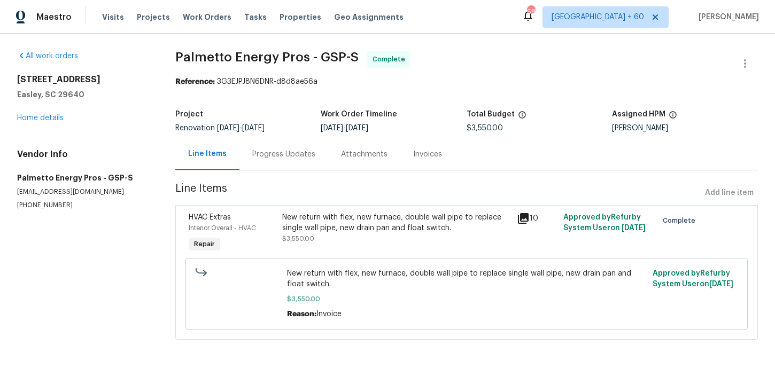
click at [271, 147] on div "Progress Updates" at bounding box center [283, 154] width 89 height 32
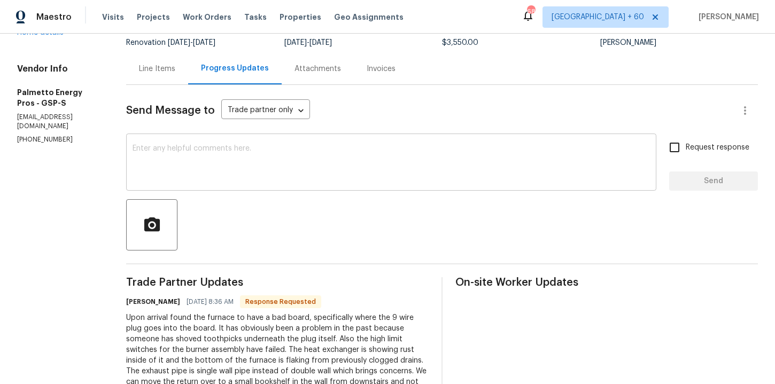
scroll to position [50, 0]
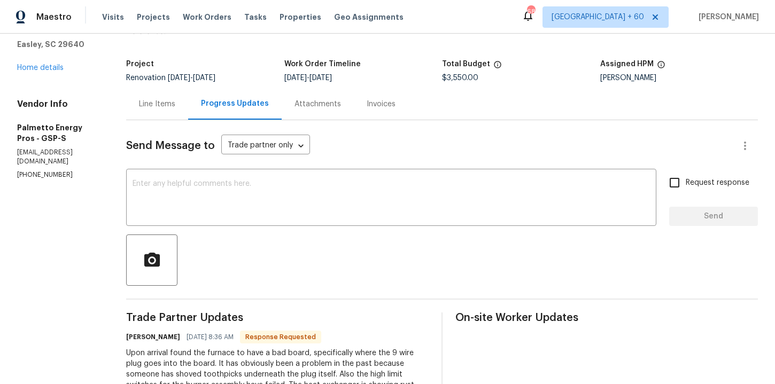
click at [371, 100] on div "Invoices" at bounding box center [380, 104] width 29 height 11
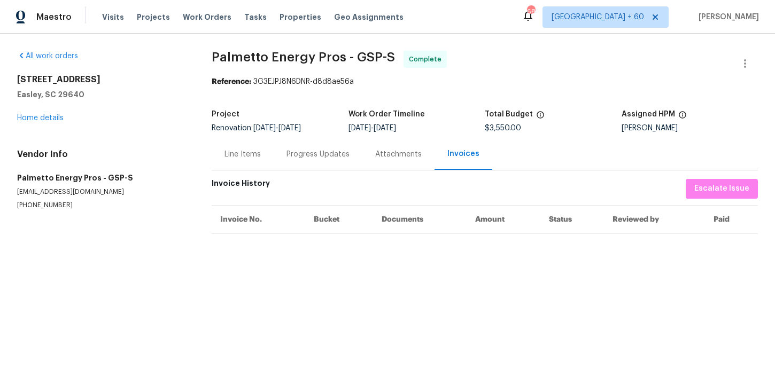
click at [319, 151] on div "Progress Updates" at bounding box center [317, 154] width 63 height 11
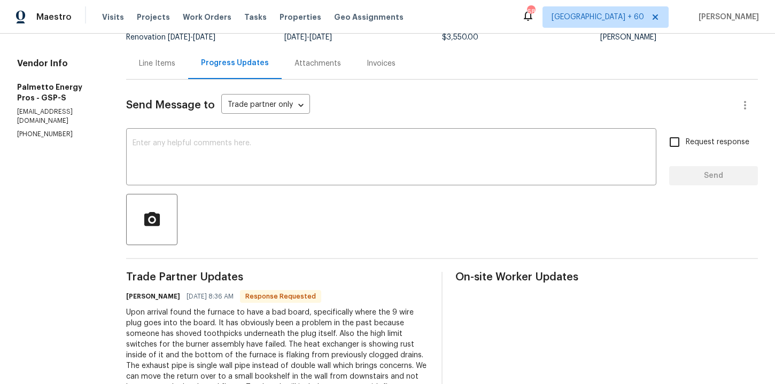
scroll to position [89, 0]
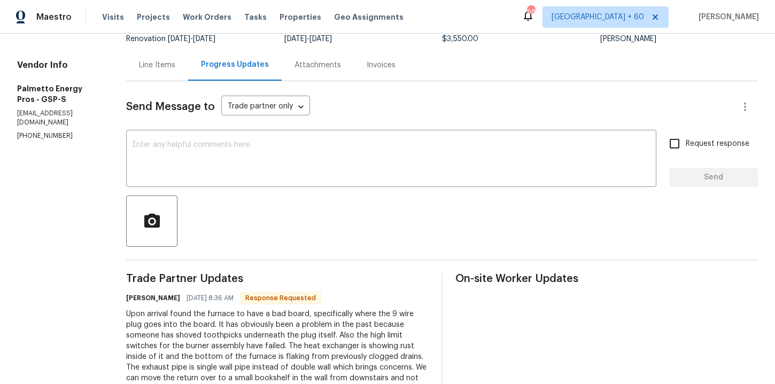
click at [161, 67] on div "Line Items" at bounding box center [157, 65] width 36 height 11
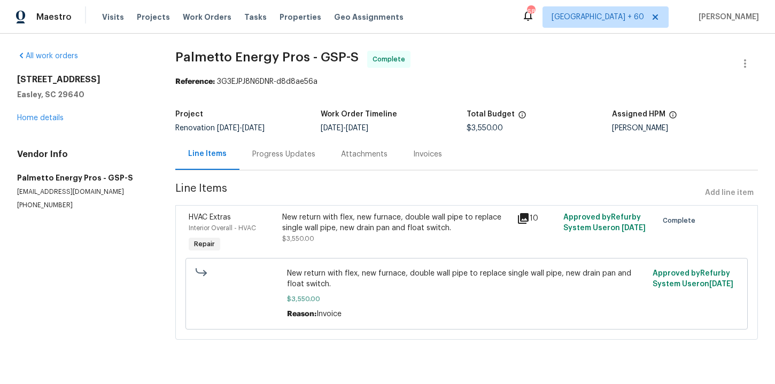
click at [300, 239] on span "$3,550.00" at bounding box center [298, 239] width 32 height 6
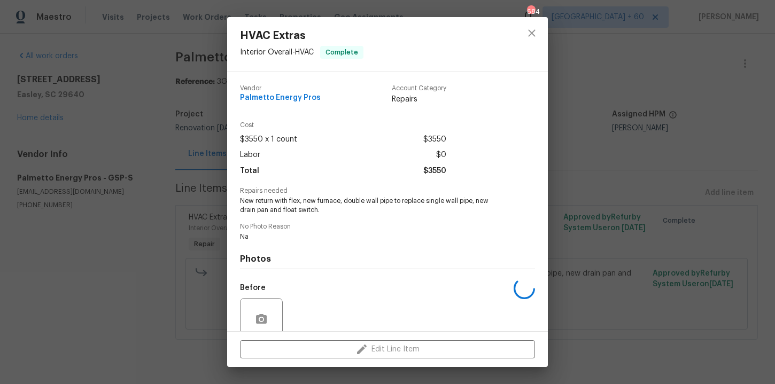
scroll to position [90, 0]
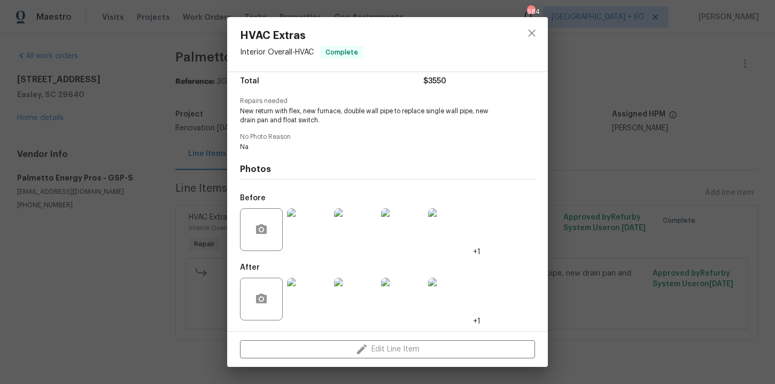
click at [311, 291] on img at bounding box center [308, 299] width 43 height 43
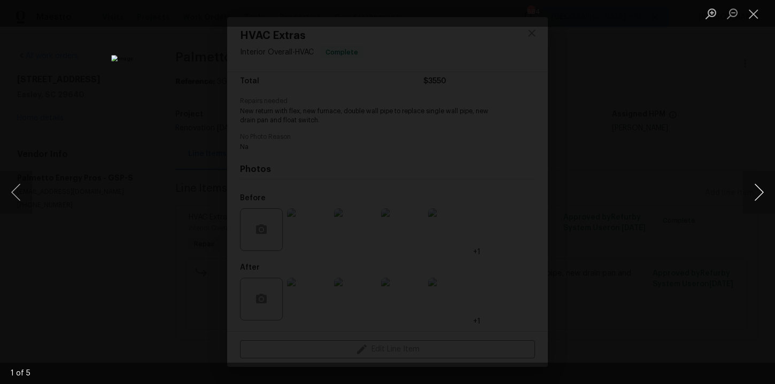
click at [756, 196] on button "Next image" at bounding box center [759, 192] width 32 height 43
click at [704, 185] on div "Lightbox" at bounding box center [387, 192] width 775 height 384
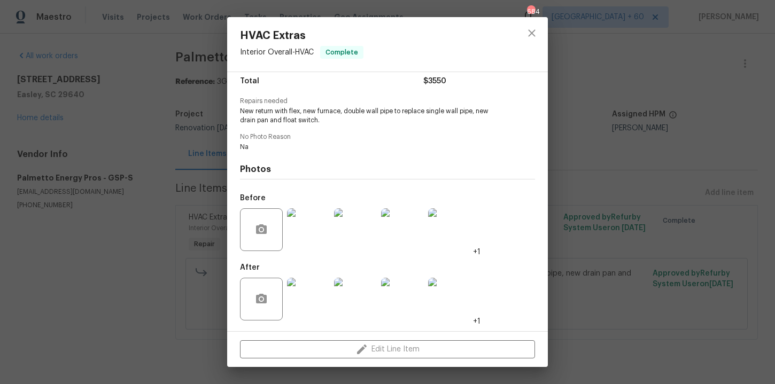
click at [669, 198] on div "HVAC Extras Interior Overall - HVAC Complete Vendor Palmetto Energy Pros Accoun…" at bounding box center [387, 192] width 775 height 384
